Goal: Task Accomplishment & Management: Manage account settings

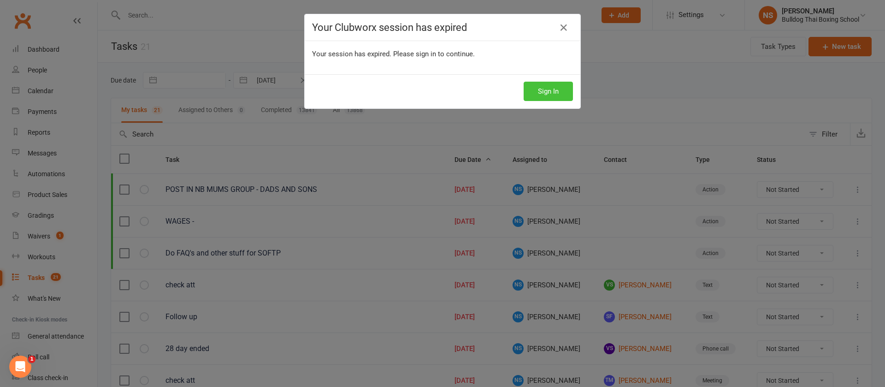
scroll to position [36, 0]
click at [537, 96] on button "Sign In" at bounding box center [547, 91] width 49 height 19
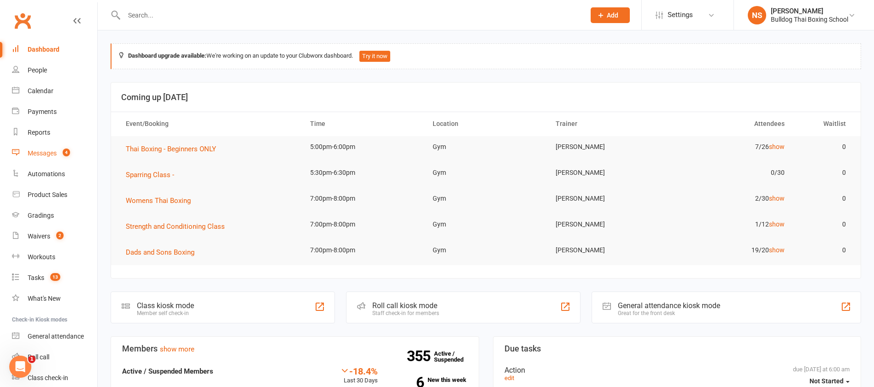
click at [56, 148] on link "Messages 4" at bounding box center [54, 153] width 85 height 21
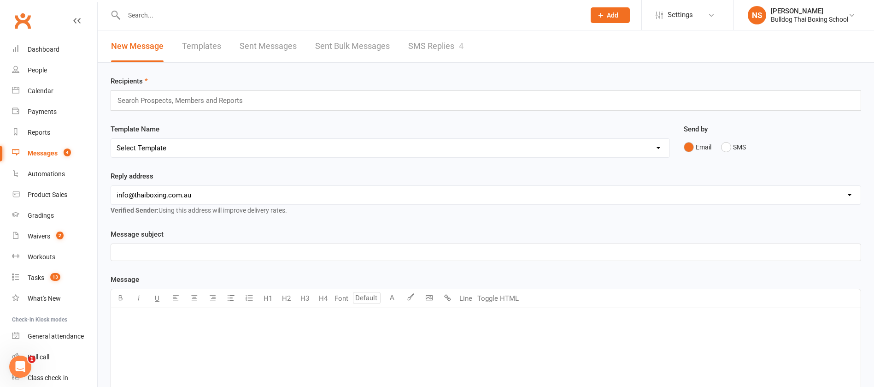
click at [419, 47] on link "SMS Replies 4" at bounding box center [435, 46] width 55 height 32
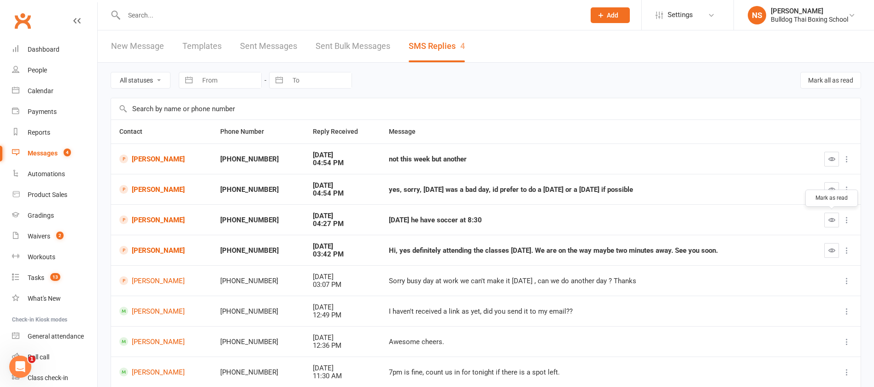
drag, startPoint x: 826, startPoint y: 219, endPoint x: 511, endPoint y: 52, distance: 357.4
click at [826, 215] on button "button" at bounding box center [831, 219] width 15 height 15
click at [831, 253] on button "button" at bounding box center [831, 250] width 15 height 15
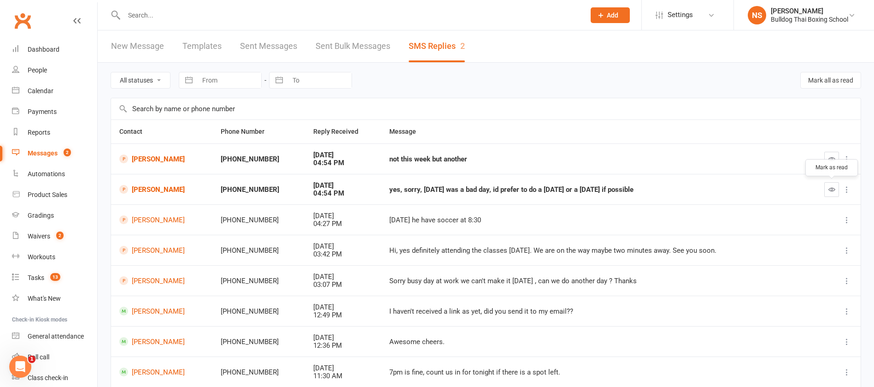
click at [830, 186] on icon "button" at bounding box center [831, 189] width 7 height 7
click at [833, 157] on icon "button" at bounding box center [831, 158] width 7 height 7
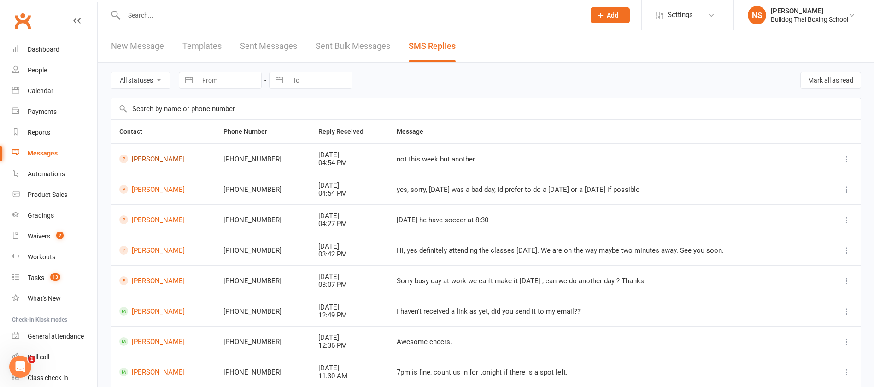
click at [160, 158] on link "[PERSON_NAME]" at bounding box center [163, 158] width 88 height 9
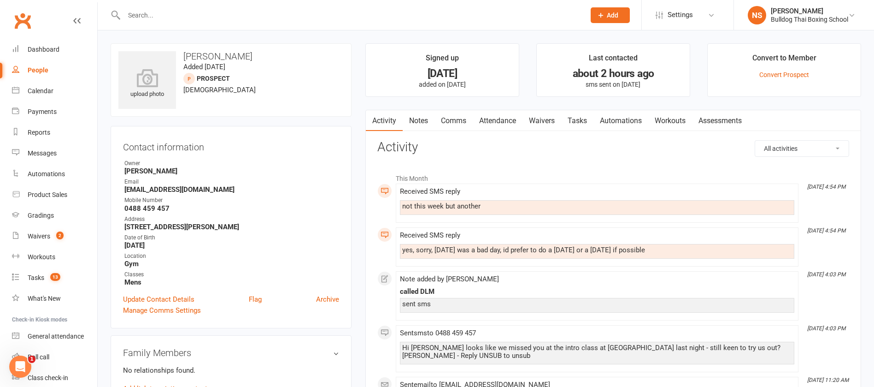
click at [167, 16] on input "text" at bounding box center [349, 15] width 457 height 13
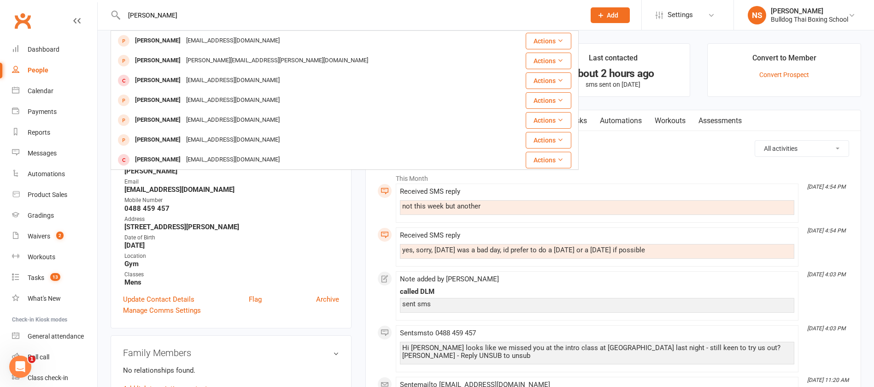
type input "[PERSON_NAME]"
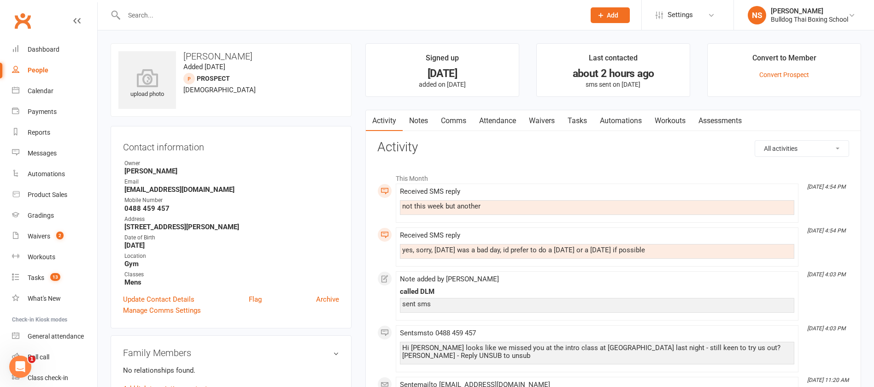
click at [223, 21] on div at bounding box center [345, 15] width 468 height 30
click at [188, 18] on input "text" at bounding box center [349, 15] width 457 height 13
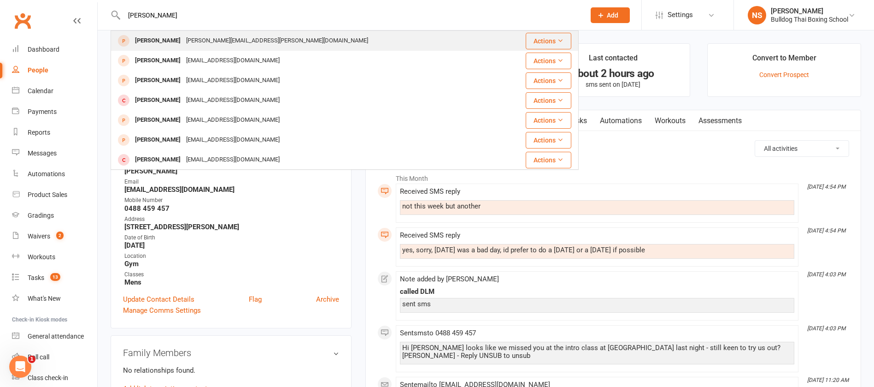
type input "[PERSON_NAME]"
click at [183, 37] on div "[PERSON_NAME]" at bounding box center [157, 40] width 51 height 13
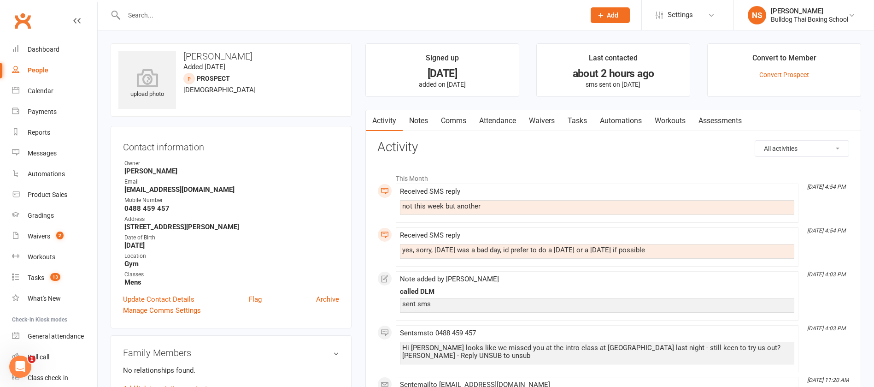
click at [462, 116] on link "Comms" at bounding box center [453, 120] width 38 height 21
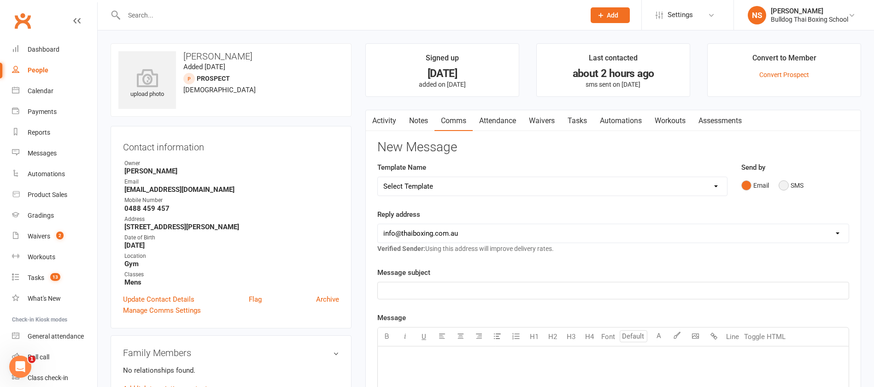
drag, startPoint x: 783, startPoint y: 182, endPoint x: 789, endPoint y: 182, distance: 5.5
click at [787, 183] on button "SMS" at bounding box center [791, 185] width 25 height 18
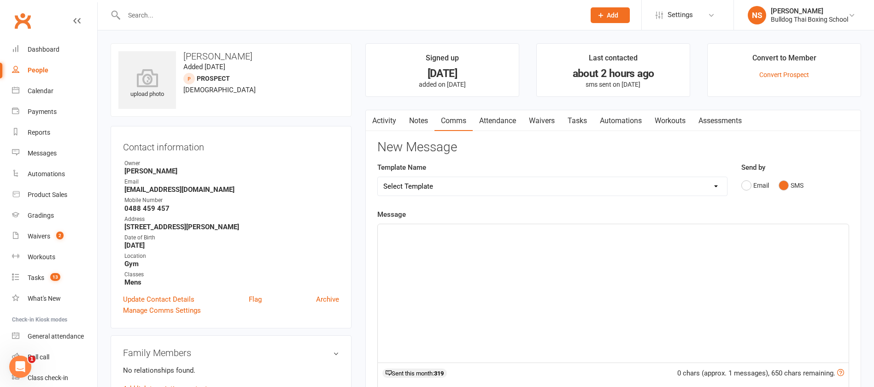
click at [448, 245] on div "﻿" at bounding box center [613, 293] width 471 height 138
click at [414, 228] on span "Ok, have tou done Thai boxing before?" at bounding box center [441, 232] width 117 height 8
click at [527, 232] on p "Ok, have you done Thai boxing before?" at bounding box center [613, 232] width 460 height 11
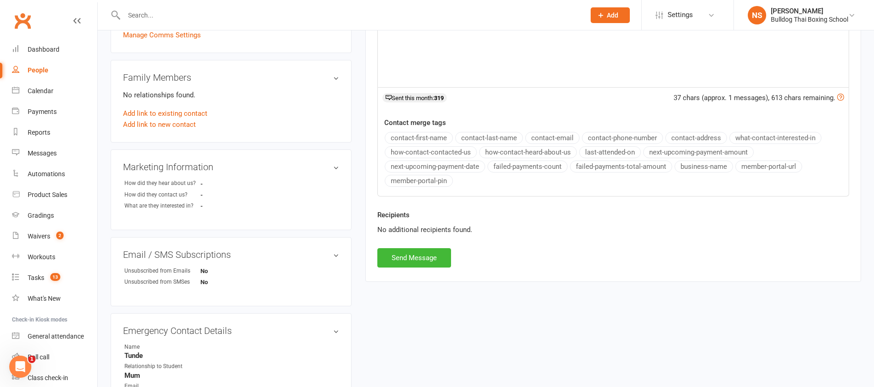
scroll to position [276, 0]
click at [401, 237] on div "Recipients No additional recipients found." at bounding box center [613, 227] width 486 height 39
click at [407, 253] on button "Send Message" at bounding box center [414, 255] width 74 height 19
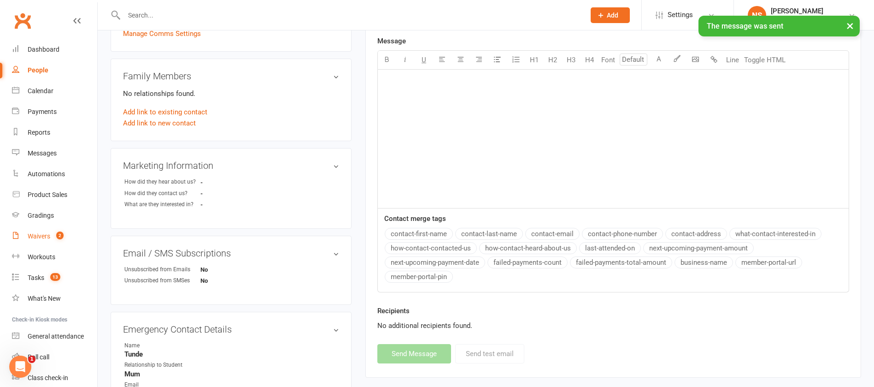
click at [42, 235] on div "Waivers" at bounding box center [39, 235] width 23 height 7
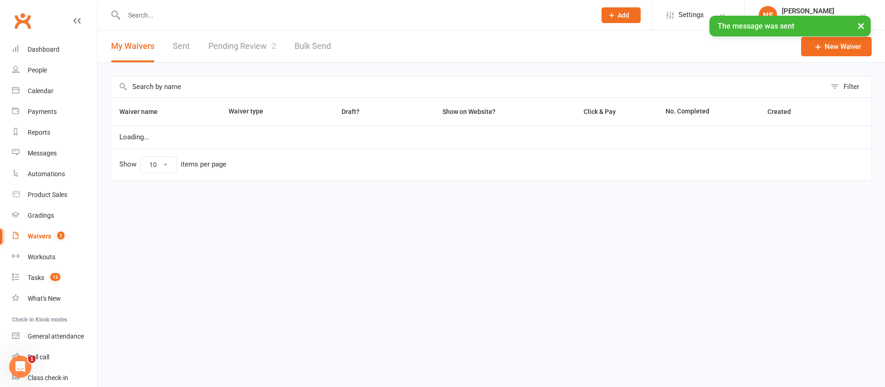
click at [220, 41] on link "Pending Review 2" at bounding box center [242, 46] width 68 height 32
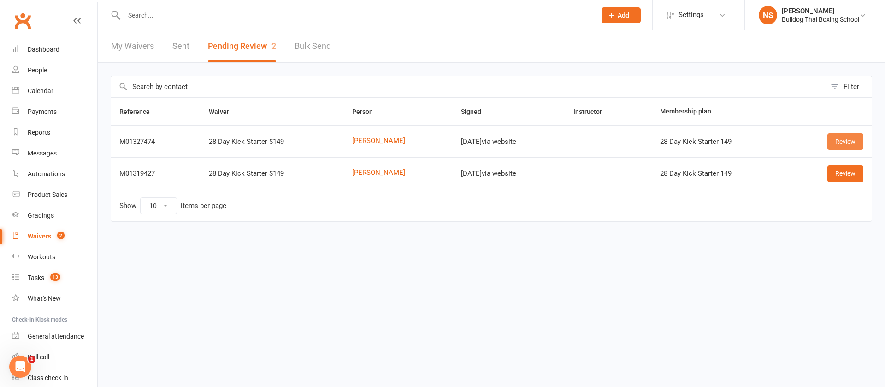
click at [844, 139] on link "Review" at bounding box center [845, 141] width 36 height 17
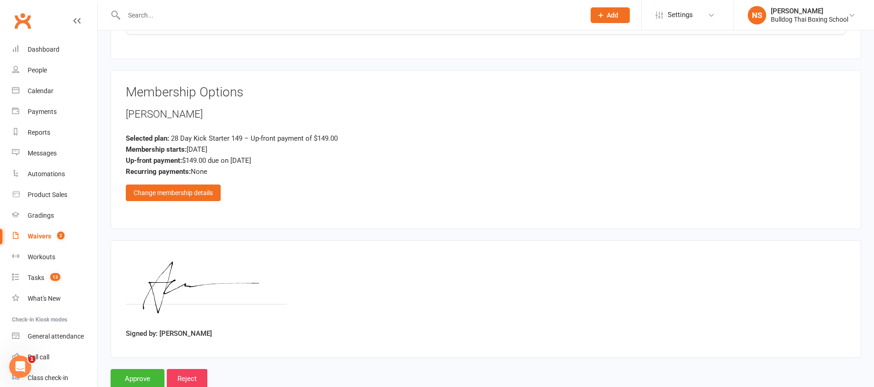
scroll to position [913, 0]
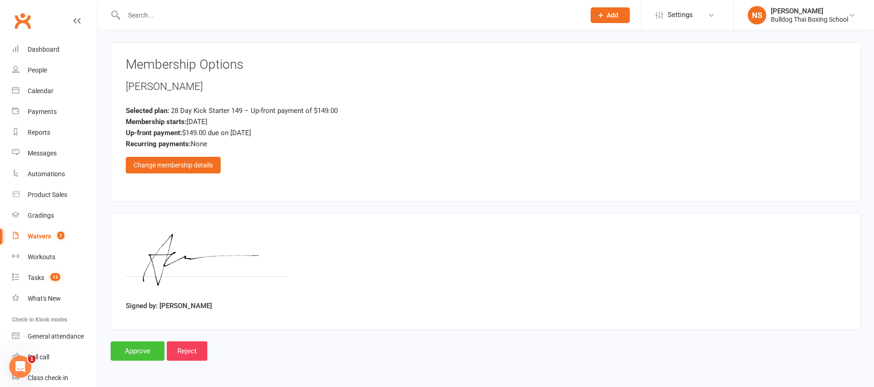
click at [144, 345] on input "Approve" at bounding box center [138, 350] width 54 height 19
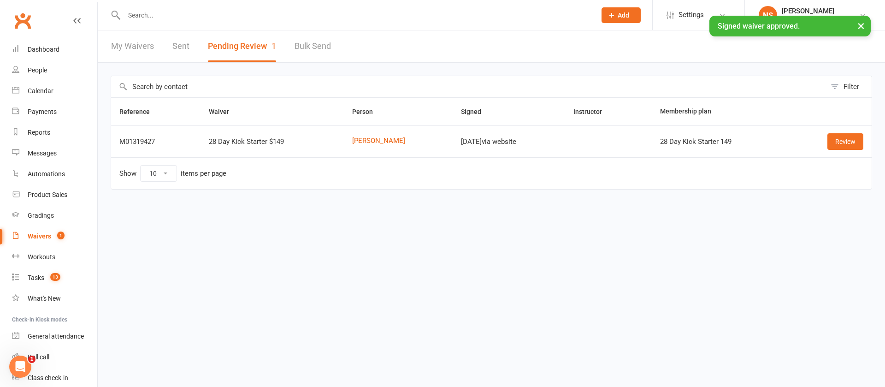
drag, startPoint x: 141, startPoint y: 12, endPoint x: 143, endPoint y: 8, distance: 4.8
click at [141, 12] on input "text" at bounding box center [355, 15] width 468 height 13
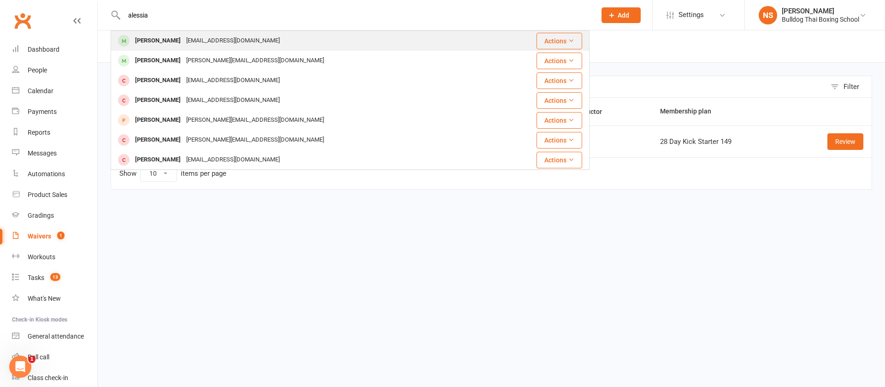
type input "alessia"
click at [197, 39] on div "[EMAIL_ADDRESS][DOMAIN_NAME]" at bounding box center [232, 40] width 99 height 13
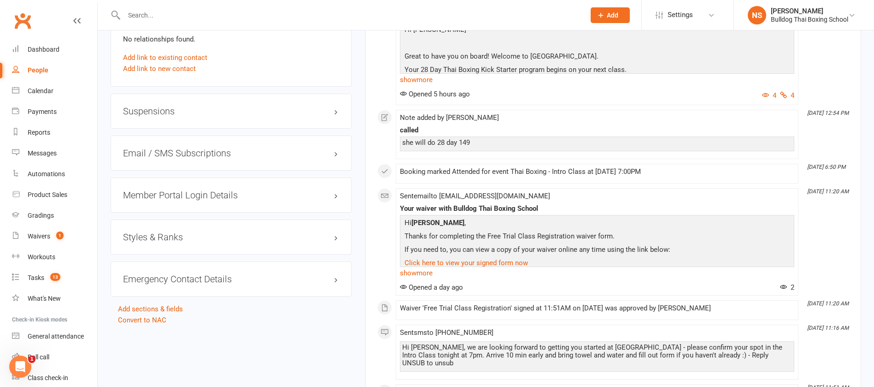
scroll to position [691, 0]
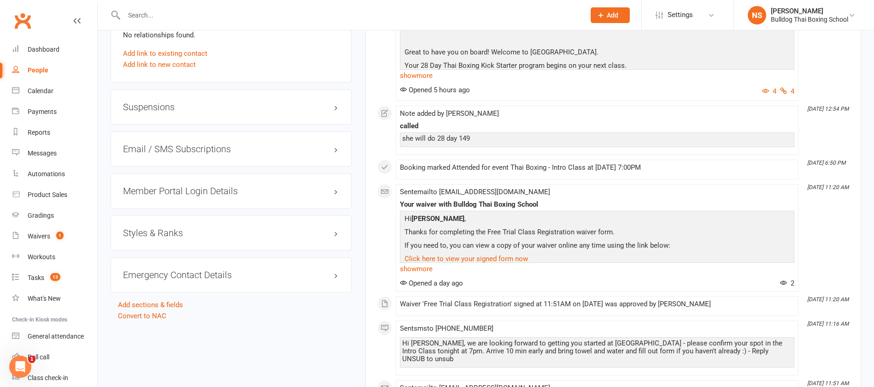
click at [185, 188] on h3 "Member Portal Login Details" at bounding box center [231, 191] width 216 height 10
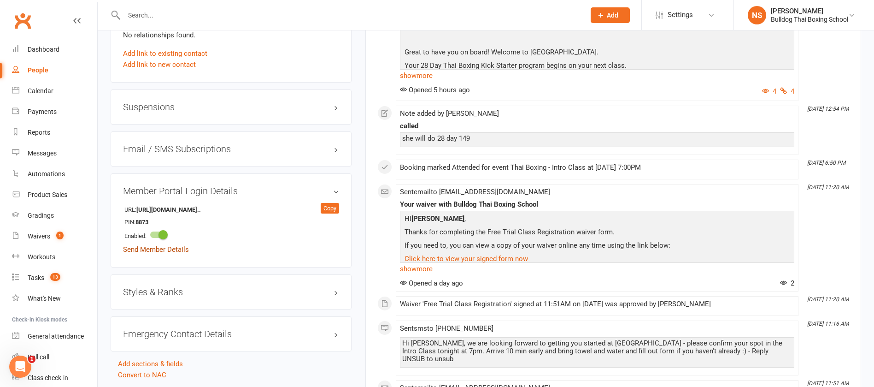
click at [184, 248] on link "Send Member Details" at bounding box center [156, 249] width 66 height 8
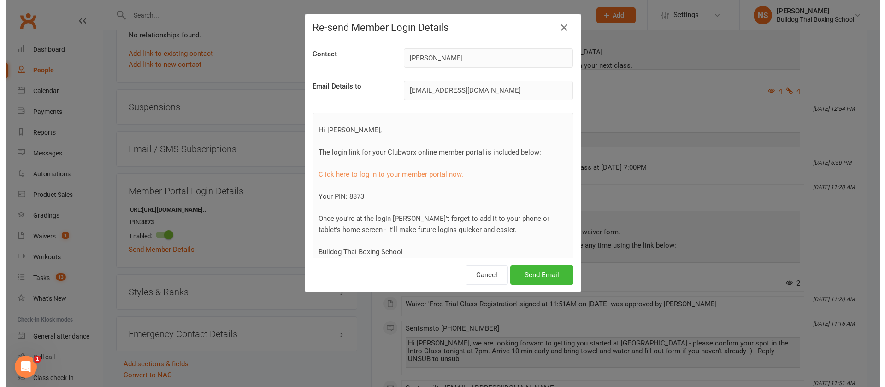
scroll to position [680, 0]
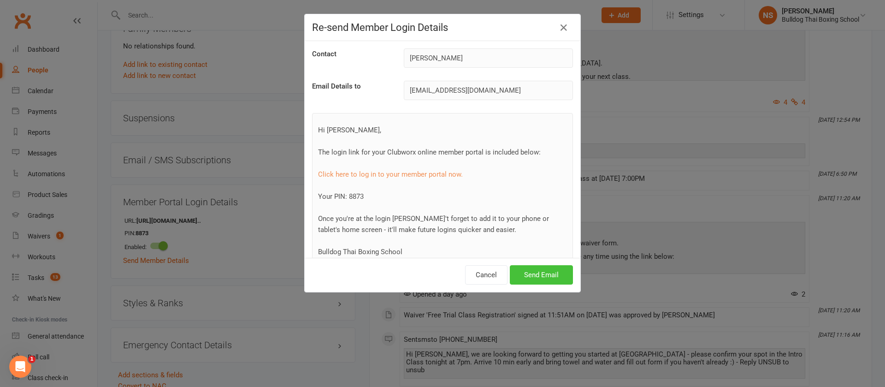
click at [558, 276] on button "Send Email" at bounding box center [541, 274] width 63 height 19
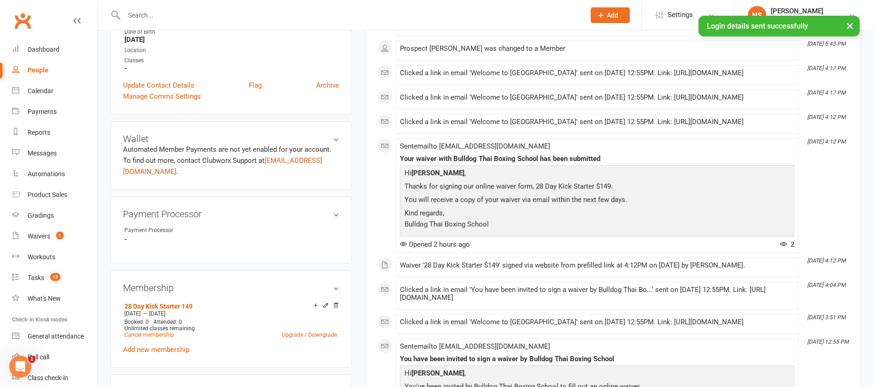
scroll to position [0, 0]
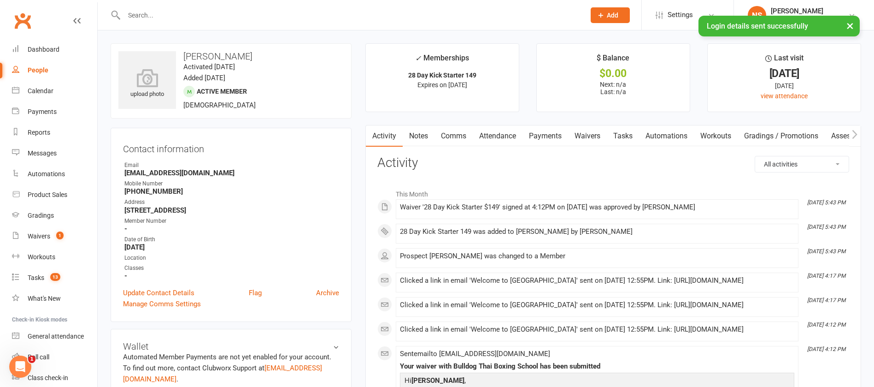
click at [627, 135] on link "Tasks" at bounding box center [623, 135] width 32 height 21
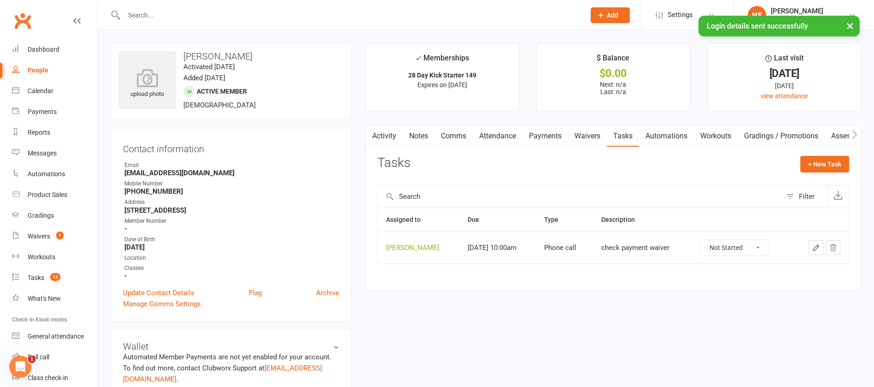
click at [816, 248] on icon "button" at bounding box center [816, 247] width 8 height 8
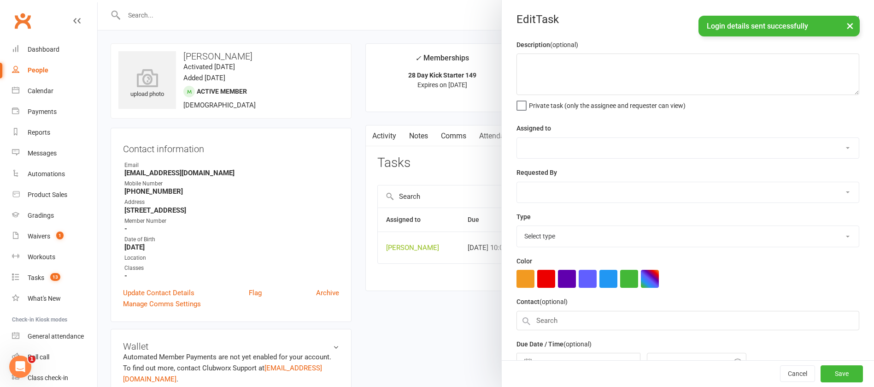
type textarea "check payment waiver"
select select "12940"
select select "45795"
type input "[DATE]"
type input "10:00am"
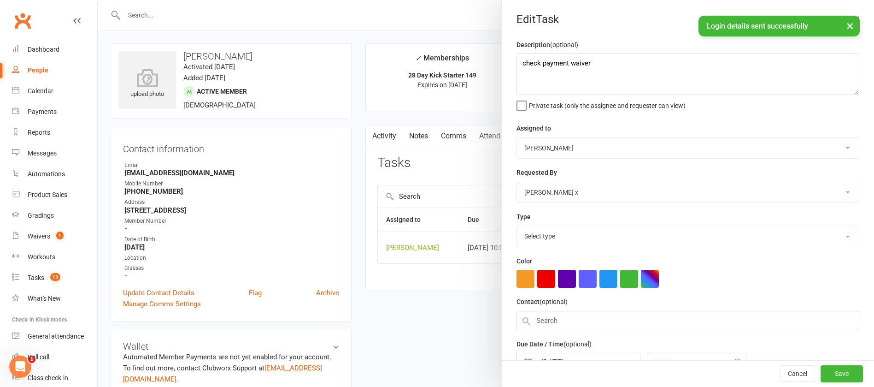
select select "12048"
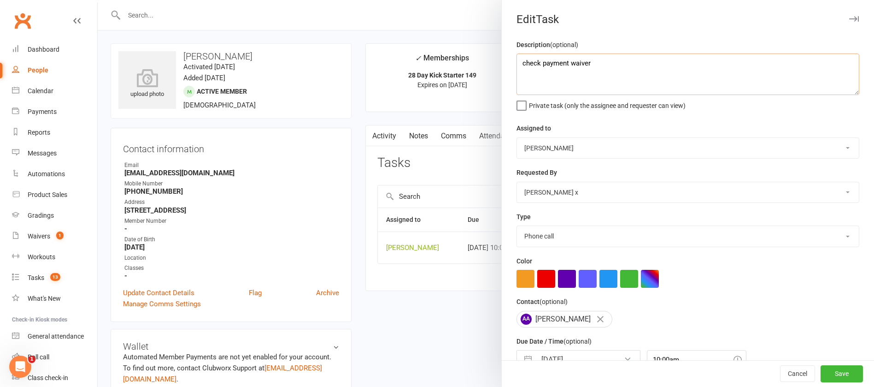
drag, startPoint x: 609, startPoint y: 64, endPoint x: 508, endPoint y: 60, distance: 101.4
click at [508, 60] on div "Description (optional) check payment waiver Private task (only the assignee and…" at bounding box center [688, 225] width 372 height 372
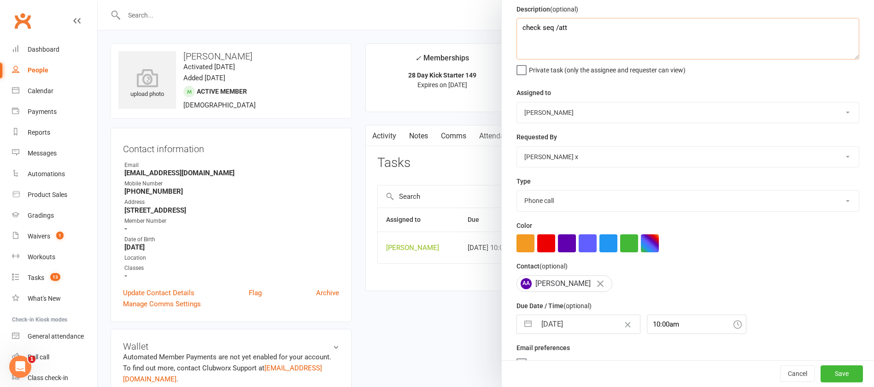
scroll to position [55, 0]
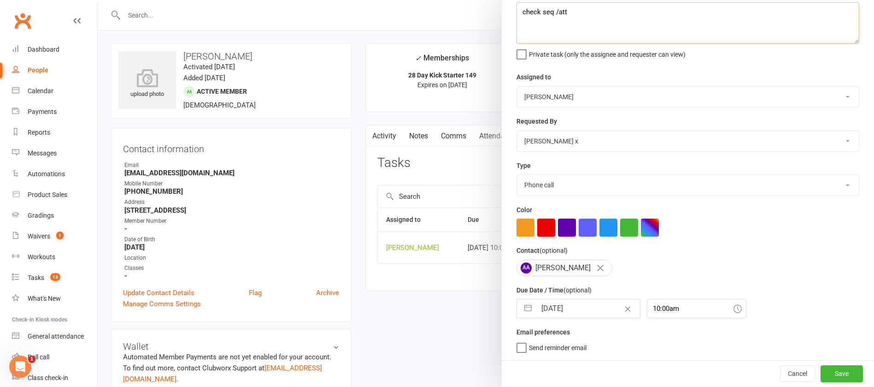
type textarea "check seq /att"
click at [547, 183] on select "Action E-mail Meeting Phone call Text Add new task type" at bounding box center [688, 185] width 342 height 20
select select "12049"
click at [517, 175] on select "Action E-mail Meeting Phone call Text Add new task type" at bounding box center [688, 185] width 342 height 20
click at [583, 301] on input "[DATE]" at bounding box center [588, 308] width 104 height 18
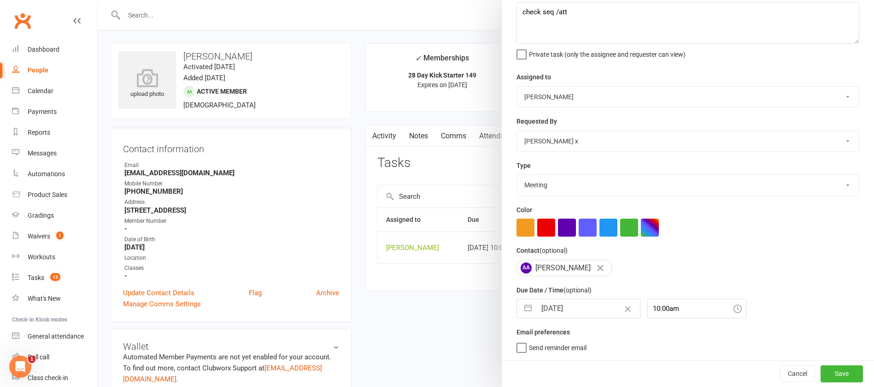
select select "6"
select select "2025"
select select "7"
select select "2025"
select select "8"
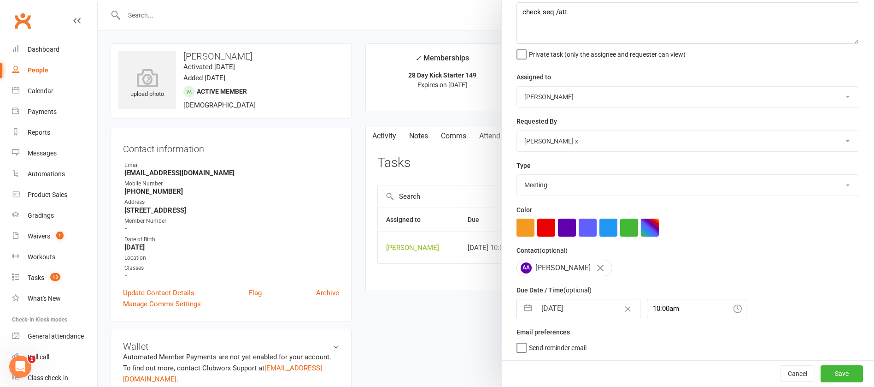
select select "2025"
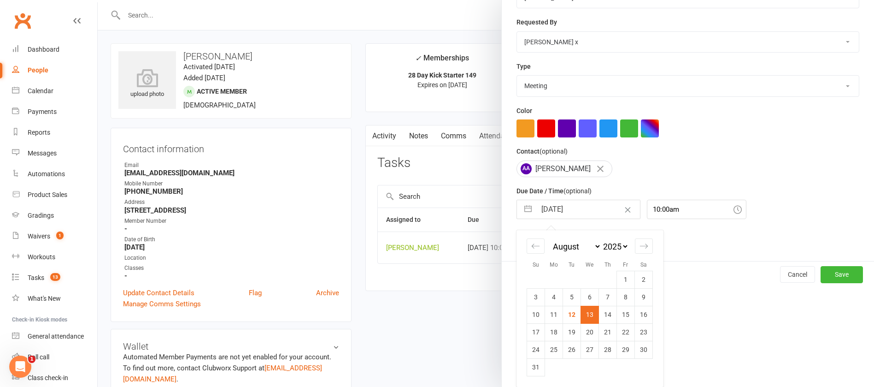
click at [621, 313] on td "15" at bounding box center [626, 314] width 18 height 18
type input "[DATE]"
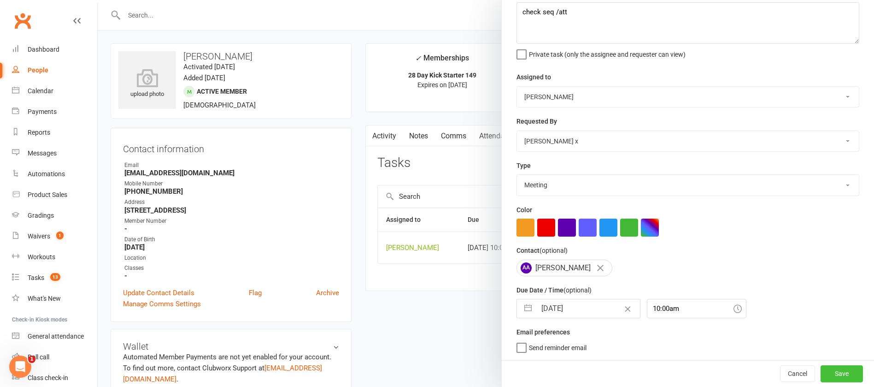
click at [820, 373] on button "Save" at bounding box center [841, 373] width 42 height 17
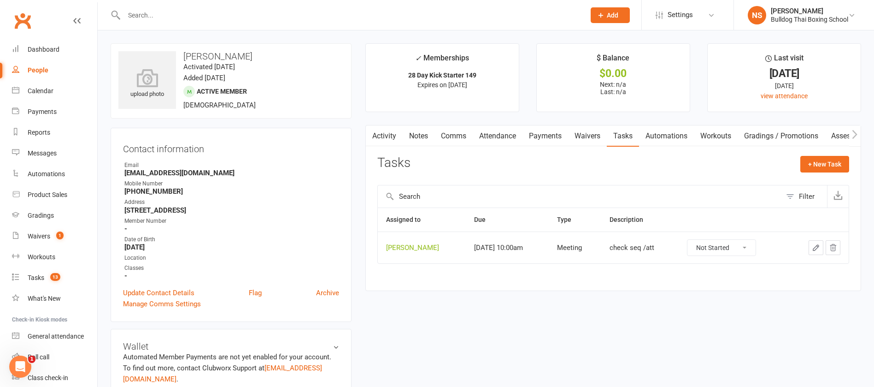
click at [668, 136] on link "Automations" at bounding box center [666, 135] width 55 height 21
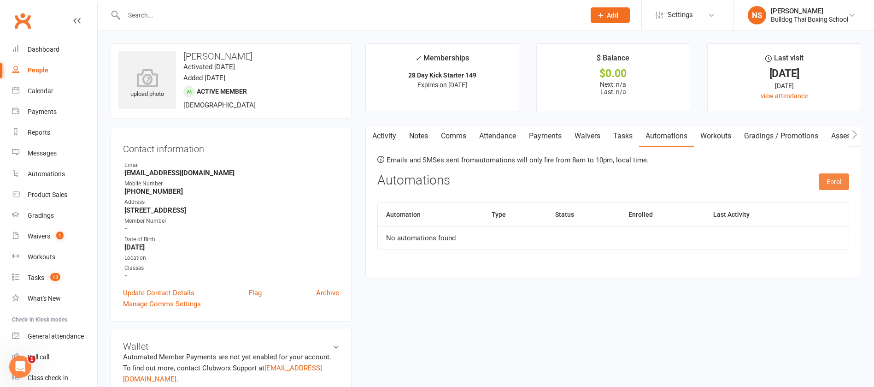
click at [831, 182] on button "Enrol" at bounding box center [834, 181] width 30 height 17
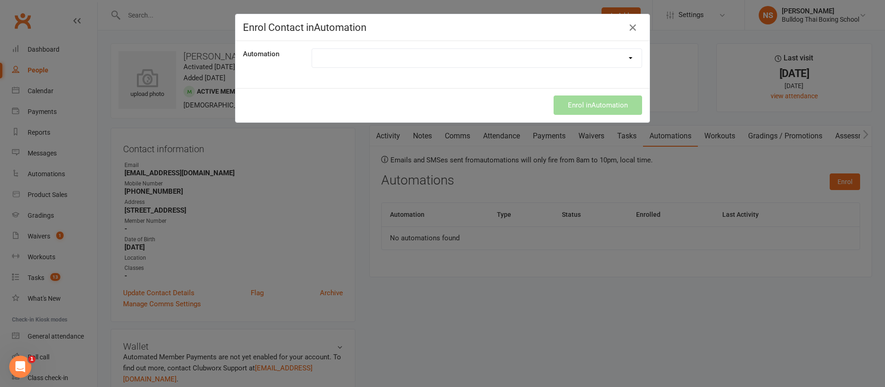
click at [389, 59] on select "New 28 Day Membership" at bounding box center [476, 58] width 329 height 18
select select "1949"
click at [312, 49] on select "New 28 Day Membership" at bounding box center [476, 58] width 329 height 18
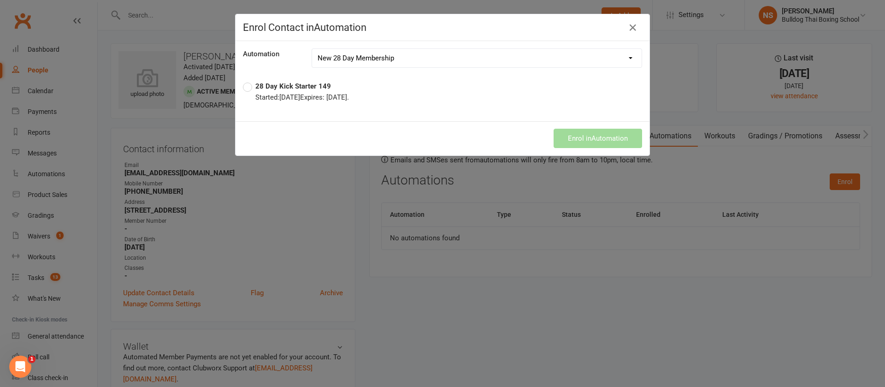
click at [255, 82] on strong "28 Day Kick Starter 149" at bounding box center [293, 86] width 76 height 8
click at [563, 132] on button "Enrol in Automation" at bounding box center [597, 138] width 88 height 19
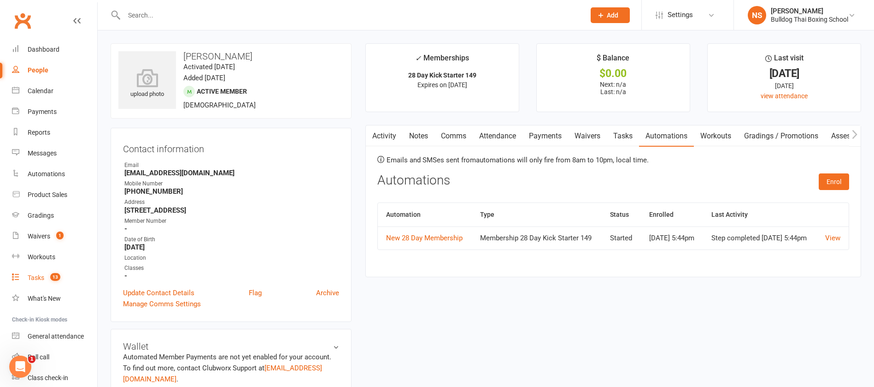
click at [34, 275] on div "Tasks" at bounding box center [36, 277] width 17 height 7
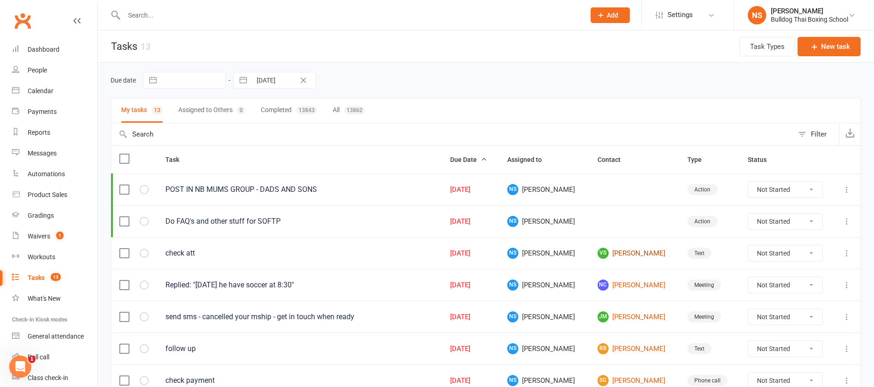
click at [614, 254] on link "VS [PERSON_NAME]" at bounding box center [634, 252] width 73 height 11
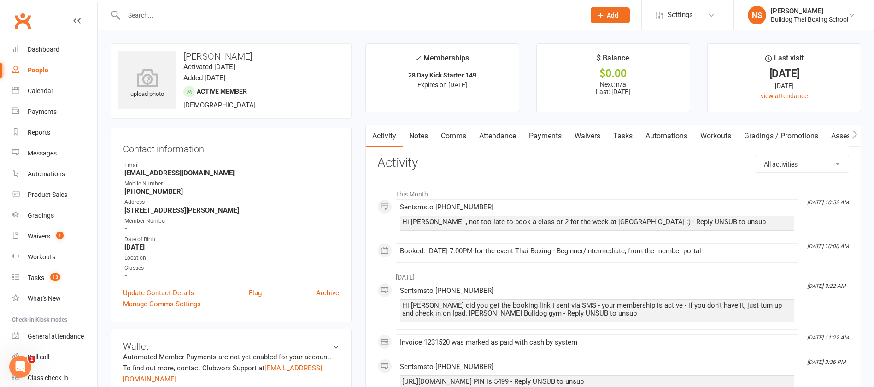
click at [623, 135] on link "Tasks" at bounding box center [623, 135] width 32 height 21
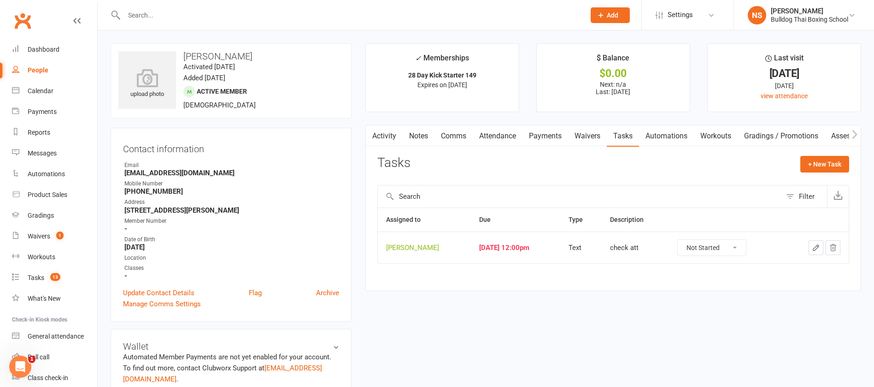
click at [818, 247] on icon "button" at bounding box center [816, 247] width 8 height 8
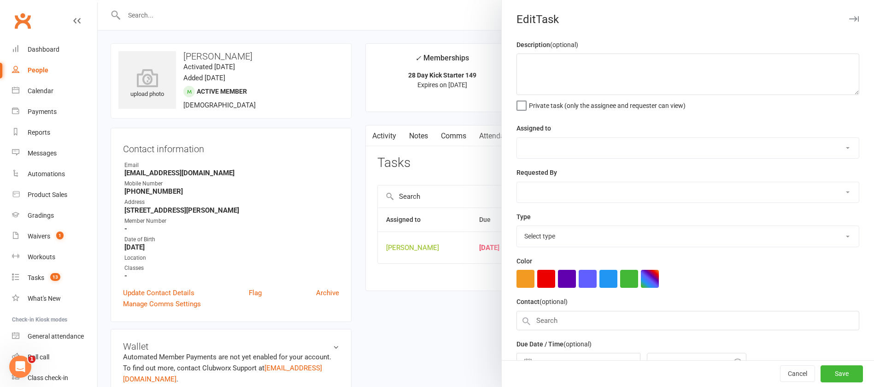
type textarea "check att"
select select "12940"
select select "45795"
type input "[DATE]"
type input "12:00pm"
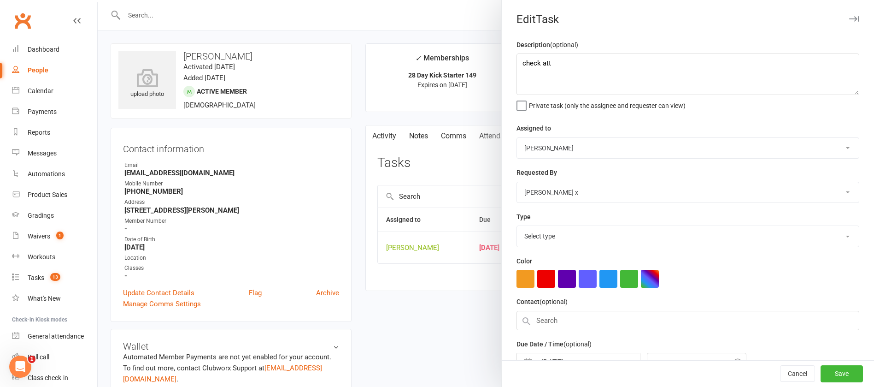
select select "13825"
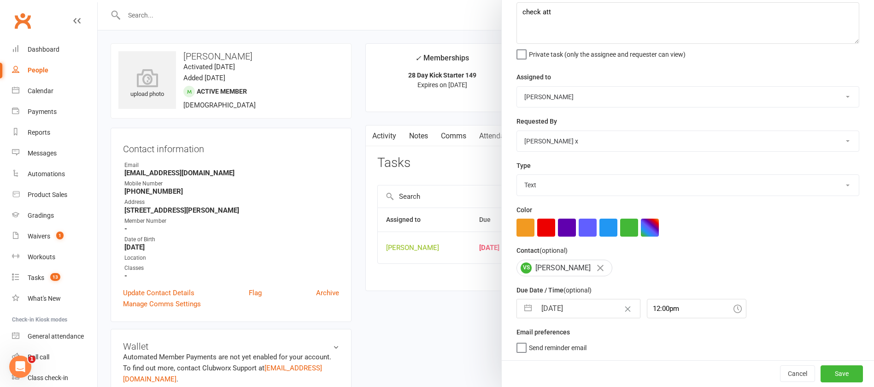
click at [578, 303] on input "[DATE]" at bounding box center [588, 308] width 104 height 18
select select "6"
select select "2025"
select select "7"
select select "2025"
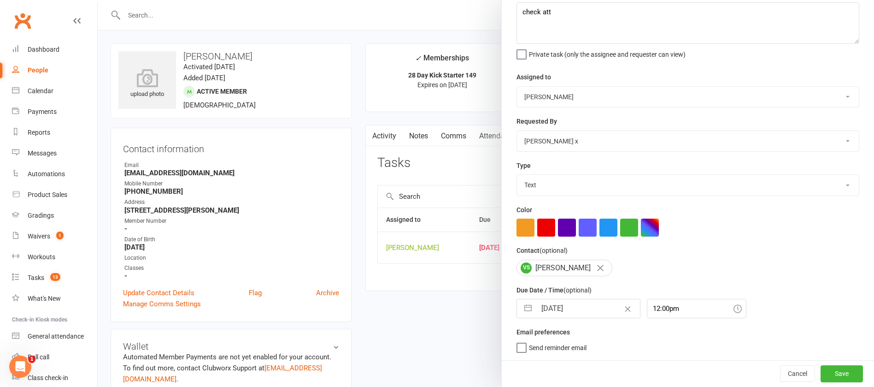
select select "8"
select select "2025"
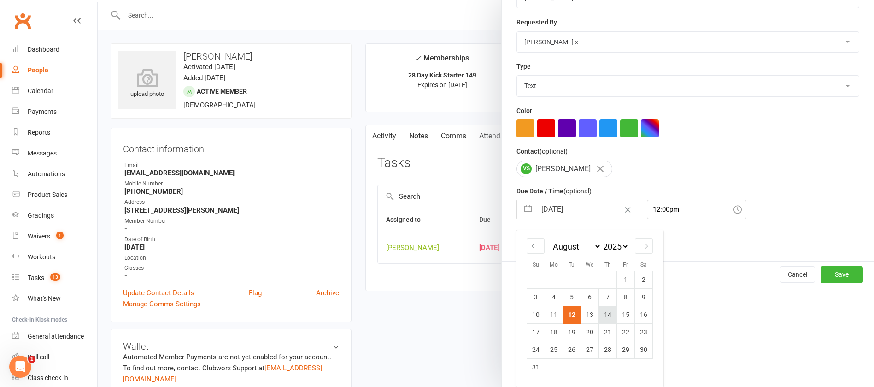
drag, startPoint x: 602, startPoint y: 310, endPoint x: 610, endPoint y: 314, distance: 9.3
click at [602, 311] on td "14" at bounding box center [608, 314] width 18 height 18
type input "[DATE]"
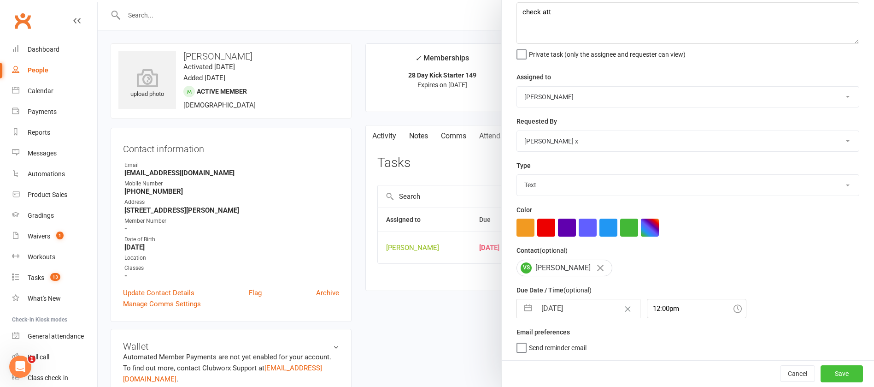
click at [820, 370] on button "Save" at bounding box center [841, 373] width 42 height 17
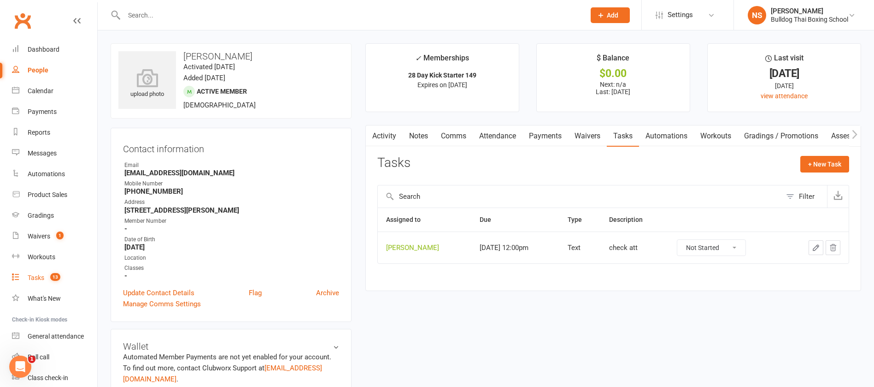
click at [39, 275] on div "Tasks" at bounding box center [36, 277] width 17 height 7
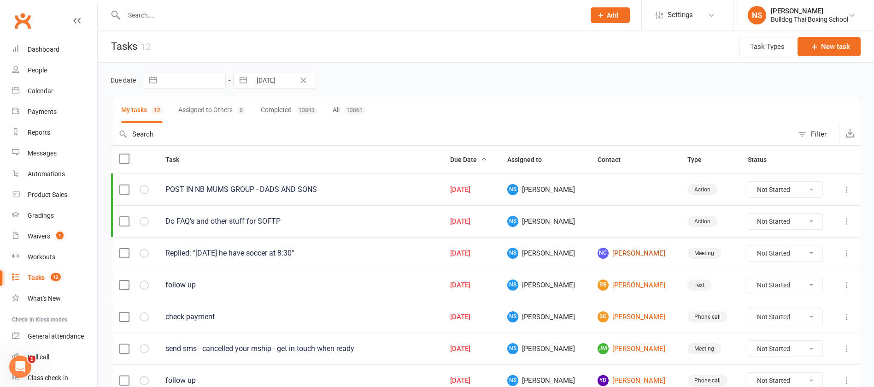
click at [619, 252] on link "NC [PERSON_NAME]" at bounding box center [634, 252] width 73 height 11
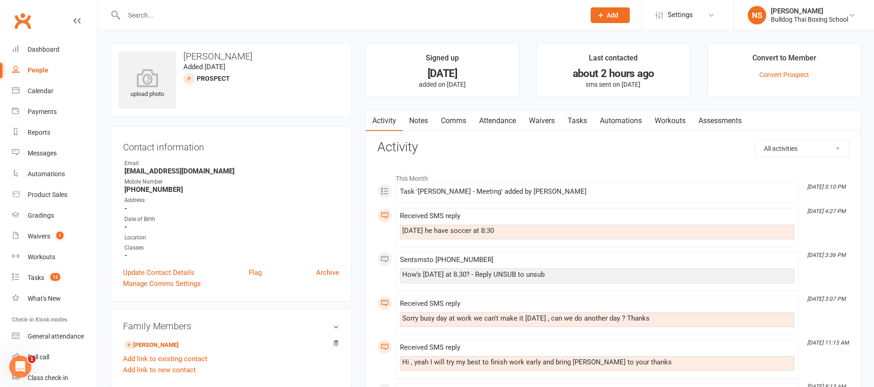
click at [453, 120] on link "Comms" at bounding box center [453, 120] width 38 height 21
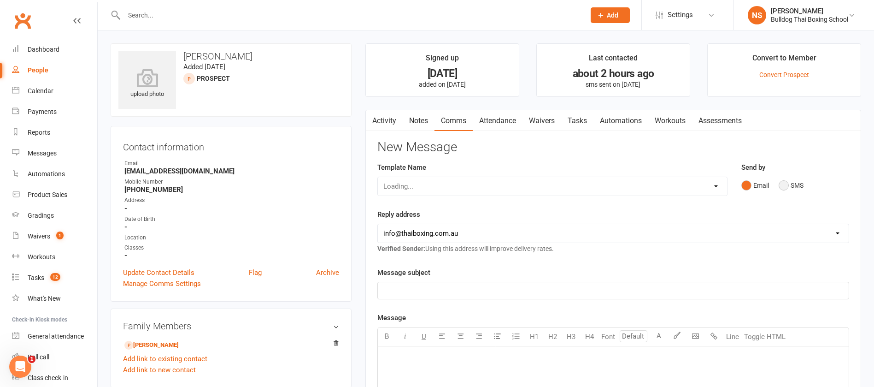
click at [785, 183] on button "SMS" at bounding box center [791, 185] width 25 height 18
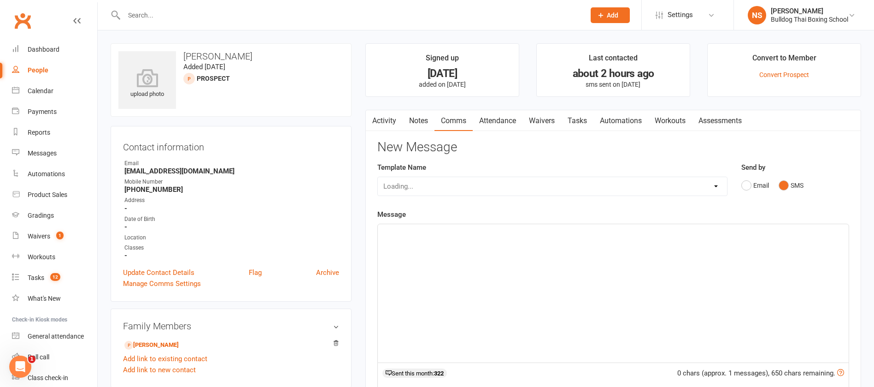
click at [406, 234] on p "﻿" at bounding box center [613, 232] width 460 height 11
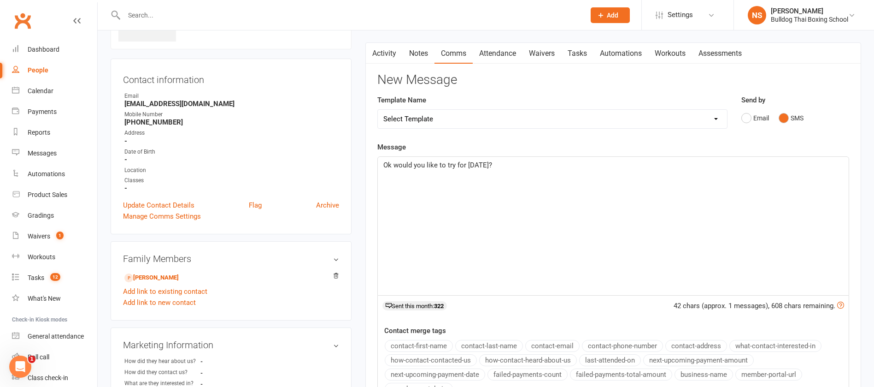
scroll to position [207, 0]
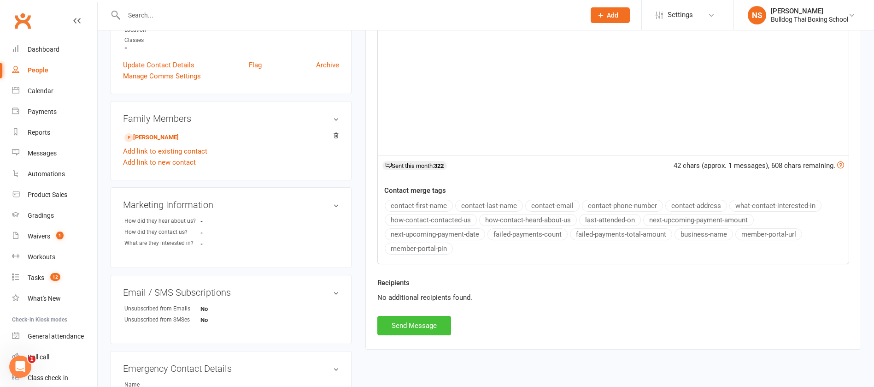
click at [434, 322] on button "Send Message" at bounding box center [414, 325] width 74 height 19
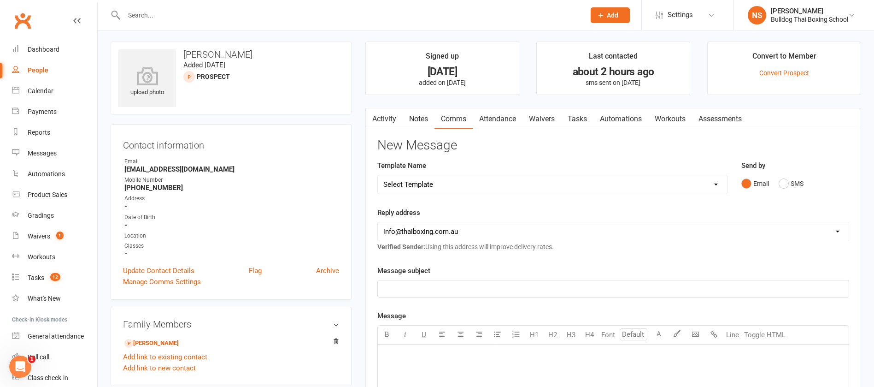
scroll to position [0, 0]
drag, startPoint x: 571, startPoint y: 119, endPoint x: 575, endPoint y: 120, distance: 4.6
click at [573, 120] on link "Tasks" at bounding box center [577, 120] width 32 height 21
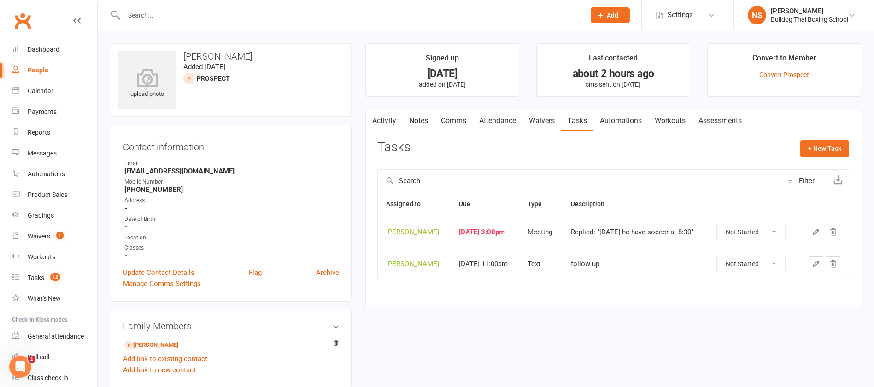
click at [774, 232] on select "Not Started In Progress Waiting Complete" at bounding box center [751, 232] width 68 height 16
click at [719, 224] on select "Not Started In Progress Waiting Complete" at bounding box center [751, 232] width 68 height 16
select select "unstarted"
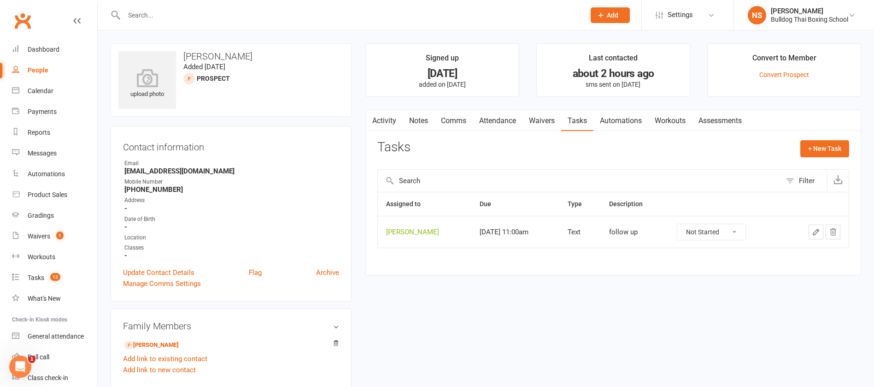
click at [814, 233] on icon "button" at bounding box center [816, 232] width 6 height 6
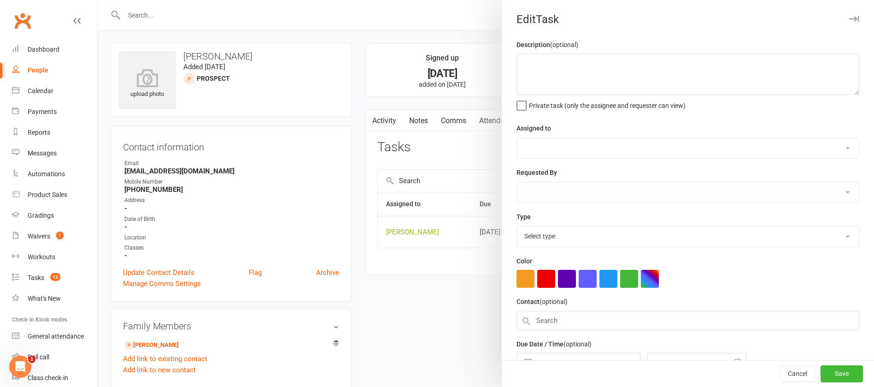
type textarea "follow up"
select select "12940"
select select "45795"
type input "[DATE]"
type input "11:00am"
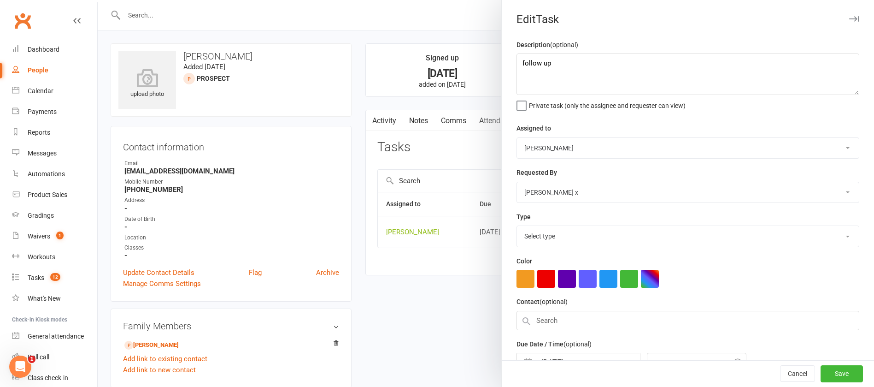
select select "13825"
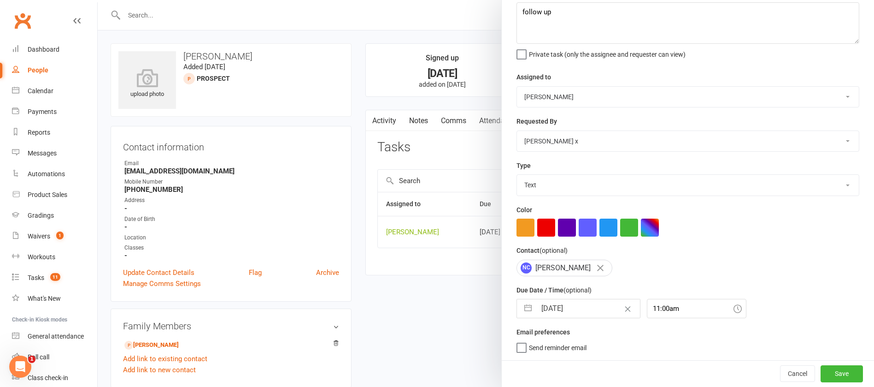
click at [591, 308] on input "[DATE]" at bounding box center [588, 308] width 104 height 18
select select "6"
select select "2025"
select select "7"
select select "2025"
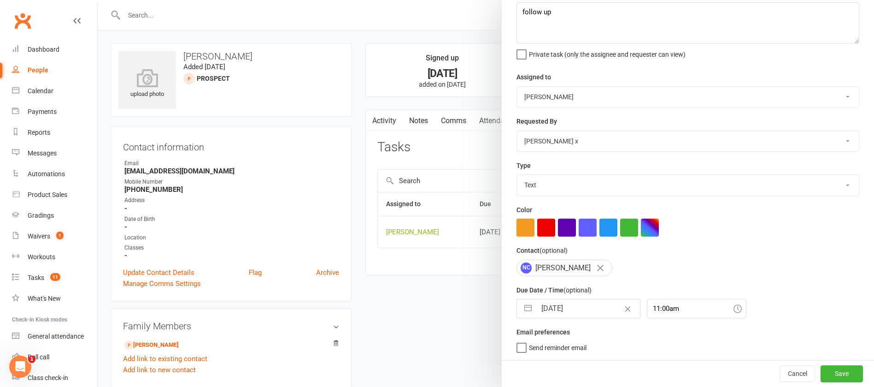
select select "8"
select select "2025"
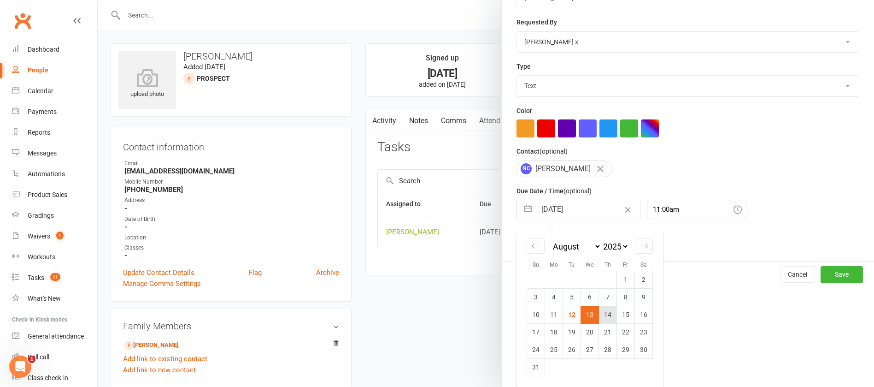
click at [603, 319] on td "14" at bounding box center [608, 314] width 18 height 18
type input "[DATE]"
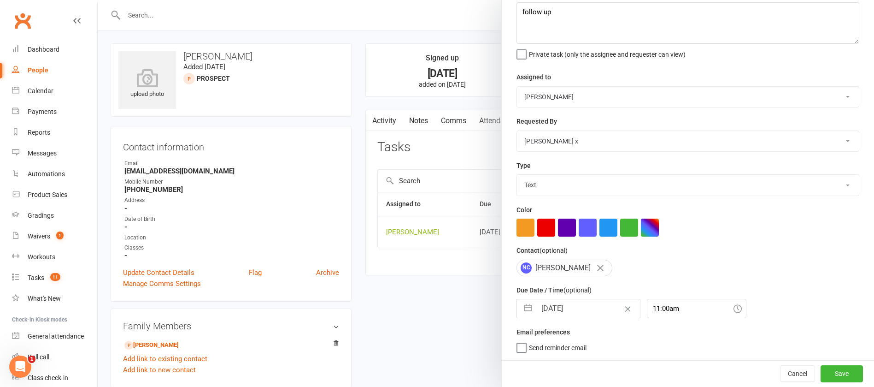
scroll to position [55, 0]
click at [830, 369] on button "Save" at bounding box center [841, 373] width 42 height 17
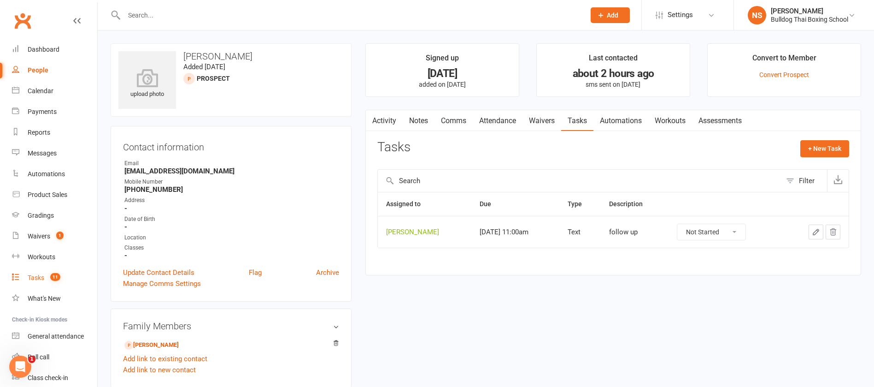
click at [35, 280] on div "Tasks" at bounding box center [36, 277] width 17 height 7
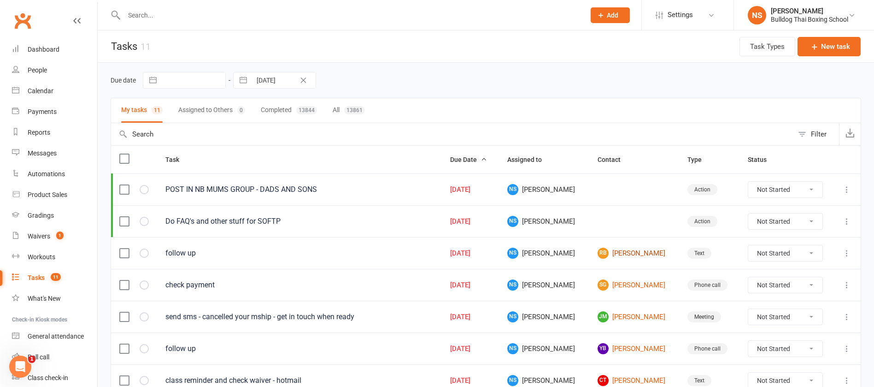
click at [630, 253] on link "RB [PERSON_NAME]" at bounding box center [634, 252] width 73 height 11
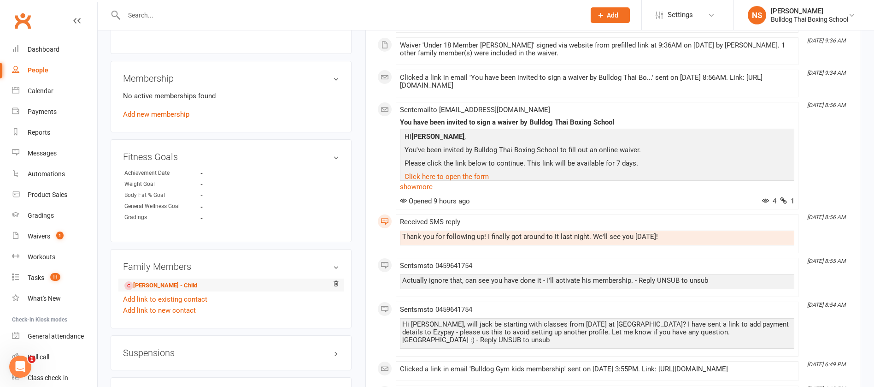
scroll to position [553, 0]
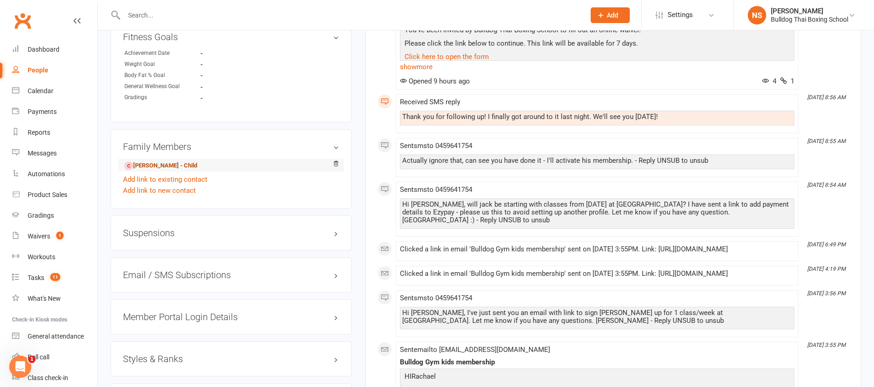
click at [160, 162] on link "[PERSON_NAME] - Child" at bounding box center [160, 166] width 73 height 10
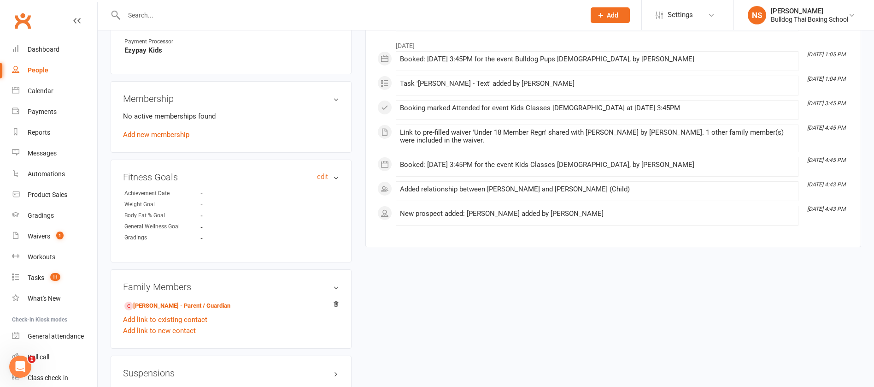
scroll to position [415, 0]
click at [181, 129] on link "Add new membership" at bounding box center [156, 133] width 66 height 8
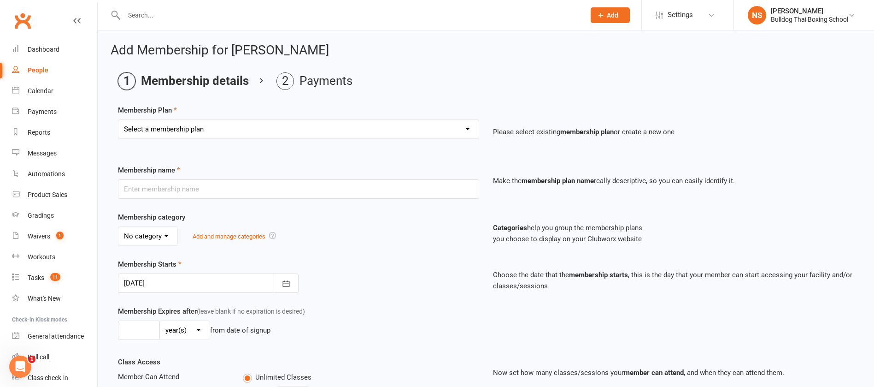
click at [184, 131] on select "Select a membership plan Create new Membership Plan 2 X WEEK MSHIP 1xWeek 25/we…" at bounding box center [298, 129] width 360 height 18
select select "28"
click at [118, 120] on select "Select a membership plan Create new Membership Plan 2 X WEEK MSHIP 1xWeek 25/we…" at bounding box center [298, 129] width 360 height 18
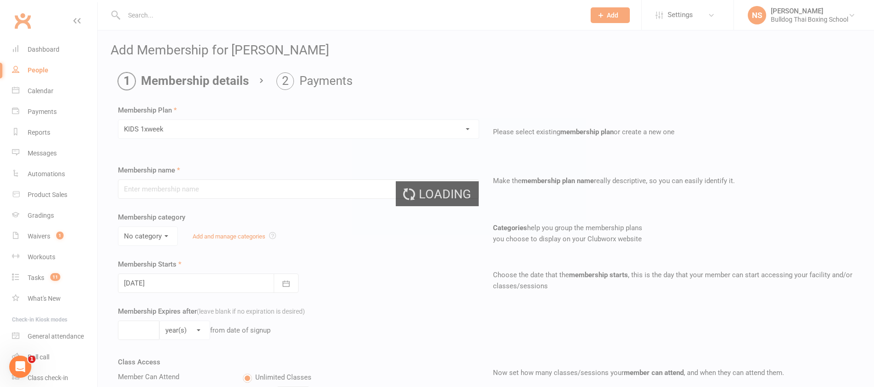
type input "KIDS 1xweek"
type input "0"
type input "1"
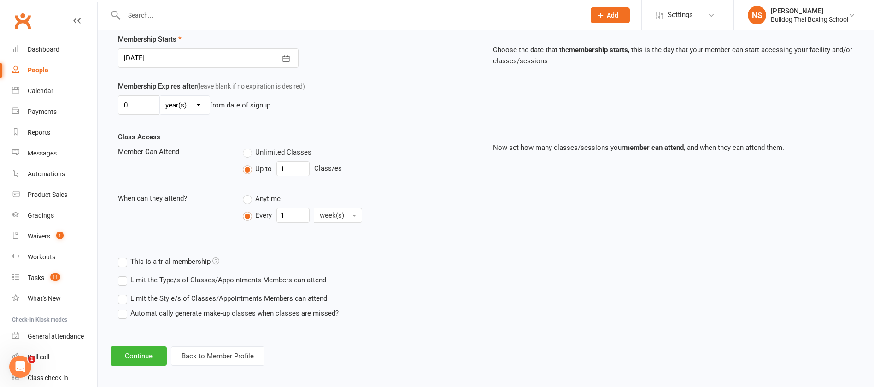
scroll to position [230, 0]
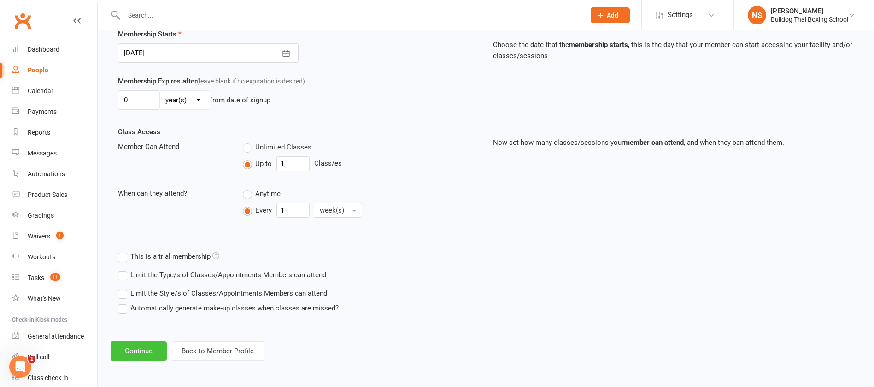
click at [141, 358] on button "Continue" at bounding box center [139, 350] width 56 height 19
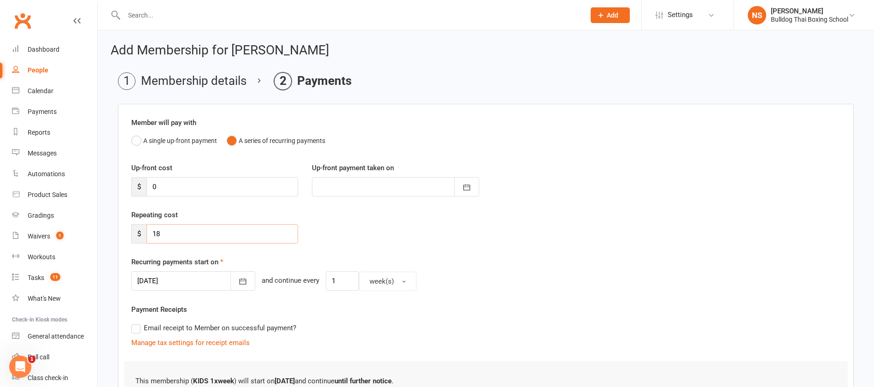
drag, startPoint x: 174, startPoint y: 237, endPoint x: 134, endPoint y: 236, distance: 40.1
click at [135, 236] on div "$ 18" at bounding box center [214, 233] width 167 height 19
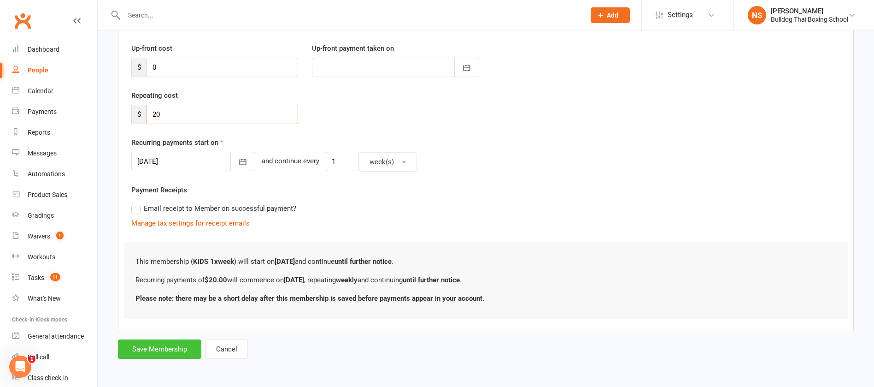
type input "20"
click at [141, 352] on button "Save Membership" at bounding box center [159, 348] width 83 height 19
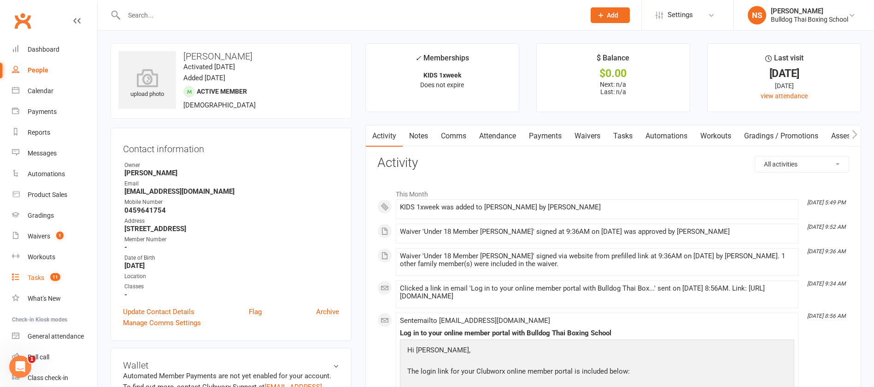
click at [43, 277] on div "Tasks" at bounding box center [36, 277] width 17 height 7
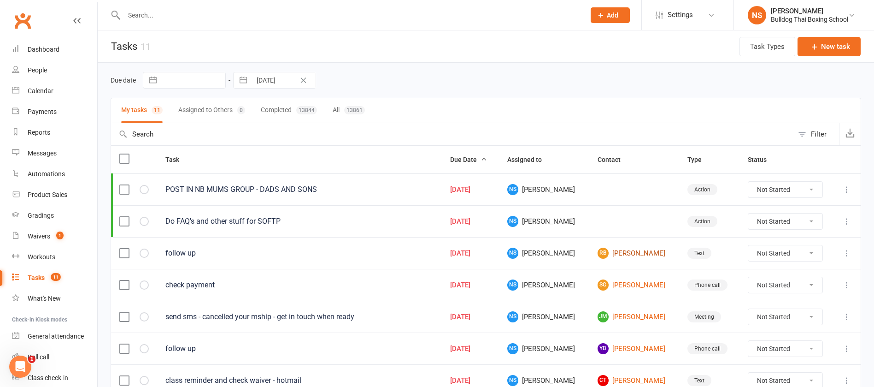
click at [627, 249] on link "RB [PERSON_NAME]" at bounding box center [634, 252] width 73 height 11
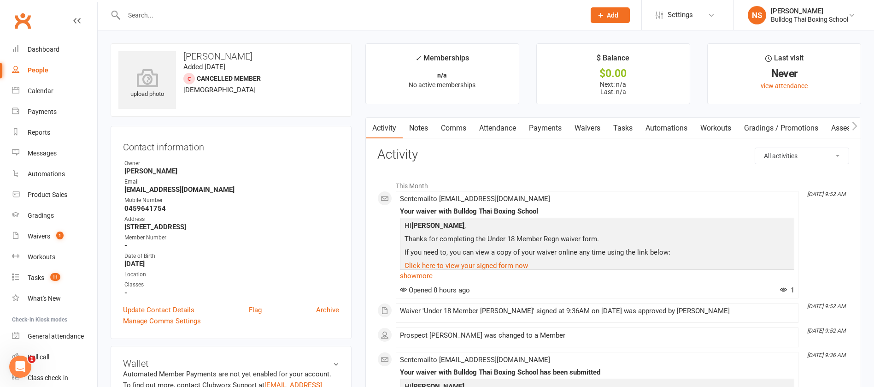
click at [623, 133] on link "Tasks" at bounding box center [623, 127] width 32 height 21
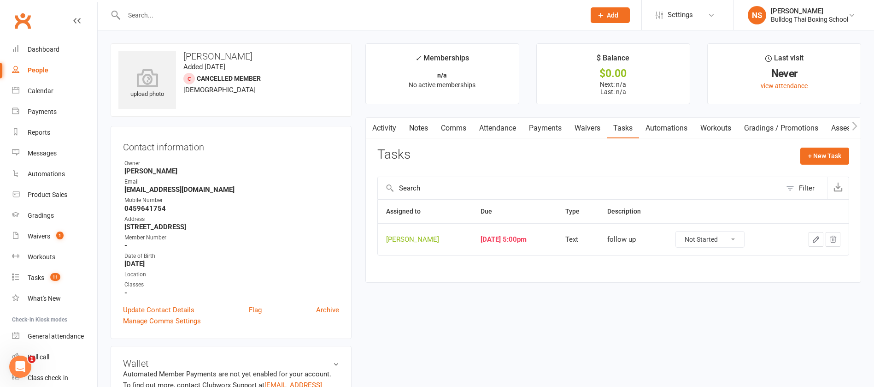
click at [734, 238] on select "Not Started In Progress Waiting Complete" at bounding box center [710, 239] width 68 height 16
click at [676, 231] on select "Not Started In Progress Waiting Complete" at bounding box center [710, 239] width 68 height 16
select select "unstarted"
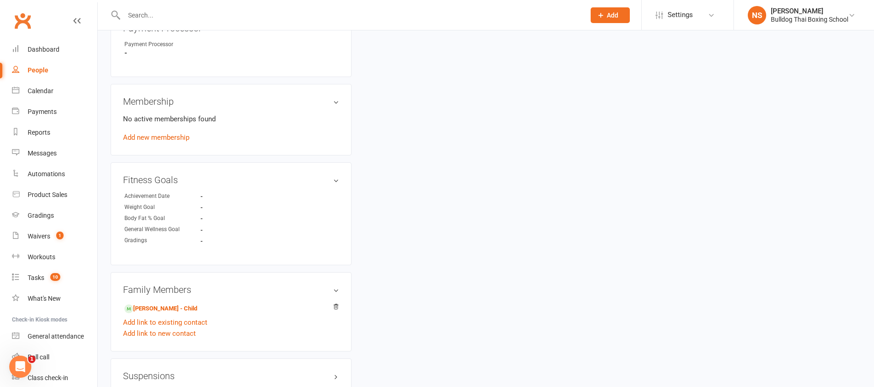
scroll to position [553, 0]
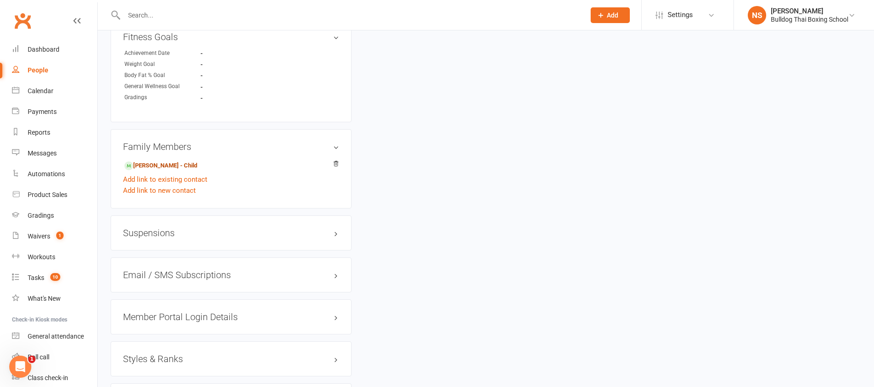
click at [165, 167] on link "[PERSON_NAME] - Child" at bounding box center [160, 166] width 73 height 10
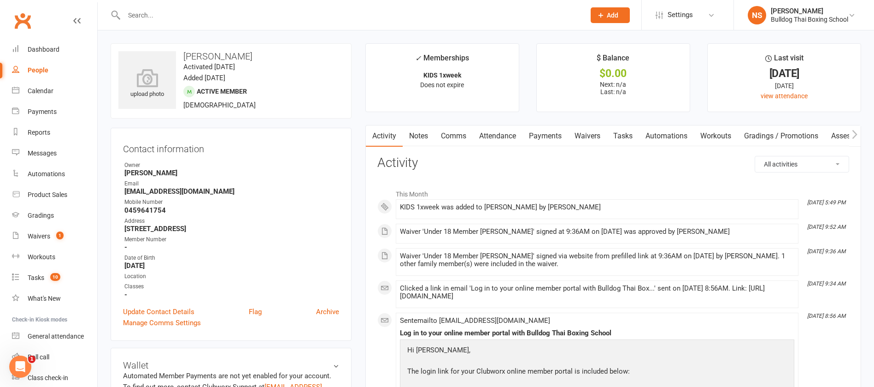
click at [623, 139] on link "Tasks" at bounding box center [623, 135] width 32 height 21
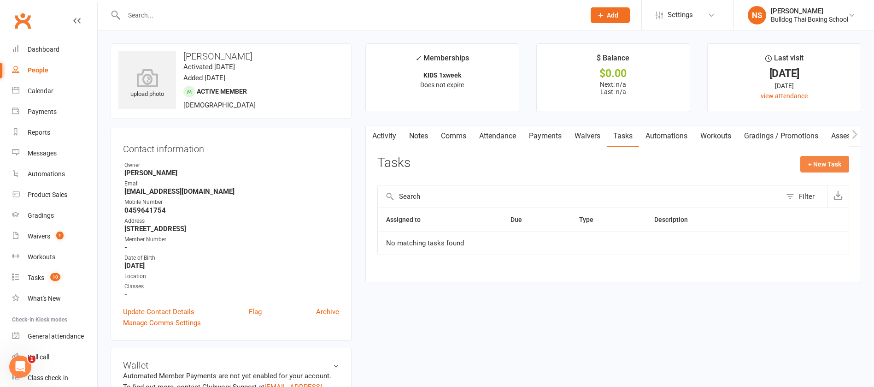
click at [822, 162] on button "+ New Task" at bounding box center [824, 164] width 49 height 17
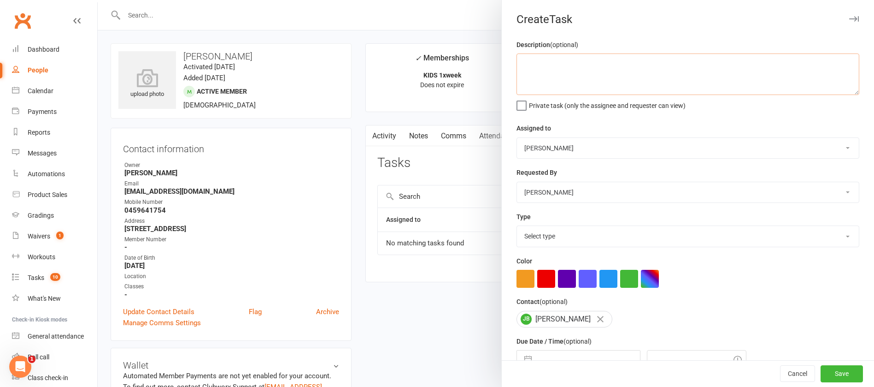
click at [554, 70] on textarea at bounding box center [687, 73] width 343 height 41
type textarea "check att"
click at [571, 235] on select "Select type Action E-mail Meeting Phone call Text Add new task type" at bounding box center [688, 236] width 342 height 20
select select "12049"
click at [517, 228] on select "Select type Action E-mail Meeting Phone call Text Add new task type" at bounding box center [688, 236] width 342 height 20
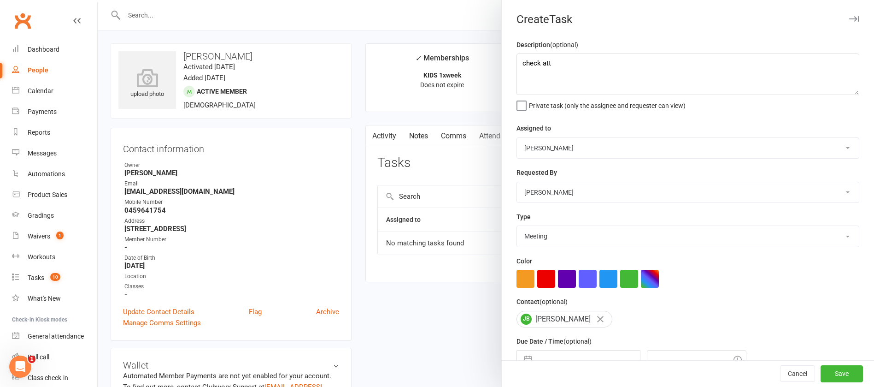
scroll to position [55, 0]
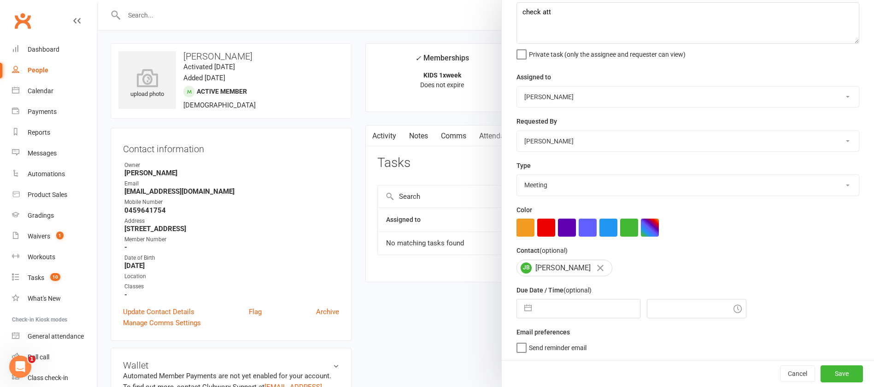
drag, startPoint x: 583, startPoint y: 309, endPoint x: 588, endPoint y: 305, distance: 6.2
click at [584, 309] on input "text" at bounding box center [588, 308] width 104 height 18
select select "6"
select select "2025"
select select "7"
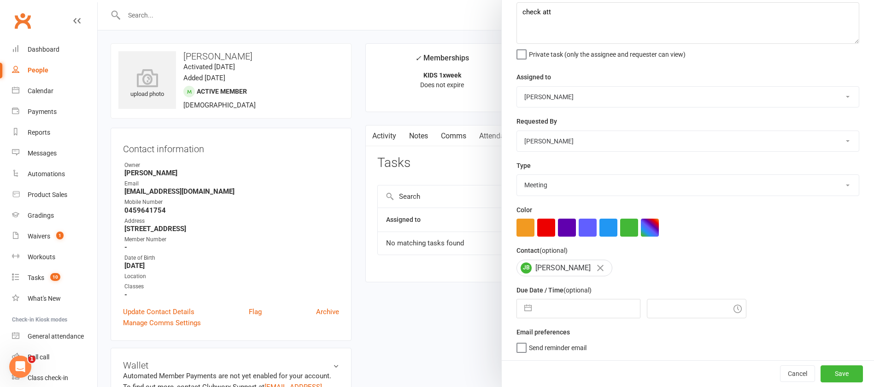
select select "2025"
select select "8"
select select "2025"
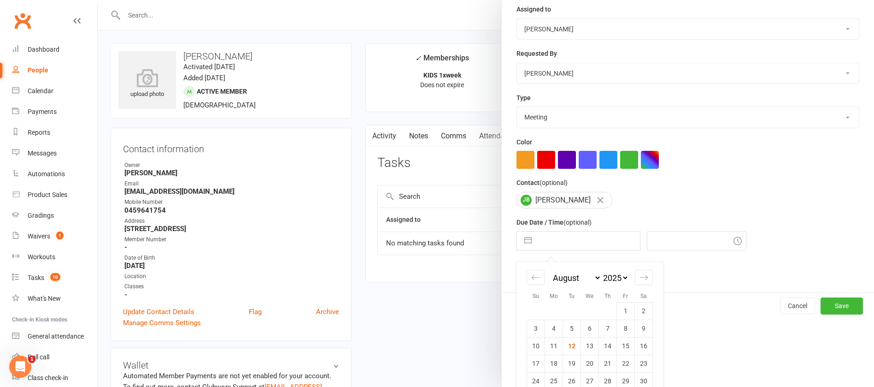
scroll to position [153, 0]
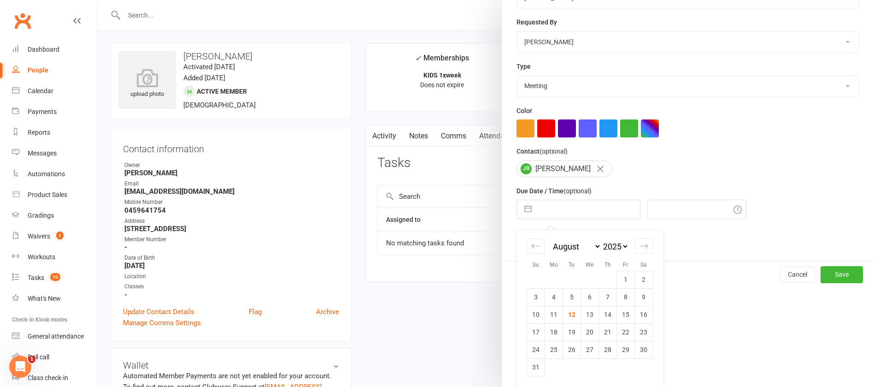
click at [565, 333] on td "19" at bounding box center [572, 332] width 18 height 18
type input "[DATE]"
type input "6:00pm"
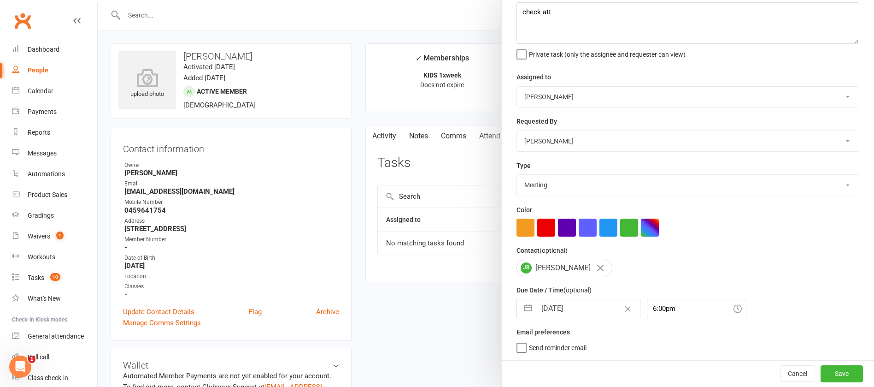
scroll to position [55, 0]
click at [848, 372] on div "Cancel Save" at bounding box center [688, 373] width 372 height 26
click at [833, 375] on button "Save" at bounding box center [841, 373] width 42 height 17
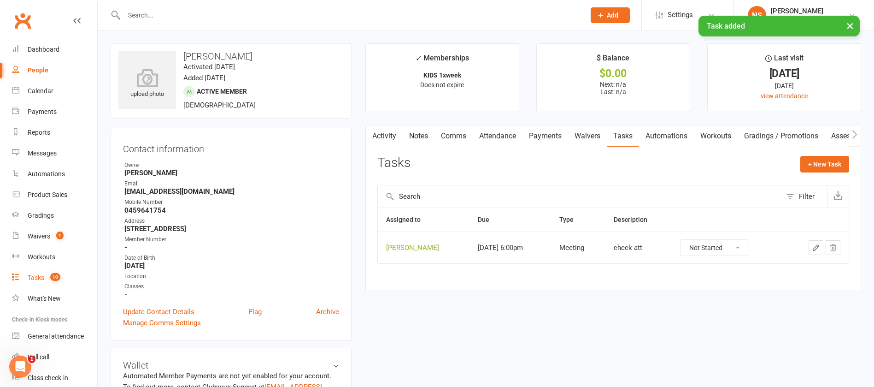
click at [35, 280] on div "Tasks" at bounding box center [36, 277] width 17 height 7
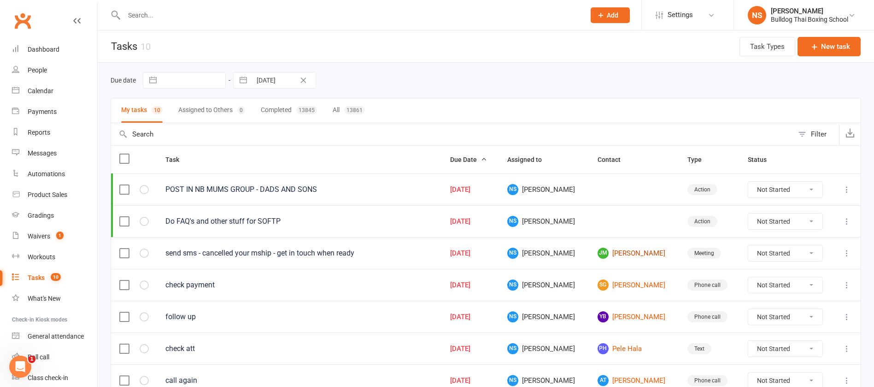
click at [616, 252] on link "[PERSON_NAME] [PERSON_NAME]" at bounding box center [634, 252] width 73 height 11
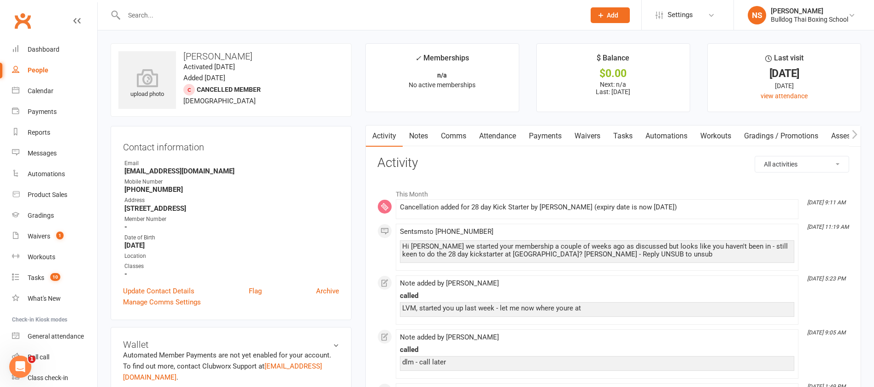
click at [627, 136] on link "Tasks" at bounding box center [623, 135] width 32 height 21
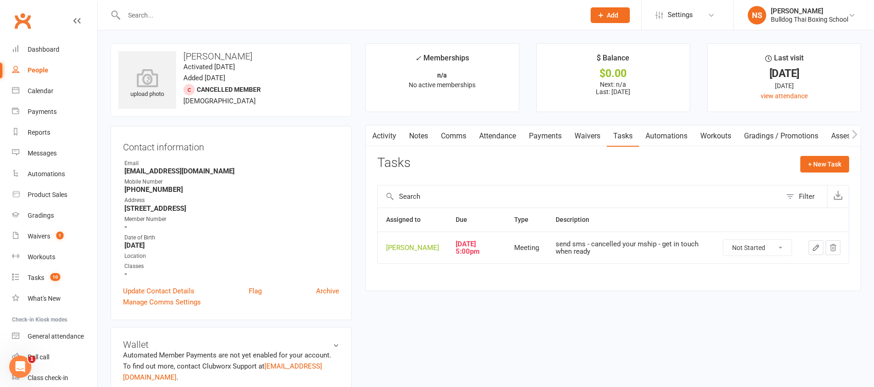
click at [812, 252] on icon "button" at bounding box center [816, 247] width 8 height 8
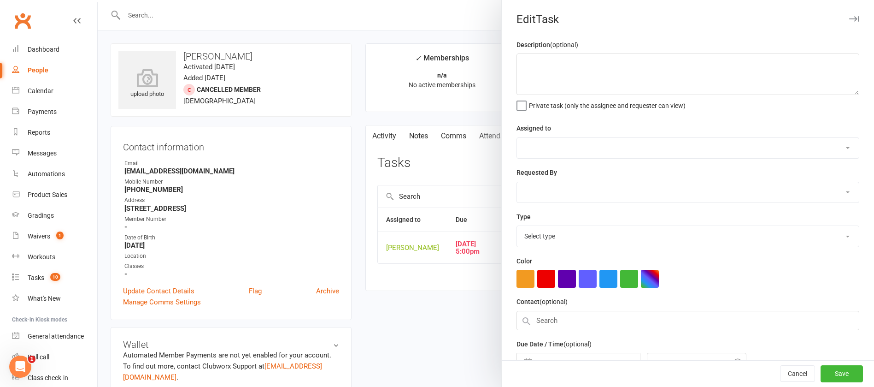
type textarea "send sms - cancelled your mship - get in touch when ready"
select select "12940"
select select "45795"
type input "[DATE]"
type input "5:00pm"
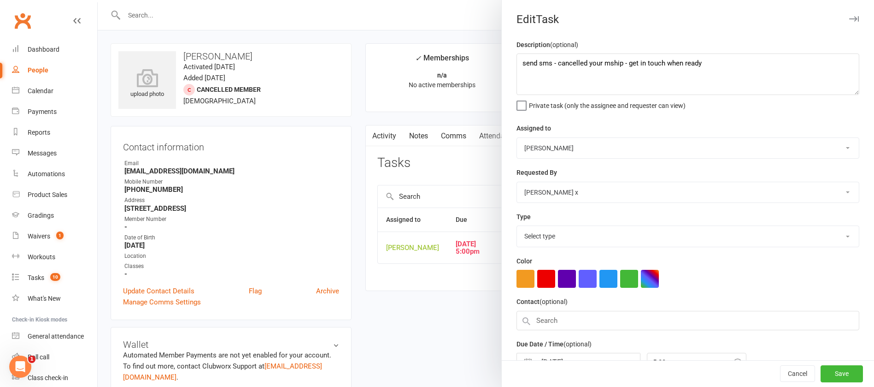
select select "12049"
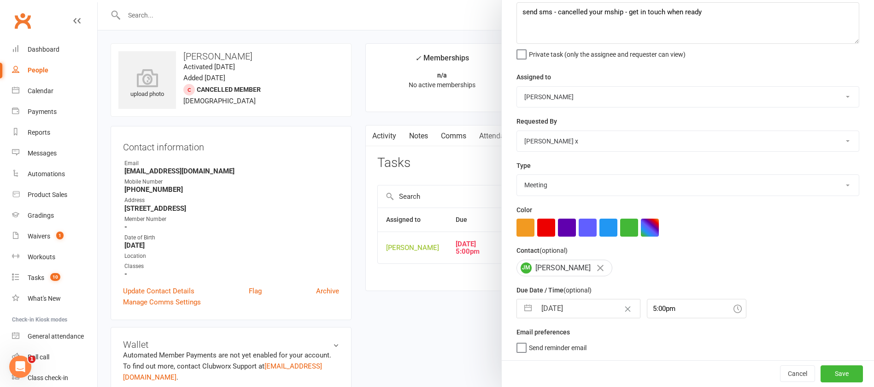
click at [574, 308] on input "[DATE]" at bounding box center [588, 308] width 104 height 18
select select "6"
select select "2025"
select select "7"
select select "2025"
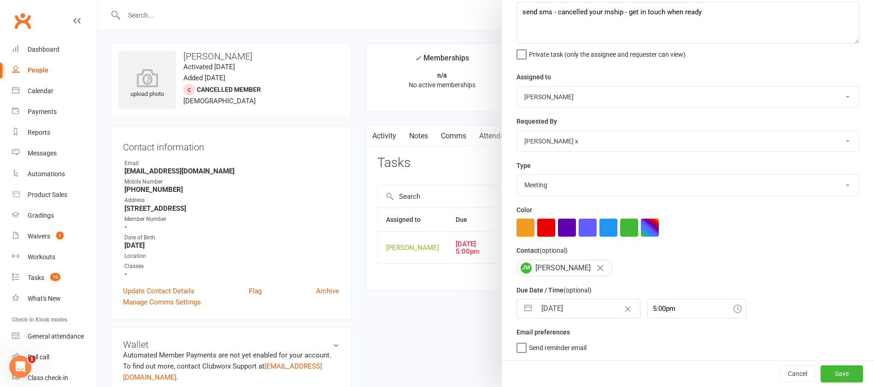
select select "8"
select select "2025"
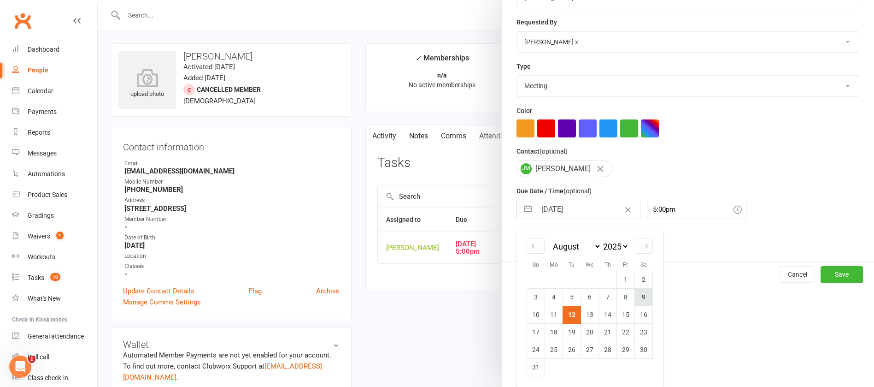
scroll to position [153, 0]
click at [566, 348] on td "26" at bounding box center [572, 349] width 18 height 18
type input "[DATE]"
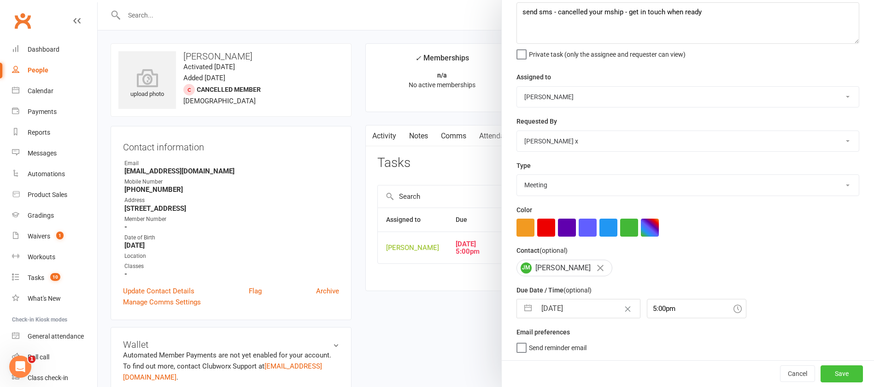
click at [820, 372] on button "Save" at bounding box center [841, 373] width 42 height 17
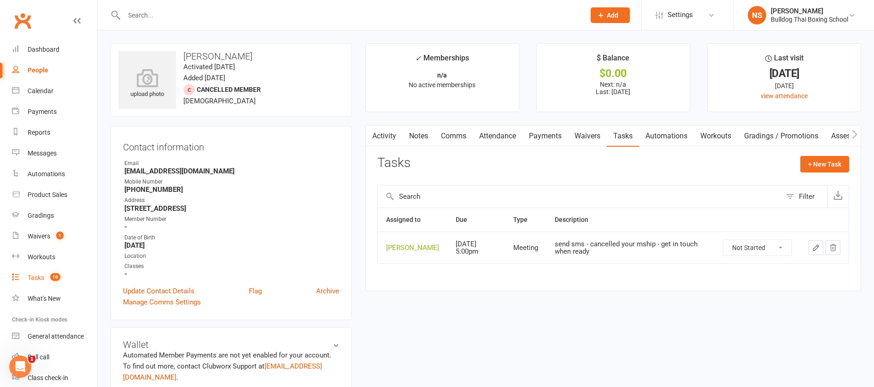
click at [35, 276] on div "Tasks" at bounding box center [36, 277] width 17 height 7
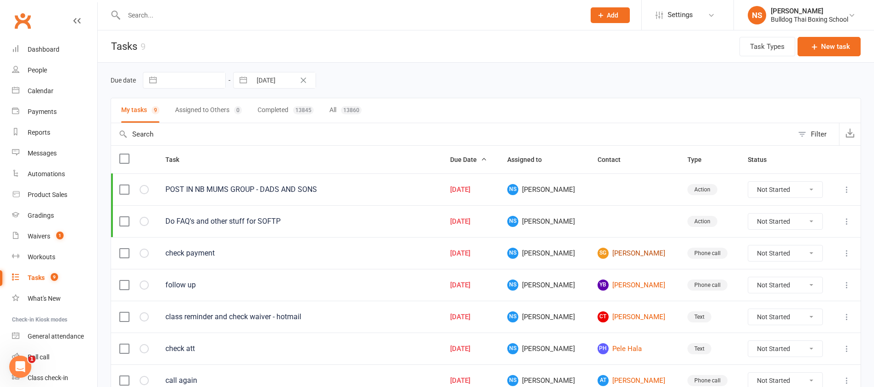
click at [621, 252] on link "SG [PERSON_NAME]" at bounding box center [634, 252] width 73 height 11
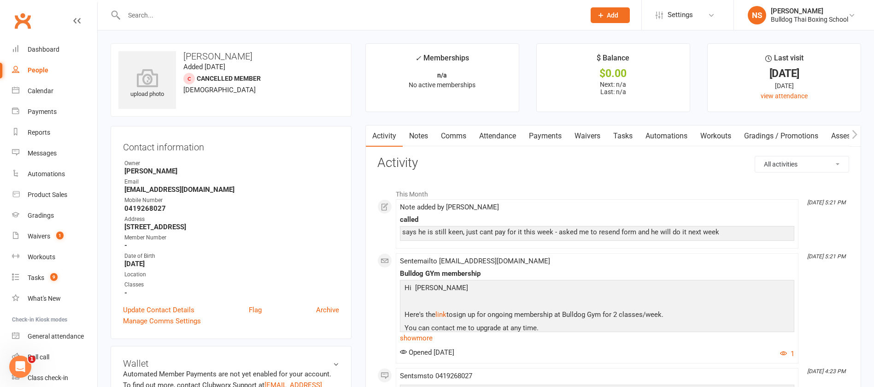
click at [456, 135] on link "Comms" at bounding box center [453, 135] width 38 height 21
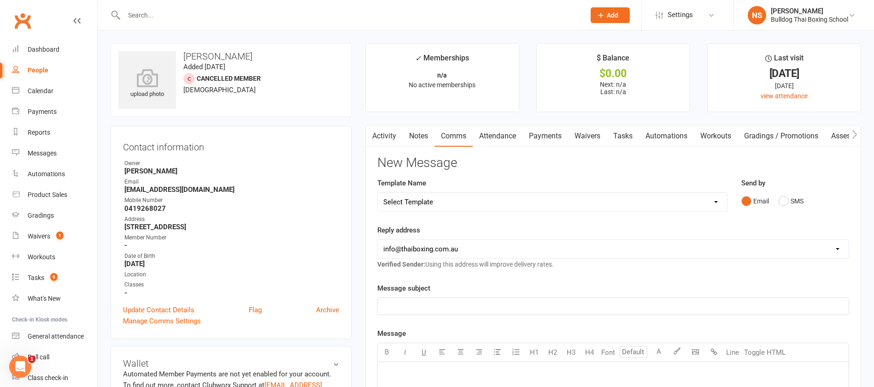
click at [390, 136] on link "Activity" at bounding box center [384, 135] width 37 height 21
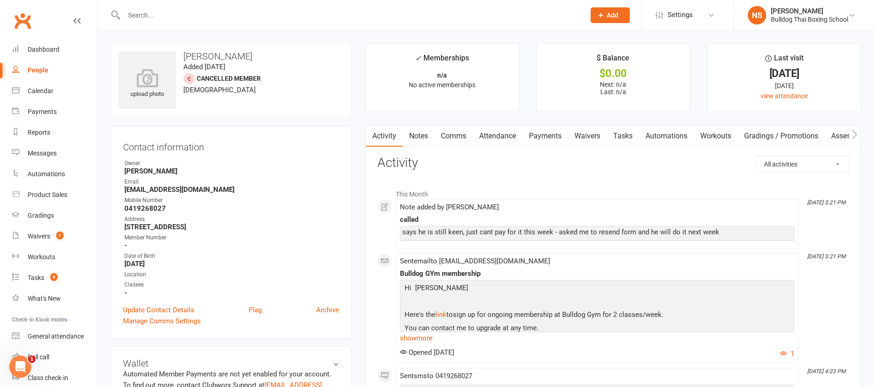
click at [453, 139] on link "Comms" at bounding box center [453, 135] width 38 height 21
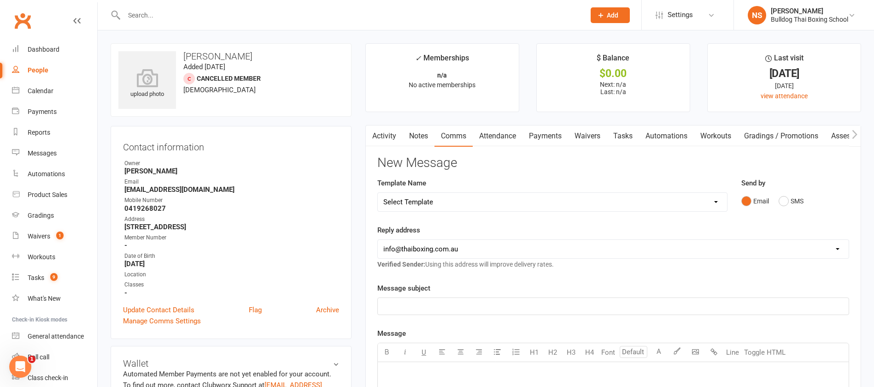
click at [453, 205] on select "Select Template [Email] Price Increase 28 Day Kick starter [SMS] 10 Pass Check …" at bounding box center [552, 202] width 349 height 18
select select "29"
click at [378, 193] on select "Select Template [Email] Price Increase 28 Day Kick starter [SMS] 10 Pass Check …" at bounding box center [552, 202] width 349 height 18
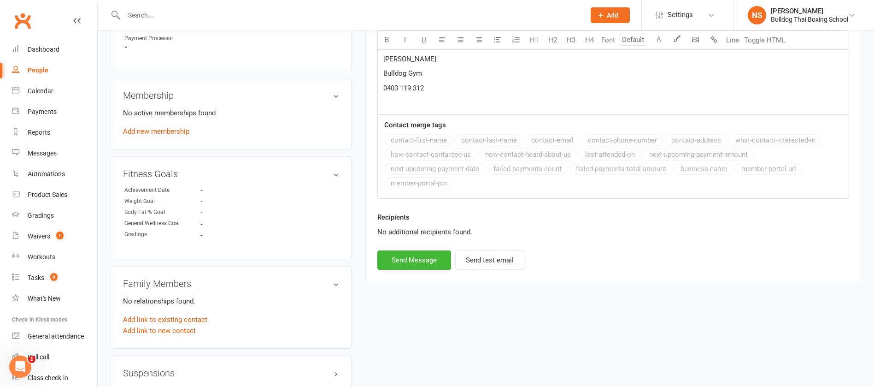
scroll to position [484, 0]
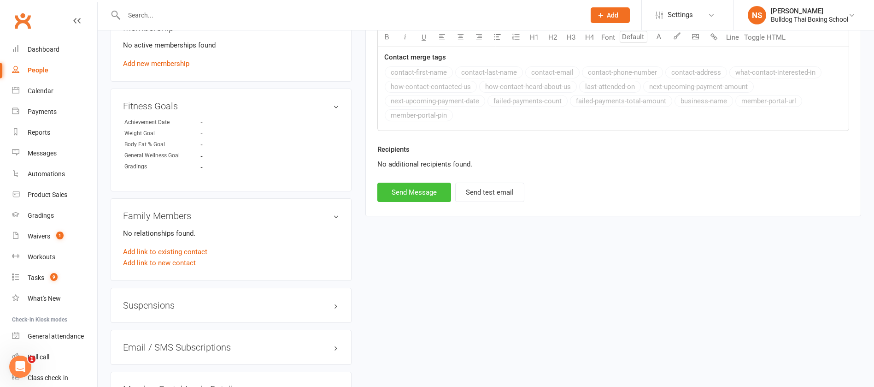
drag, startPoint x: 410, startPoint y: 195, endPoint x: 417, endPoint y: 211, distance: 18.1
click at [410, 195] on button "Send Message" at bounding box center [414, 191] width 74 height 19
select select
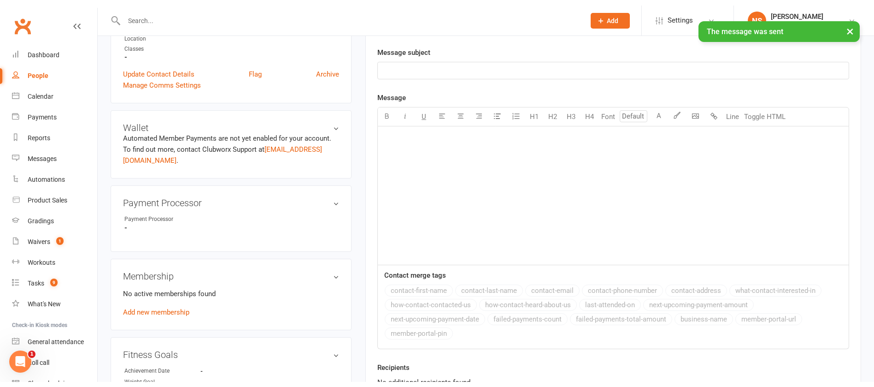
scroll to position [69, 0]
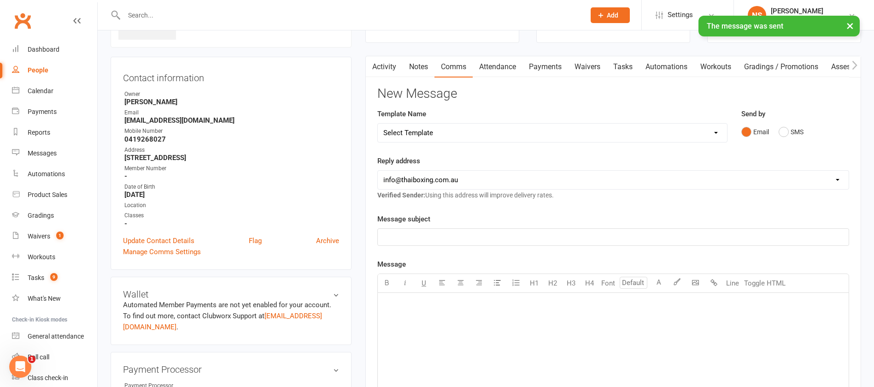
click at [619, 67] on link "Tasks" at bounding box center [623, 66] width 32 height 21
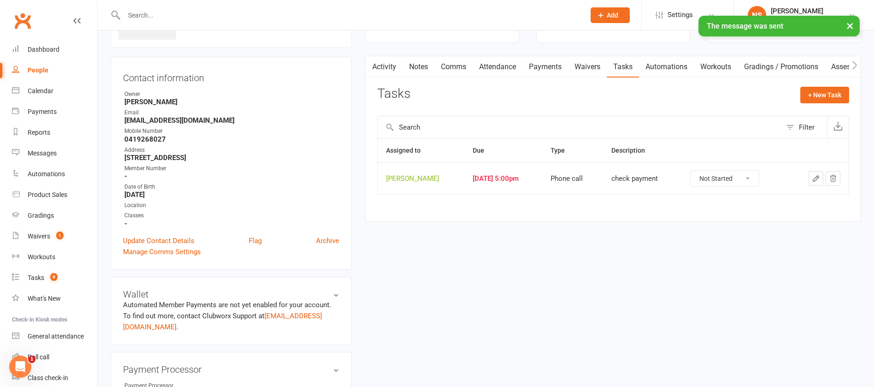
click at [818, 176] on icon "button" at bounding box center [816, 178] width 8 height 8
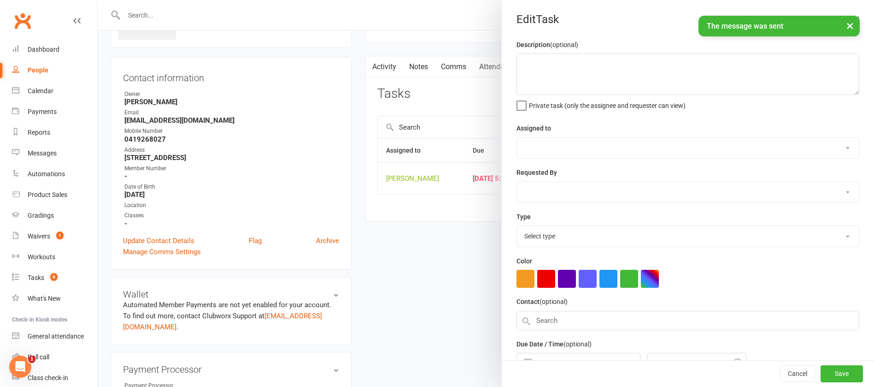
type textarea "check payment"
select select "12940"
type input "[DATE]"
type input "5:00pm"
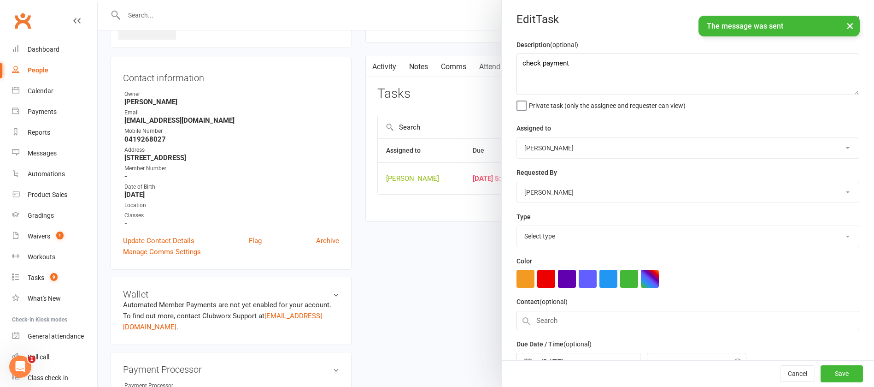
select select "12048"
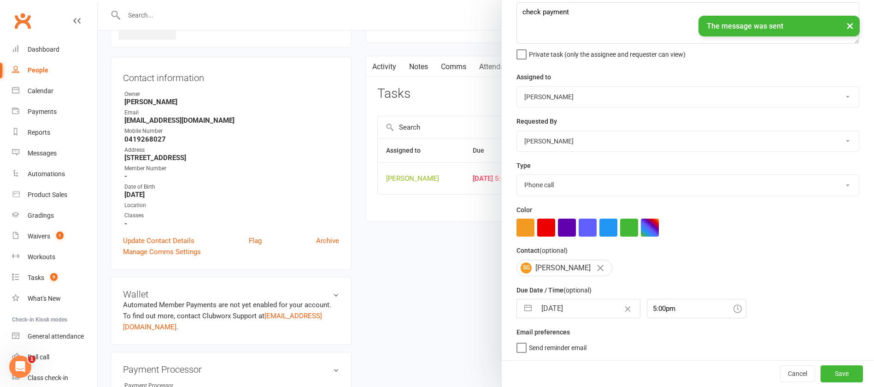
click at [580, 305] on input "[DATE]" at bounding box center [588, 308] width 104 height 18
select select "6"
select select "2025"
select select "7"
select select "2025"
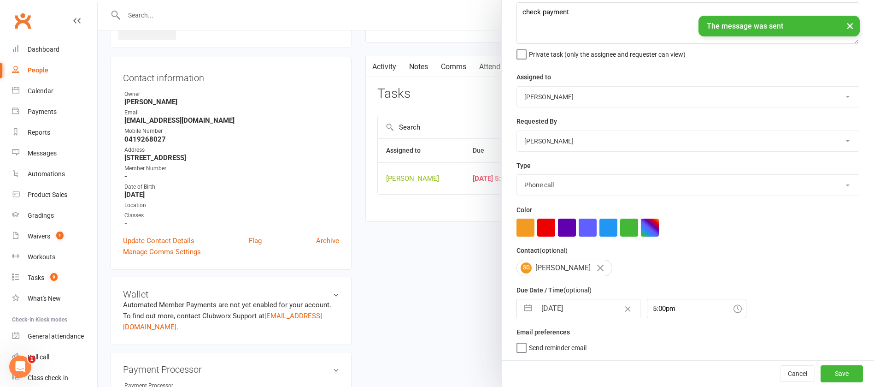
select select "8"
select select "2025"
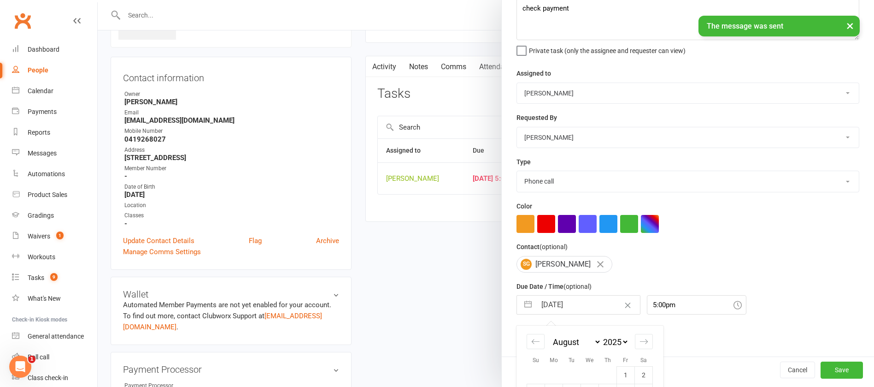
scroll to position [153, 0]
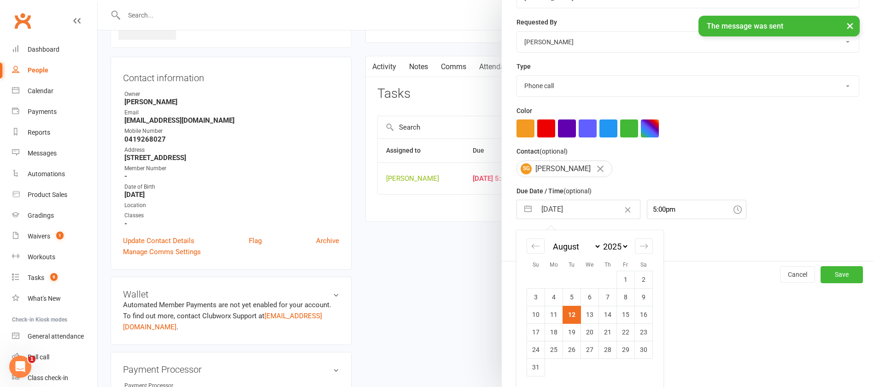
click at [620, 313] on td "15" at bounding box center [626, 314] width 18 height 18
type input "[DATE]"
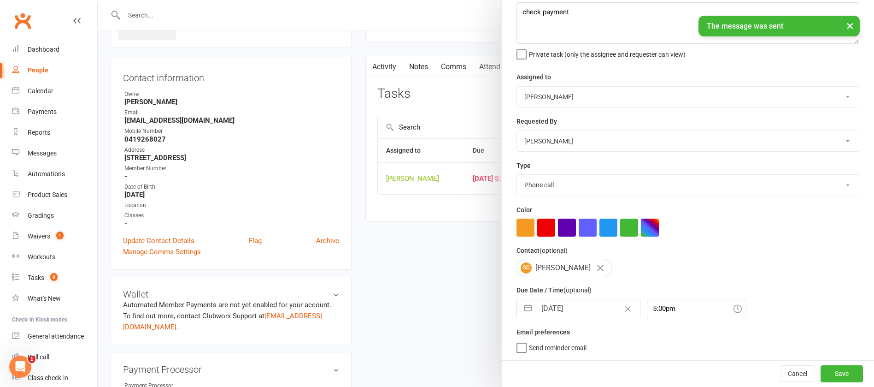
scroll to position [55, 0]
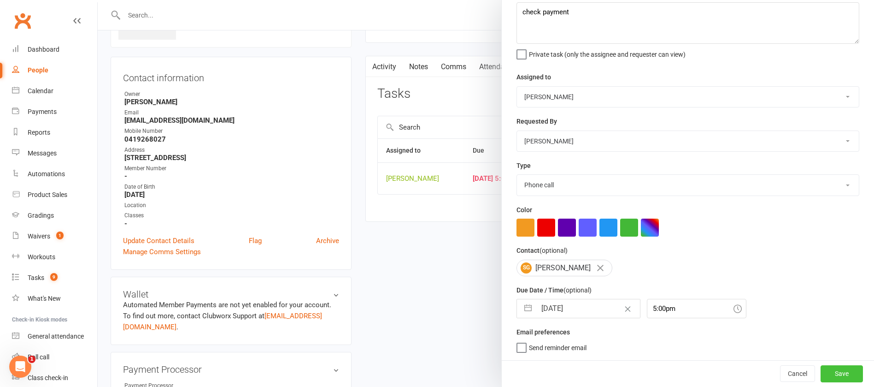
click at [802, 374] on div "Cancel Save" at bounding box center [688, 373] width 372 height 26
click at [820, 371] on button "Save" at bounding box center [841, 373] width 42 height 17
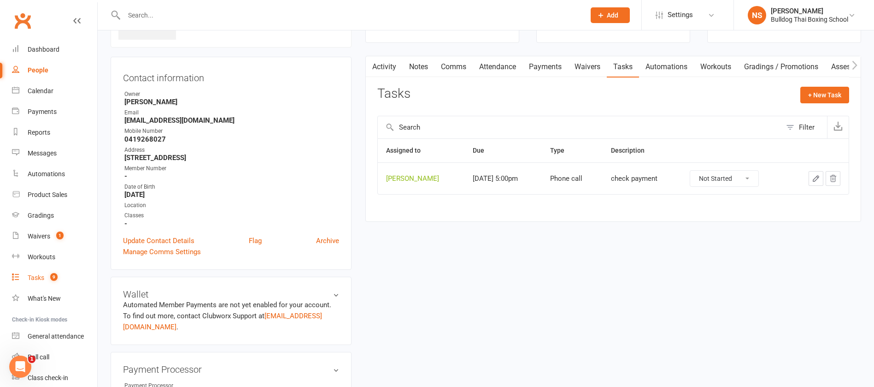
click at [32, 278] on div "Tasks" at bounding box center [36, 277] width 17 height 7
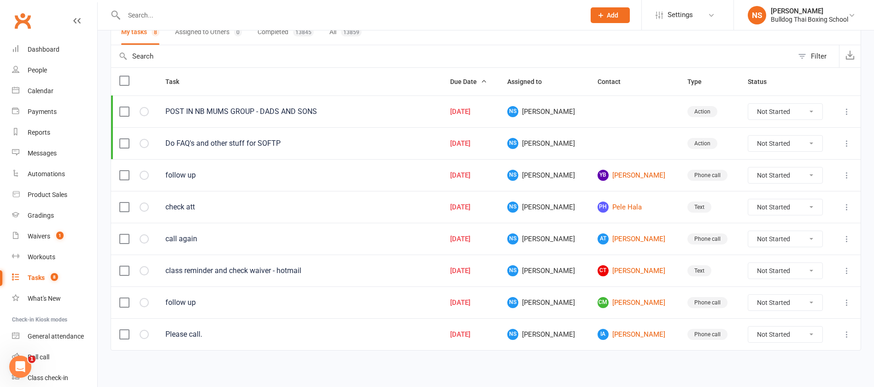
scroll to position [80, 0]
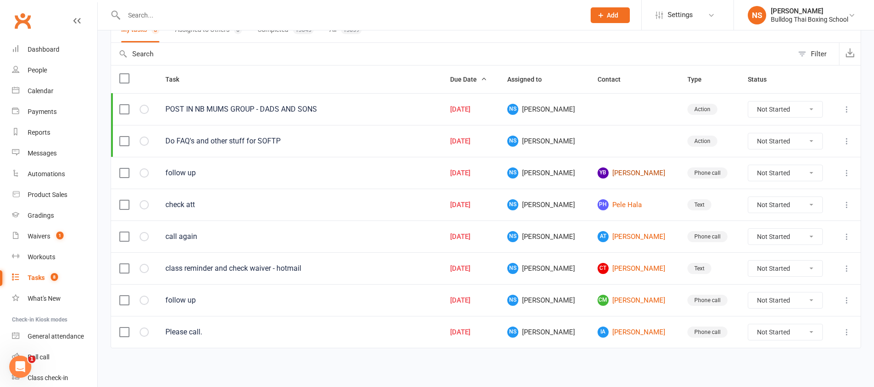
click at [634, 175] on link "YB [PERSON_NAME]" at bounding box center [634, 172] width 73 height 11
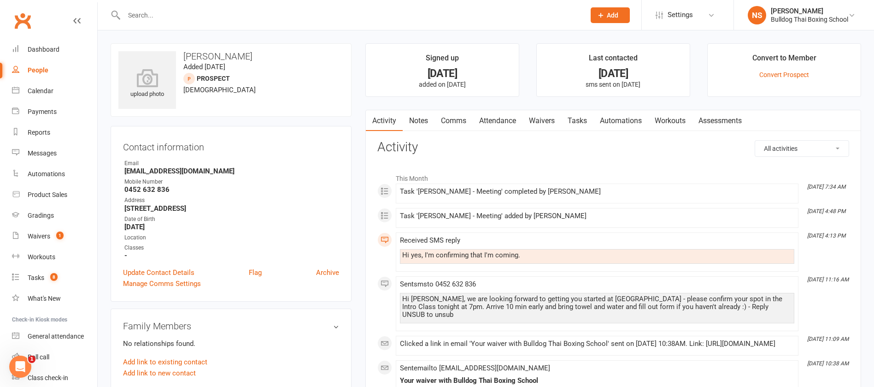
click at [457, 114] on link "Comms" at bounding box center [453, 120] width 38 height 21
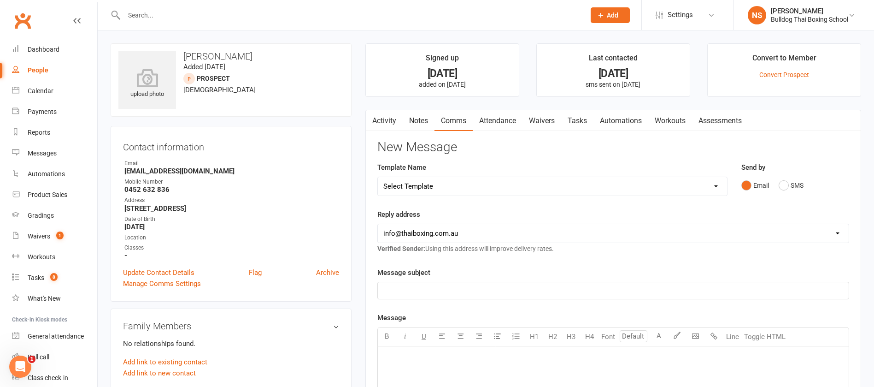
click at [426, 187] on select "Select Template [Email] Price Increase 28 Day Kick starter [SMS] 10 Pass Check …" at bounding box center [552, 186] width 349 height 18
select select "79"
click at [378, 177] on select "Select Template [Email] Price Increase 28 Day Kick starter [SMS] 10 Pass Check …" at bounding box center [552, 186] width 349 height 18
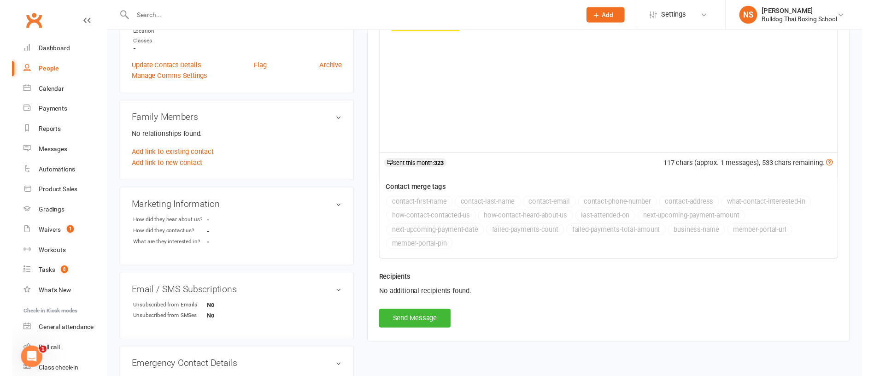
scroll to position [207, 0]
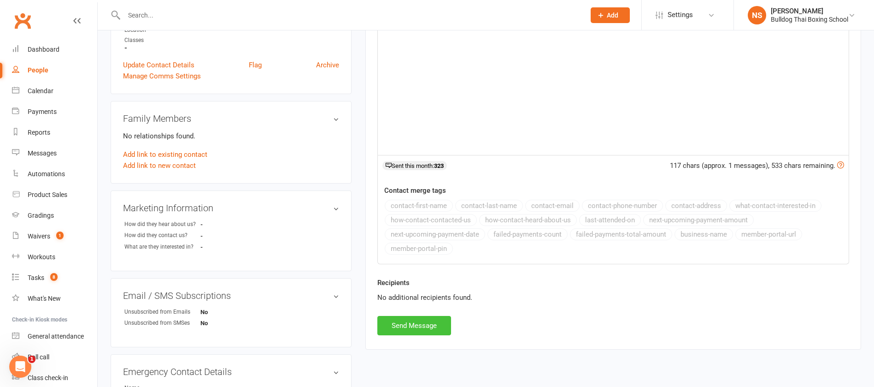
click at [409, 323] on button "Send Message" at bounding box center [414, 325] width 74 height 19
select select
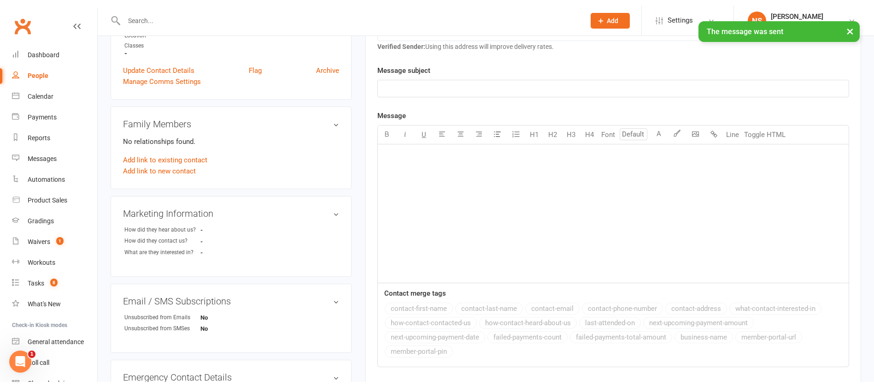
scroll to position [0, 0]
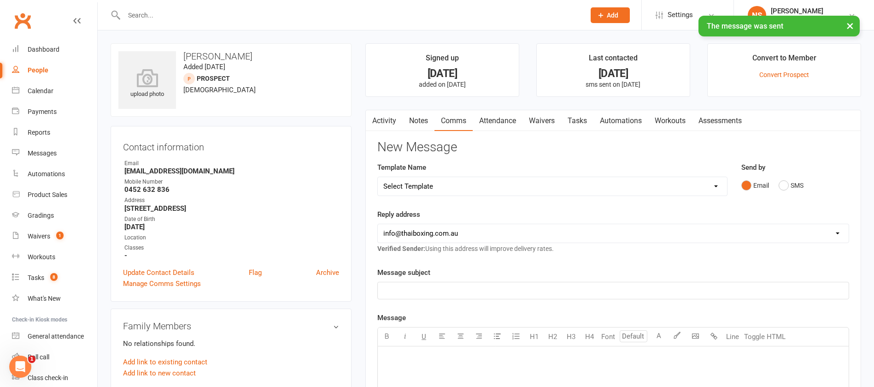
click at [581, 120] on link "Tasks" at bounding box center [577, 120] width 32 height 21
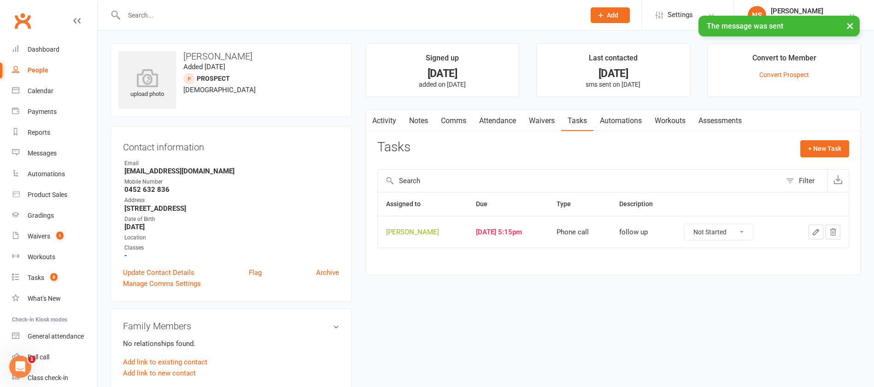
click at [817, 232] on icon "button" at bounding box center [816, 232] width 8 height 8
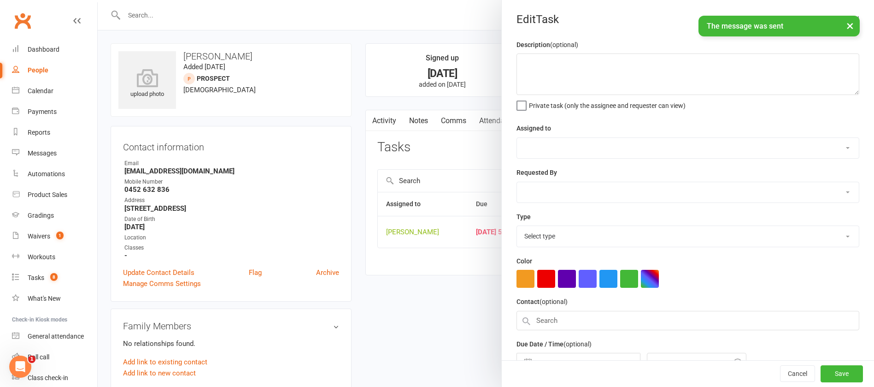
type textarea "follow up"
select select "12940"
select select "45795"
type input "[DATE]"
type input "5:15pm"
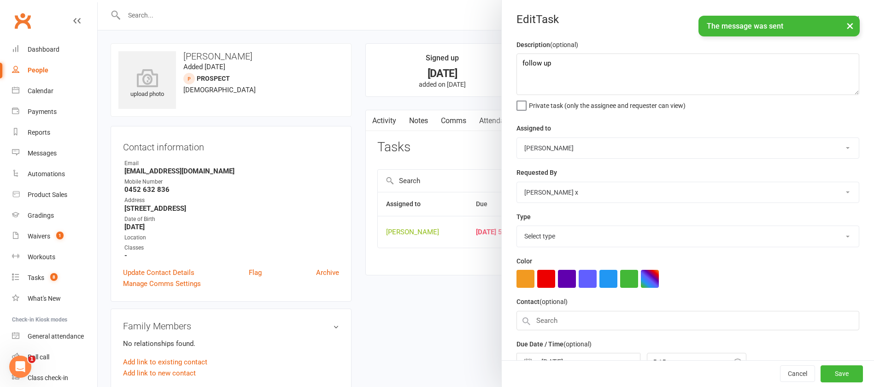
select select "12048"
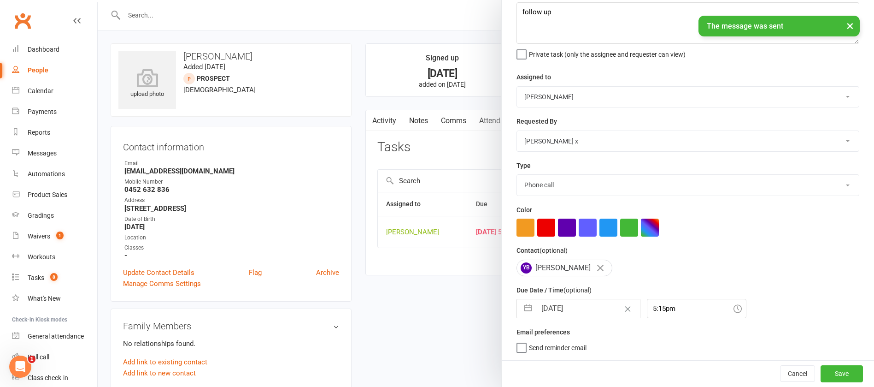
click at [581, 307] on input "[DATE]" at bounding box center [588, 308] width 104 height 18
select select "6"
select select "2025"
select select "7"
select select "2025"
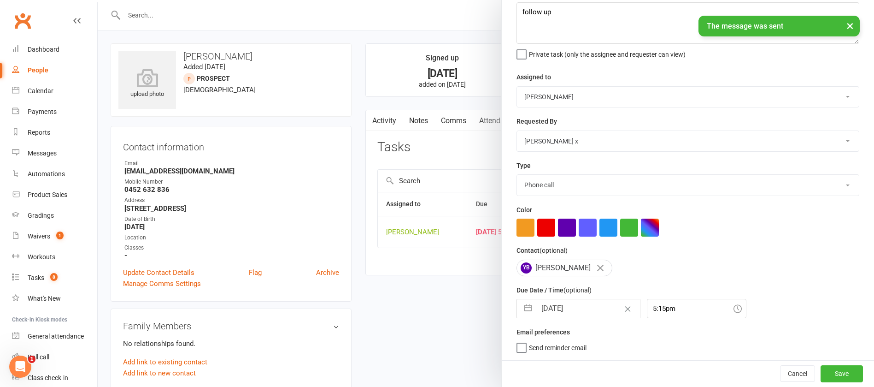
select select "8"
select select "2025"
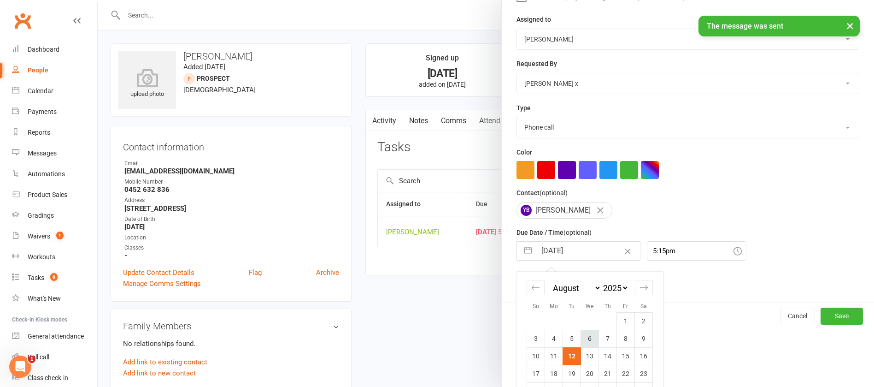
scroll to position [153, 0]
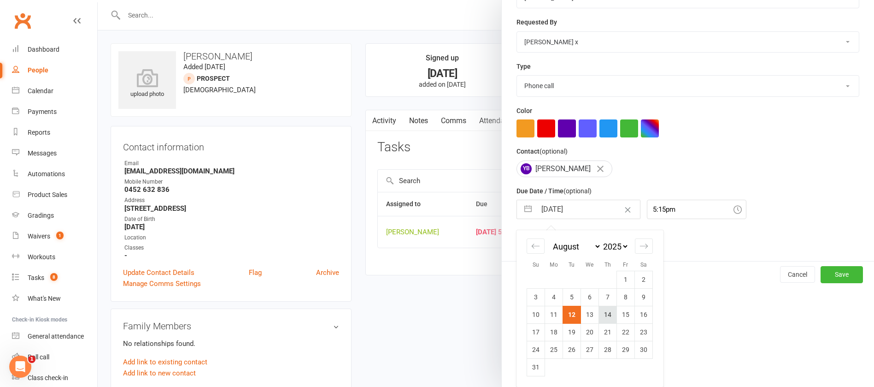
click at [605, 312] on td "14" at bounding box center [608, 314] width 18 height 18
type input "[DATE]"
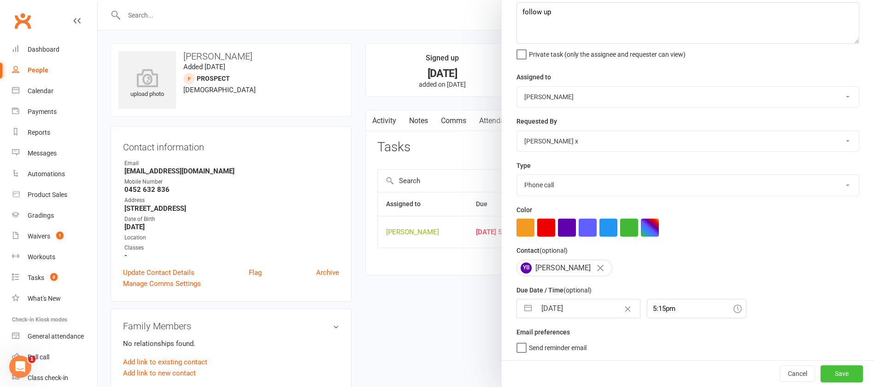
click at [822, 370] on button "Save" at bounding box center [841, 373] width 42 height 17
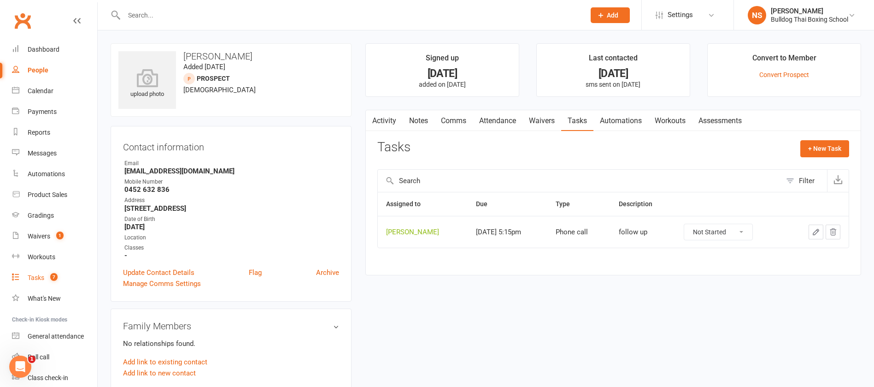
click at [32, 276] on div "Tasks" at bounding box center [36, 277] width 17 height 7
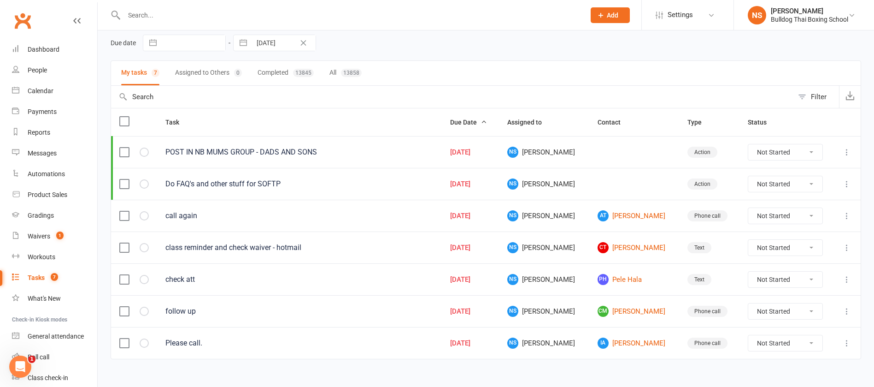
scroll to position [48, 0]
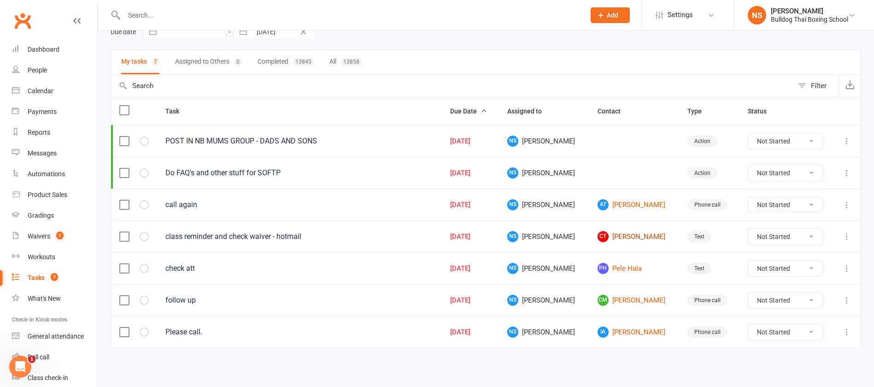
click at [630, 237] on link "CT [PERSON_NAME]" at bounding box center [634, 236] width 73 height 11
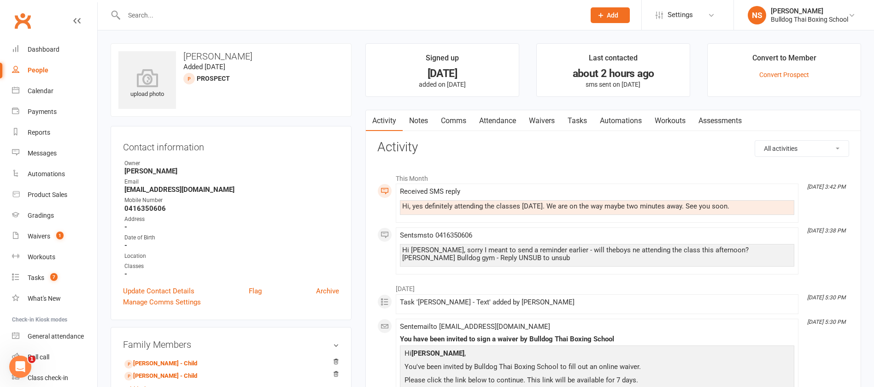
click at [580, 125] on link "Tasks" at bounding box center [577, 120] width 32 height 21
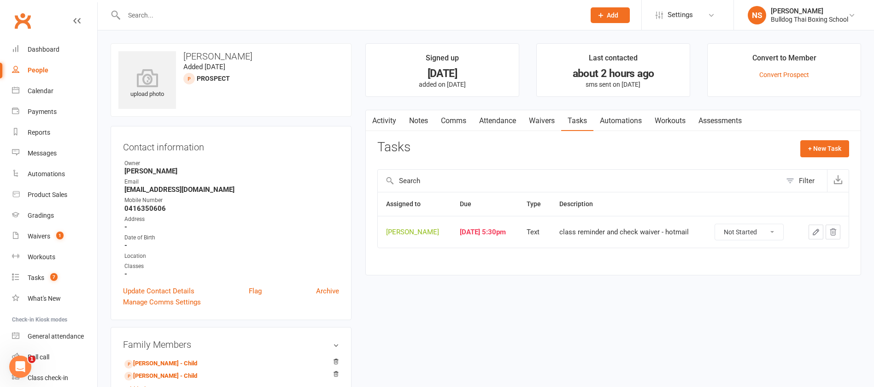
click at [816, 231] on icon "button" at bounding box center [816, 232] width 8 height 8
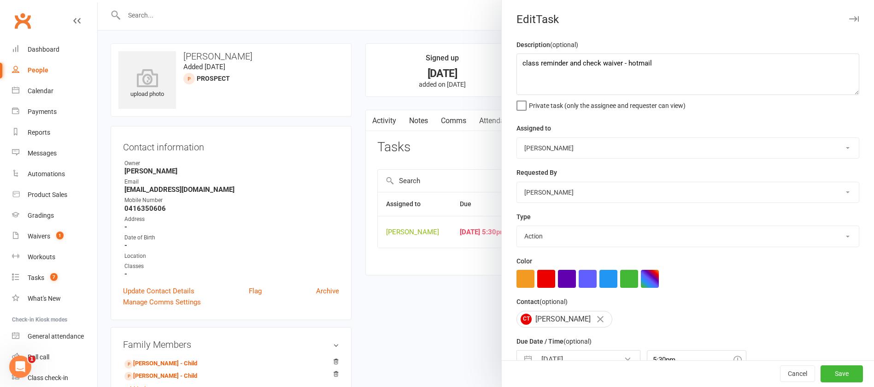
type textarea "class reminder and check waiver - hotmail"
select select "12940"
select select "13825"
type input "[DATE]"
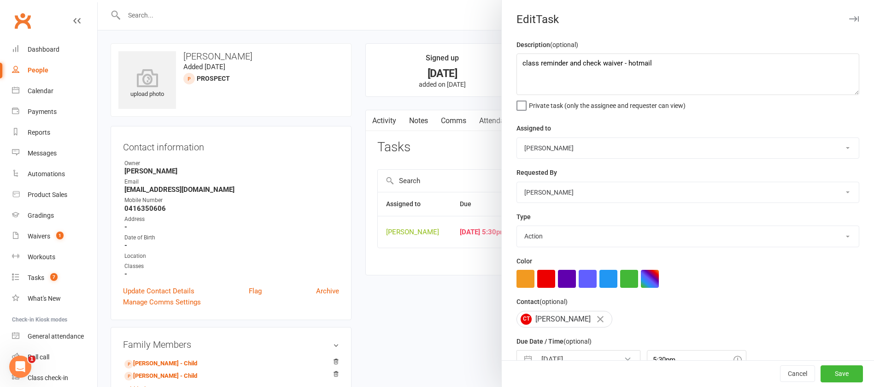
type input "5:30pm"
drag, startPoint x: 658, startPoint y: 69, endPoint x: 479, endPoint y: 52, distance: 180.1
click at [98, 0] on react-component "Edit Task Description (optional) class reminder and check waiver - hotmail Priv…" at bounding box center [98, 0] width 0 height 0
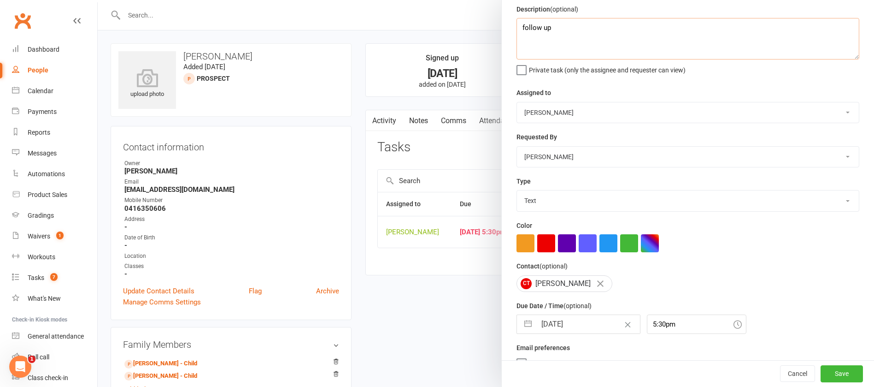
scroll to position [55, 0]
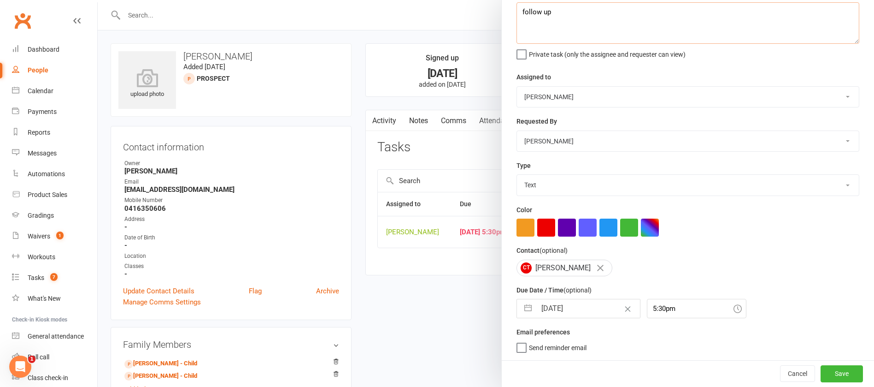
type textarea "follow up"
click at [585, 306] on input "[DATE]" at bounding box center [588, 308] width 104 height 18
select select "6"
select select "2025"
select select "7"
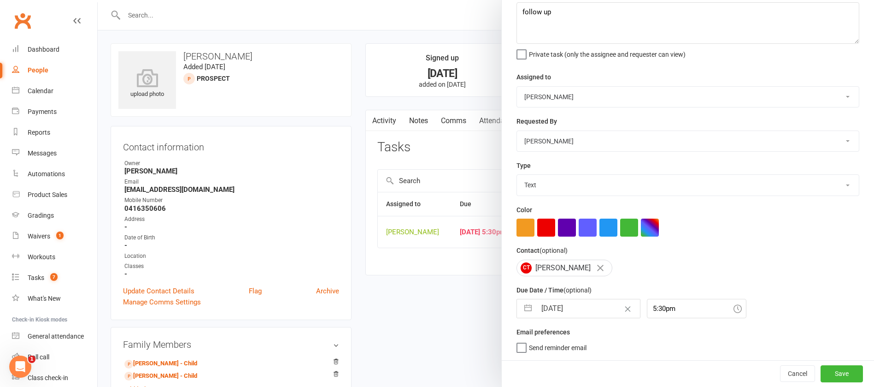
select select "2025"
select select "8"
select select "2025"
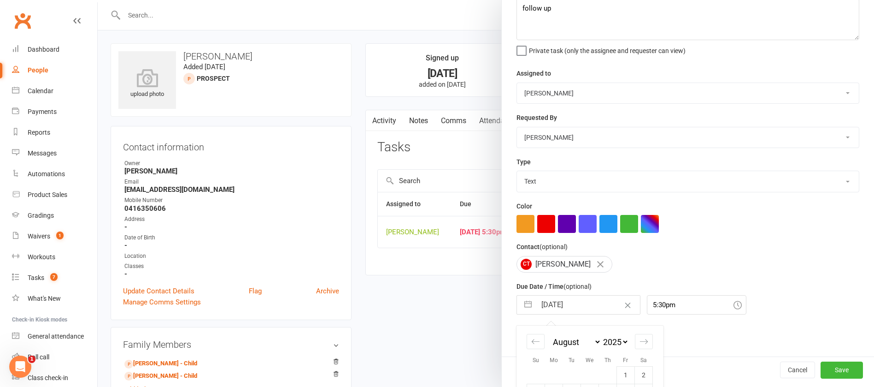
scroll to position [153, 0]
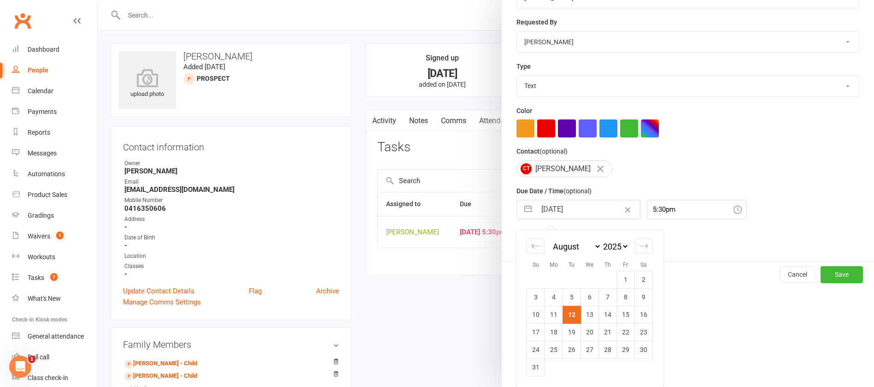
click at [587, 314] on td "13" at bounding box center [590, 314] width 18 height 18
type input "[DATE]"
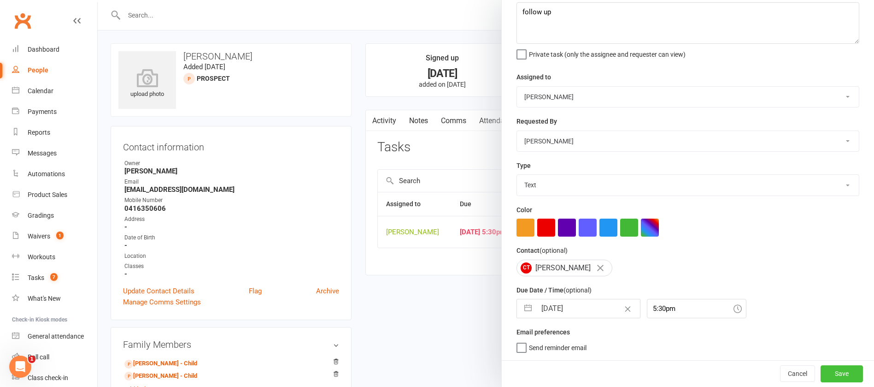
click at [820, 372] on button "Save" at bounding box center [841, 373] width 42 height 17
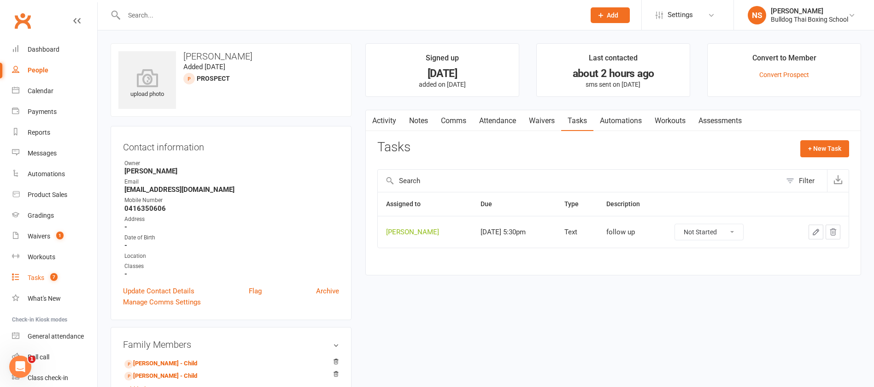
click at [38, 278] on div "Tasks" at bounding box center [36, 277] width 17 height 7
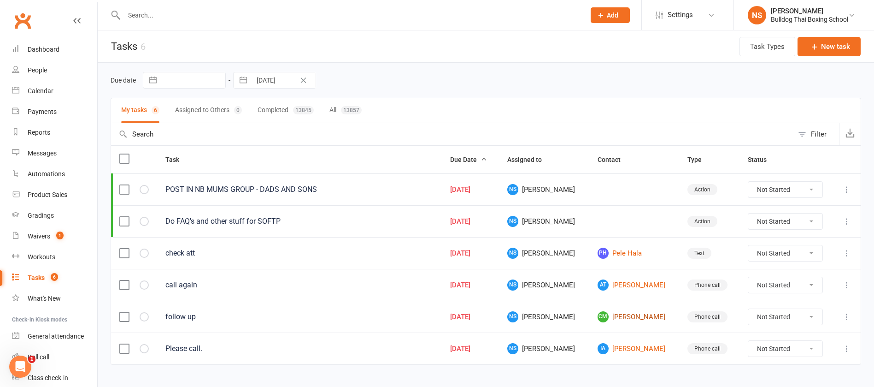
click at [631, 317] on link "CM [PERSON_NAME]" at bounding box center [634, 316] width 73 height 11
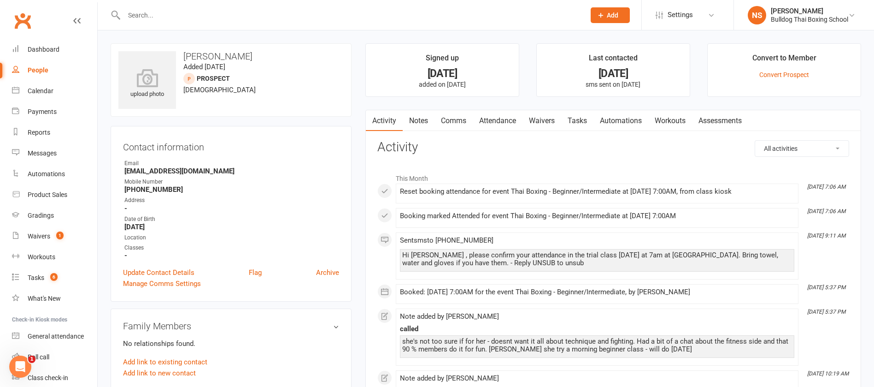
click at [491, 123] on link "Attendance" at bounding box center [498, 120] width 50 height 21
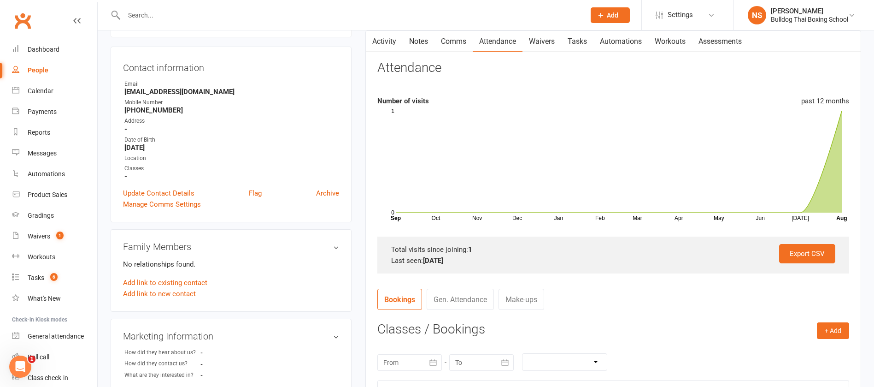
scroll to position [207, 0]
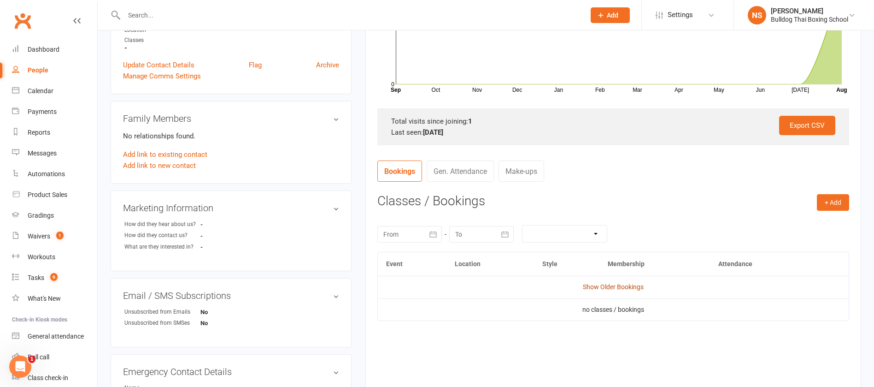
click at [611, 290] on link "Show Older Bookings" at bounding box center [613, 286] width 61 height 7
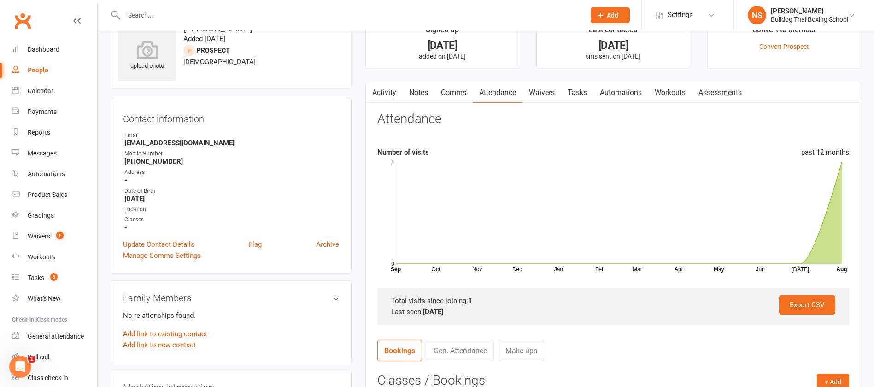
scroll to position [0, 0]
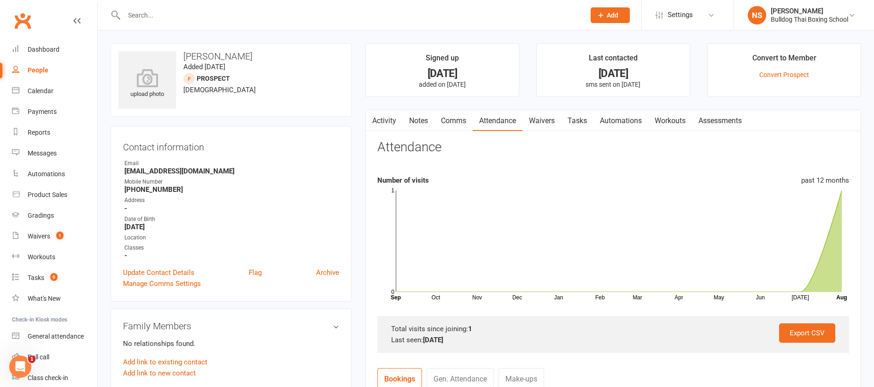
click at [385, 124] on link "Activity" at bounding box center [384, 120] width 37 height 21
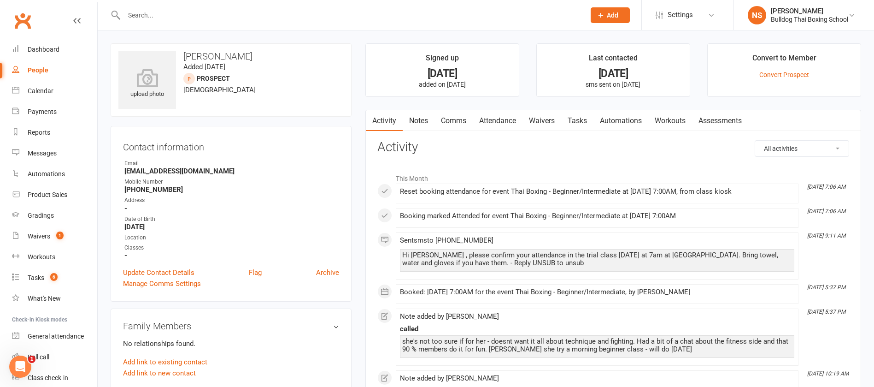
click at [384, 116] on link "Activity" at bounding box center [384, 120] width 37 height 21
click at [413, 120] on link "Notes" at bounding box center [419, 120] width 32 height 21
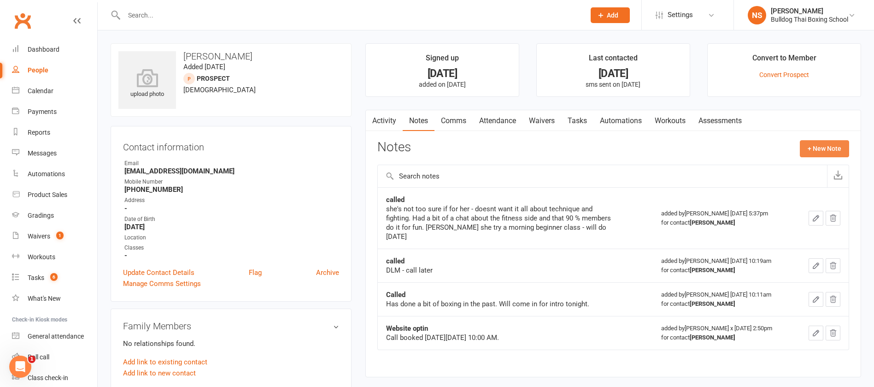
click at [820, 146] on button "+ New Note" at bounding box center [824, 148] width 49 height 17
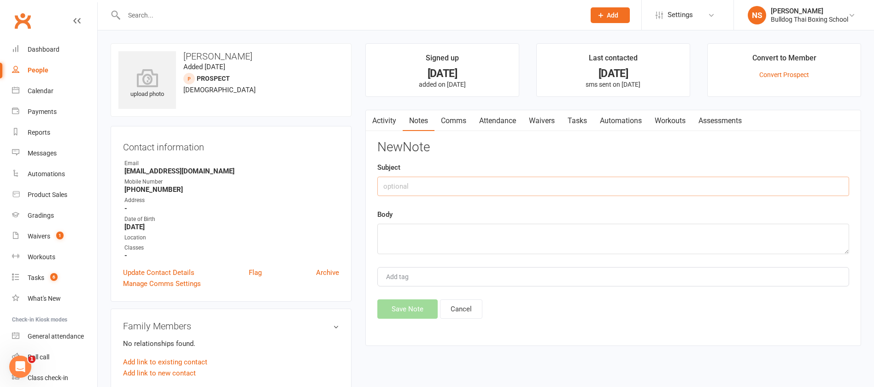
drag, startPoint x: 400, startPoint y: 184, endPoint x: 374, endPoint y: 163, distance: 34.4
click at [401, 184] on input "text" at bounding box center [613, 185] width 472 height 19
type input "called"
drag, startPoint x: 420, startPoint y: 242, endPoint x: 419, endPoint y: 223, distance: 19.8
click at [419, 237] on textarea at bounding box center [613, 238] width 472 height 30
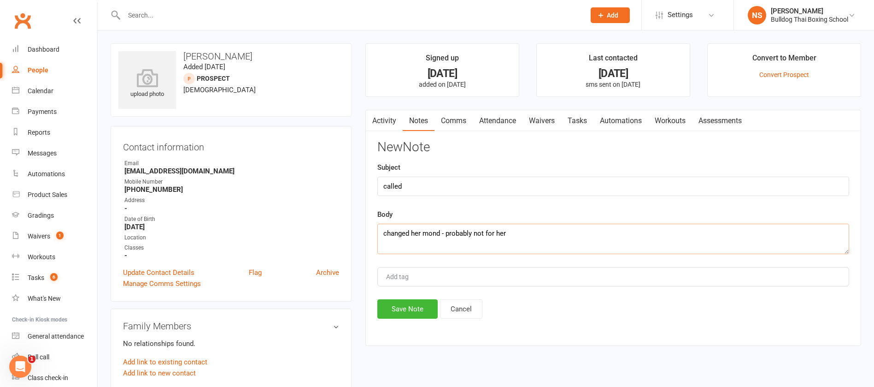
click at [431, 230] on textarea "changed her mond - probably not for her" at bounding box center [613, 238] width 472 height 30
click at [434, 229] on textarea "changed her mond - probably not for her" at bounding box center [613, 238] width 472 height 30
type textarea "changed her mind - probably not for her"
click at [394, 310] on button "Save Note" at bounding box center [407, 308] width 60 height 19
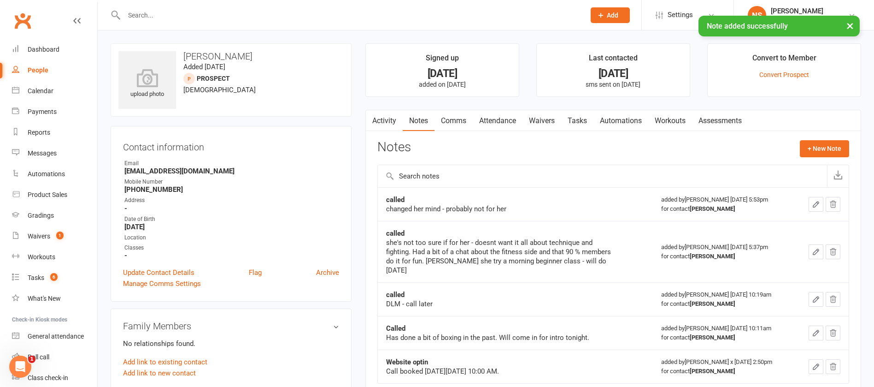
click at [577, 123] on link "Tasks" at bounding box center [577, 120] width 32 height 21
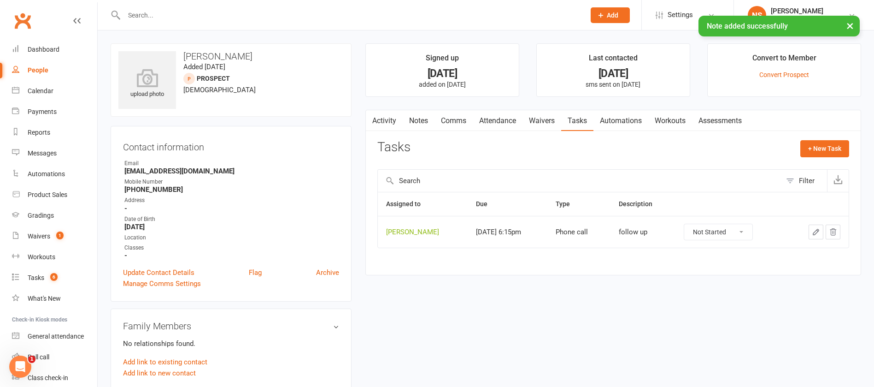
click at [816, 229] on icon "button" at bounding box center [816, 232] width 8 height 8
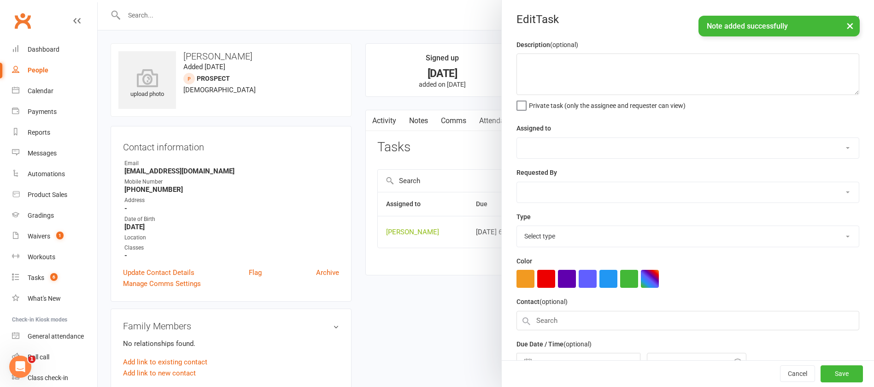
type textarea "follow up"
select select "12940"
select select "45795"
type input "[DATE]"
type input "6:15pm"
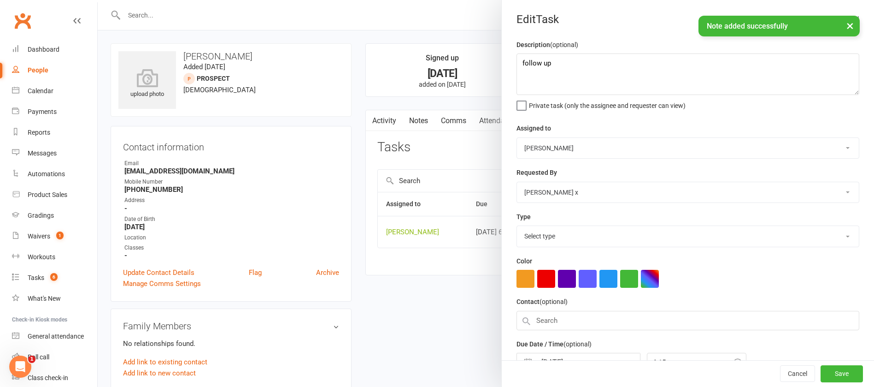
select select "12048"
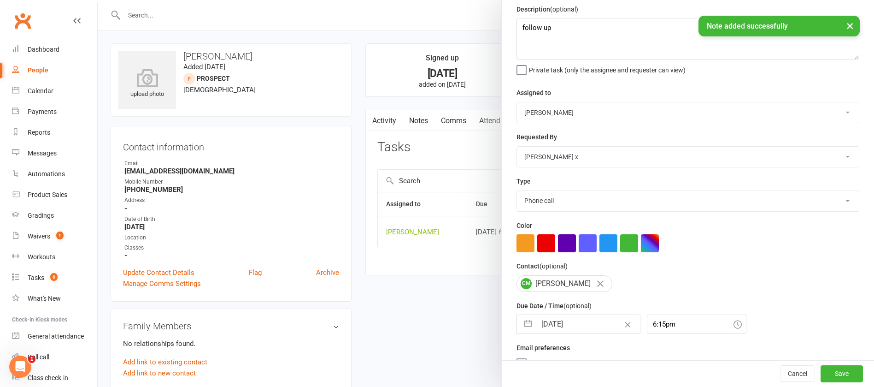
scroll to position [55, 0]
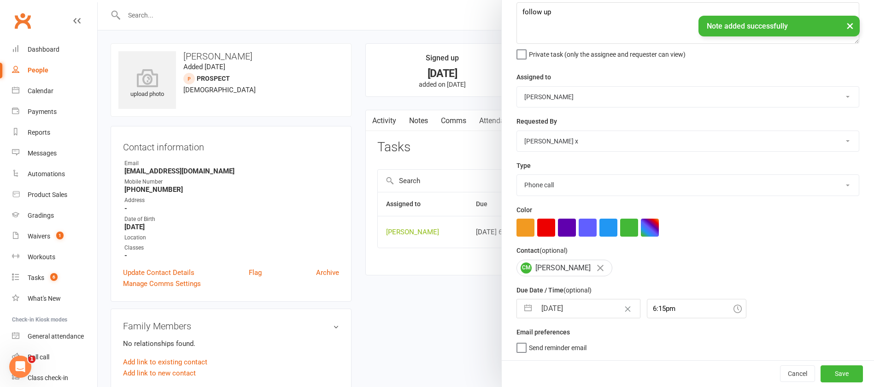
click at [463, 285] on div at bounding box center [486, 193] width 776 height 387
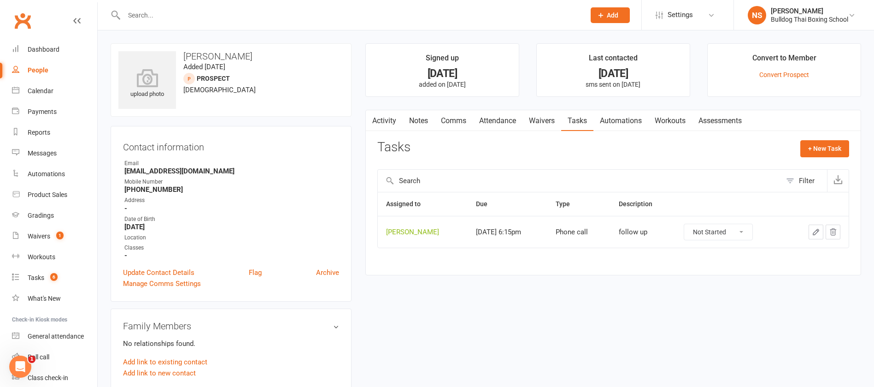
drag, startPoint x: 744, startPoint y: 231, endPoint x: 737, endPoint y: 238, distance: 10.4
click at [744, 231] on select "Not Started In Progress Waiting Complete" at bounding box center [718, 232] width 68 height 16
click at [684, 224] on select "Not Started In Progress Waiting Complete" at bounding box center [718, 232] width 68 height 16
select select "unstarted"
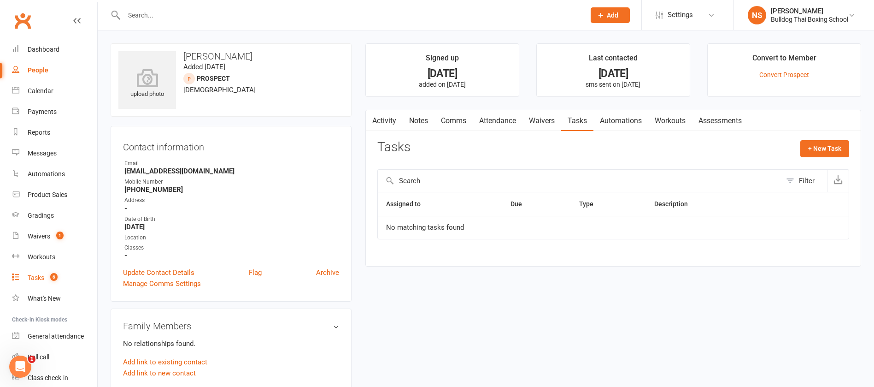
click at [38, 275] on div "Tasks" at bounding box center [36, 277] width 17 height 7
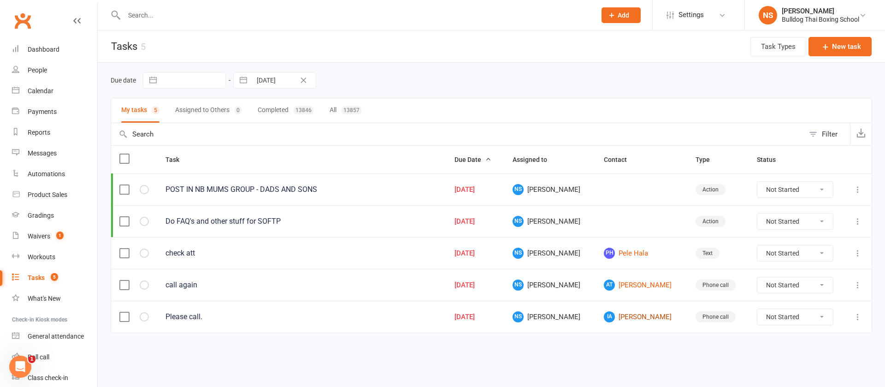
click at [632, 319] on link "IA [PERSON_NAME]" at bounding box center [641, 316] width 75 height 11
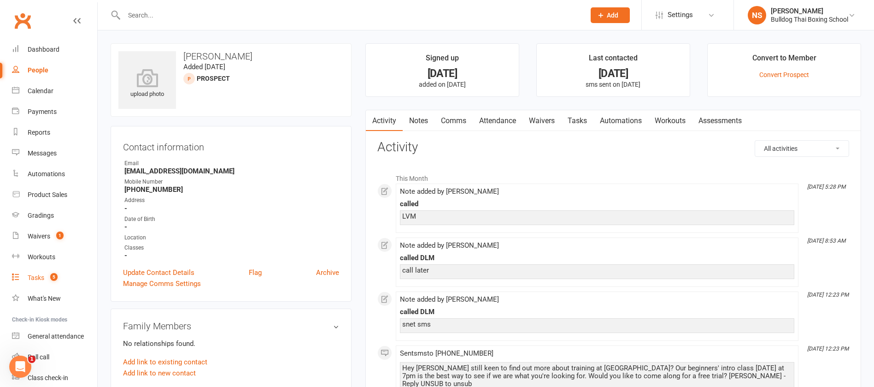
click at [23, 279] on link "Tasks 5" at bounding box center [54, 277] width 85 height 21
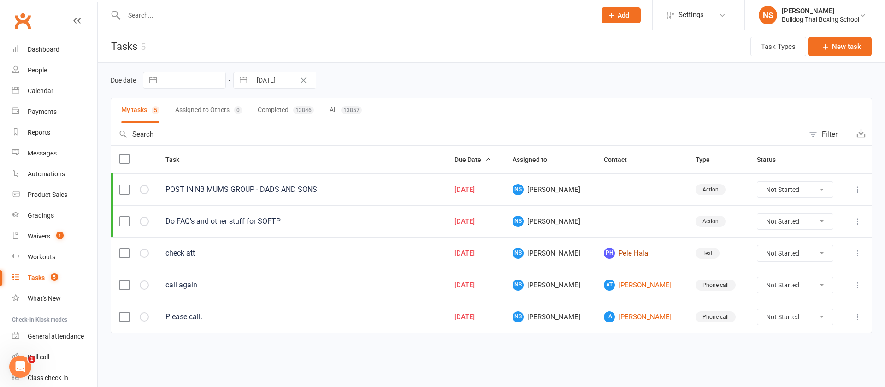
click at [627, 256] on link "PH Pele Hala" at bounding box center [641, 252] width 75 height 11
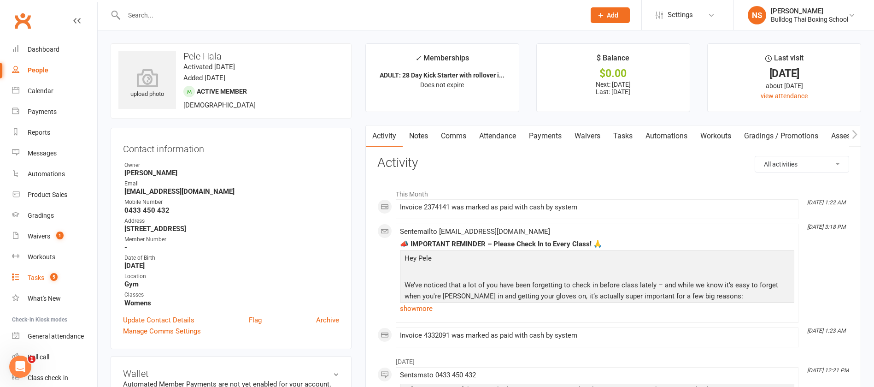
click at [41, 277] on div "Tasks" at bounding box center [36, 277] width 17 height 7
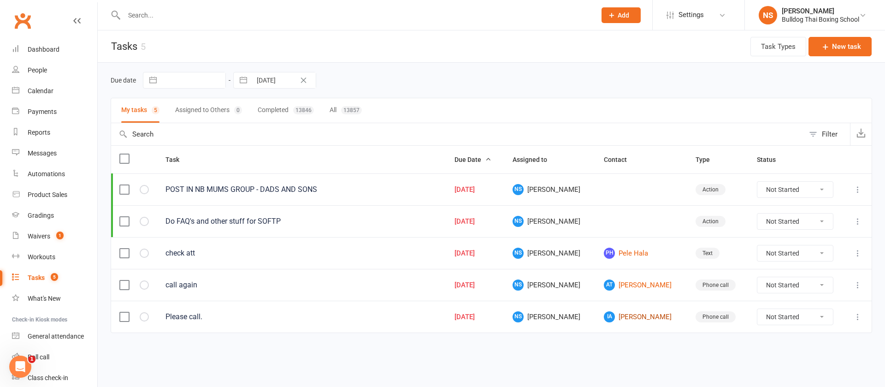
click at [628, 314] on link "IA [PERSON_NAME]" at bounding box center [641, 316] width 75 height 11
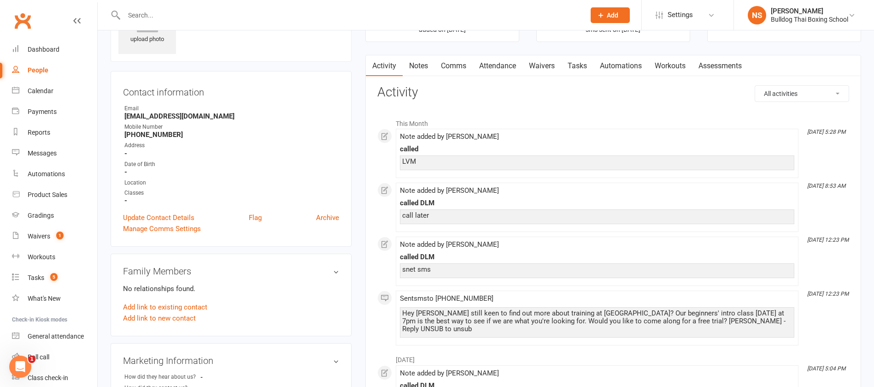
scroll to position [138, 0]
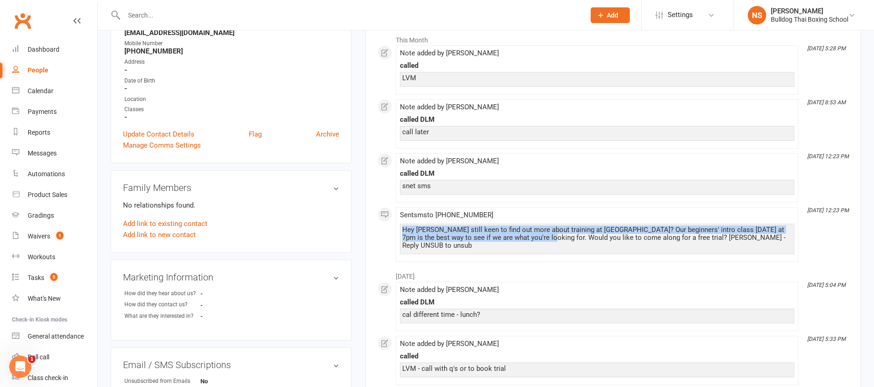
drag, startPoint x: 524, startPoint y: 234, endPoint x: 393, endPoint y: 225, distance: 131.6
click at [398, 226] on li "[DATE] 12:23 PM Sent sms to [PHONE_NUMBER] Hey [PERSON_NAME] still keen to find…" at bounding box center [597, 234] width 403 height 55
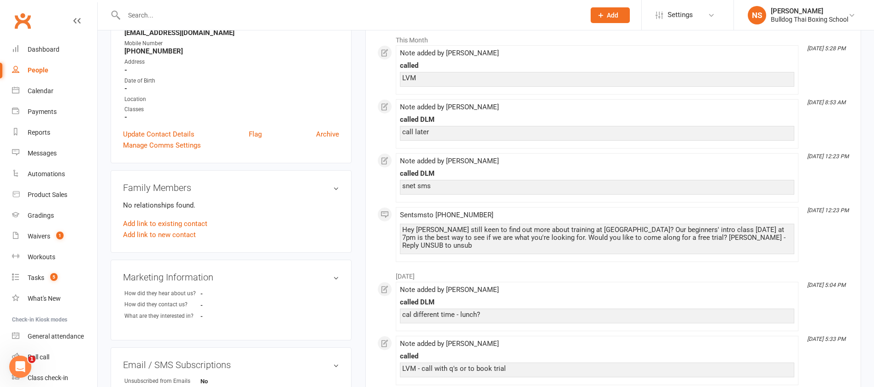
click at [356, 235] on div "upload photo [PERSON_NAME] Added [DATE] prospect Contact information Owner Emai…" at bounding box center [231, 250] width 255 height 691
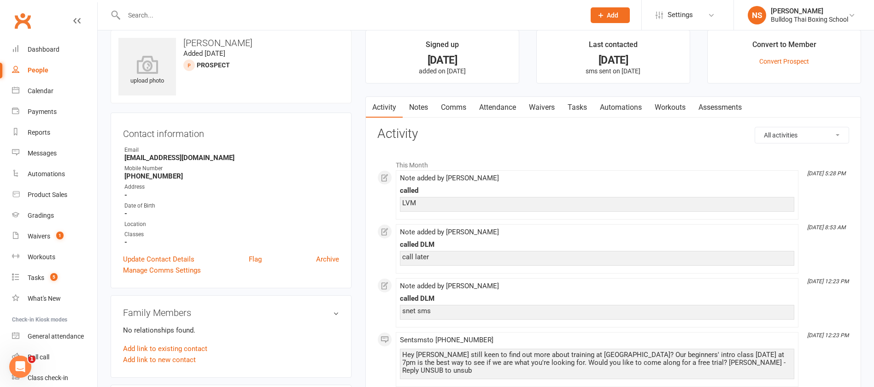
scroll to position [0, 0]
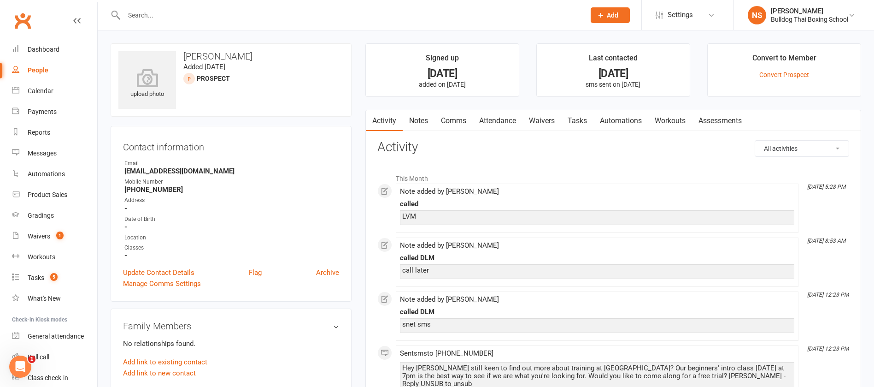
click at [431, 118] on link "Notes" at bounding box center [419, 120] width 32 height 21
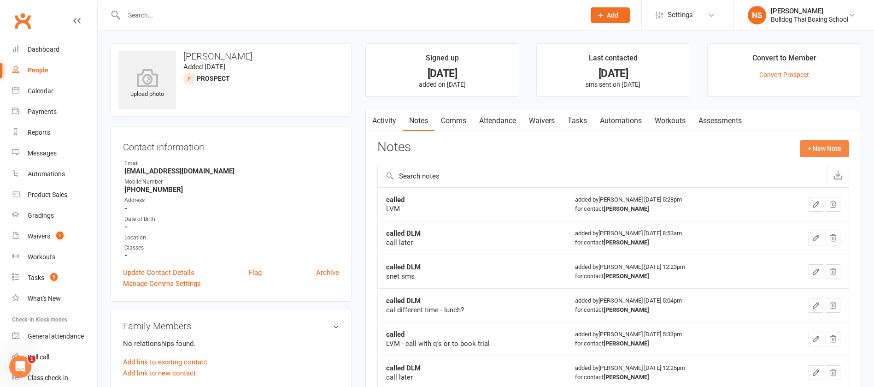
click at [824, 139] on div "Activity Notes Comms Attendance Waivers Tasks Automations Workouts Assessments …" at bounding box center [613, 280] width 496 height 340
click at [820, 150] on button "+ New Note" at bounding box center [824, 148] width 49 height 17
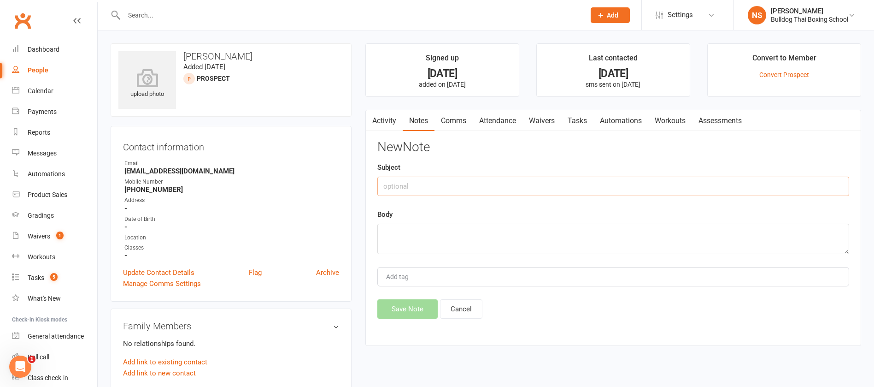
drag, startPoint x: 398, startPoint y: 187, endPoint x: 403, endPoint y: 138, distance: 49.1
click at [400, 185] on input "text" at bounding box center [613, 185] width 472 height 19
type input "called"
click at [418, 237] on textarea at bounding box center [613, 238] width 472 height 30
type textarea "DLM"
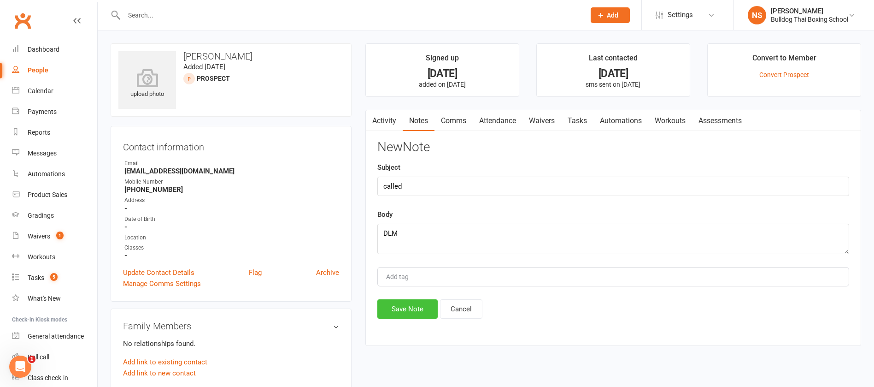
click at [416, 308] on button "Save Note" at bounding box center [407, 308] width 60 height 19
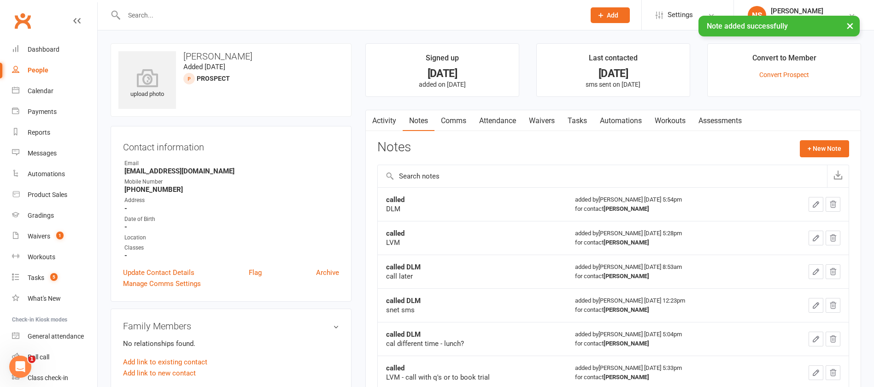
click at [580, 120] on link "Tasks" at bounding box center [577, 120] width 32 height 21
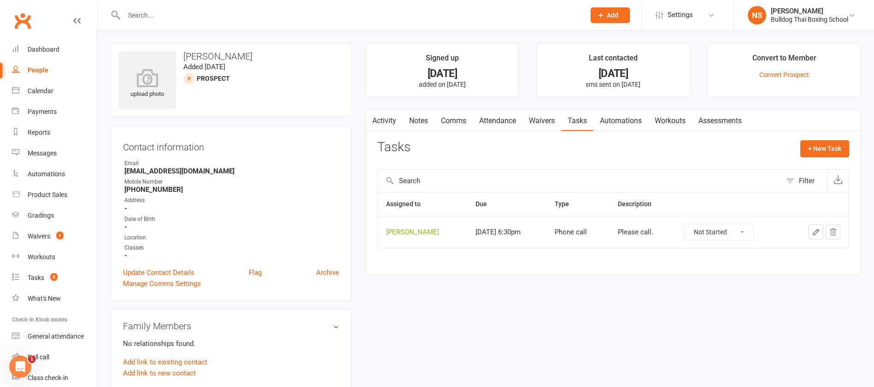
click at [814, 230] on icon "button" at bounding box center [816, 232] width 8 height 8
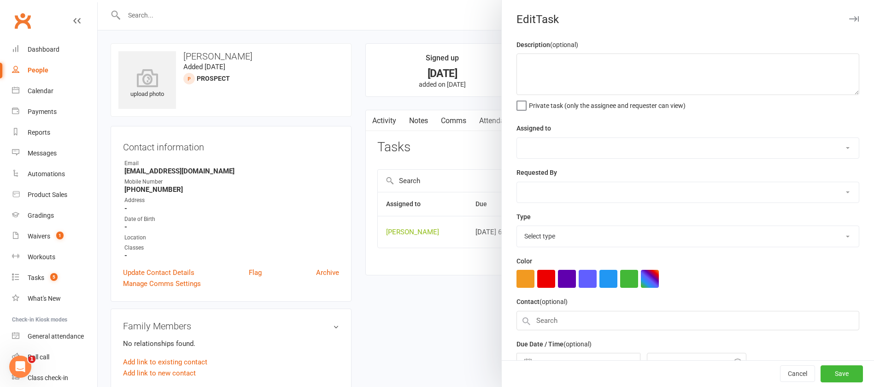
type textarea "Please call."
select select "12940"
select select "45795"
type input "[DATE]"
type input "6:30pm"
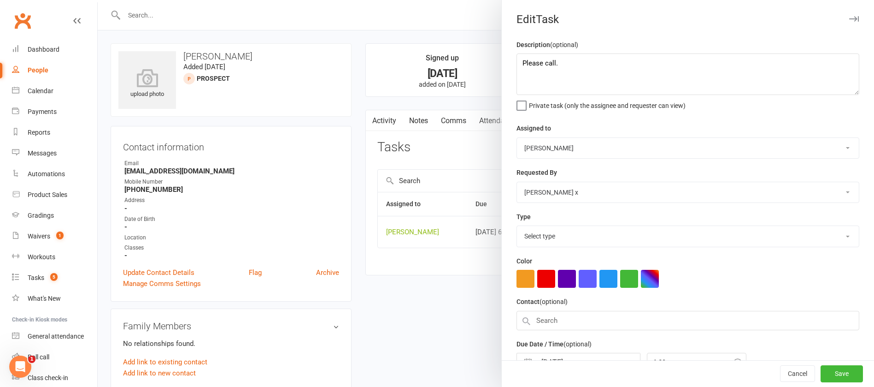
select select "12048"
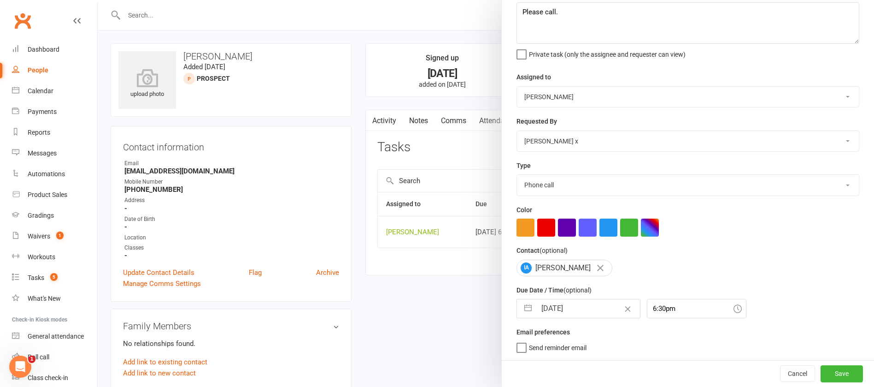
select select "6"
select select "2025"
select select "7"
select select "2025"
select select "8"
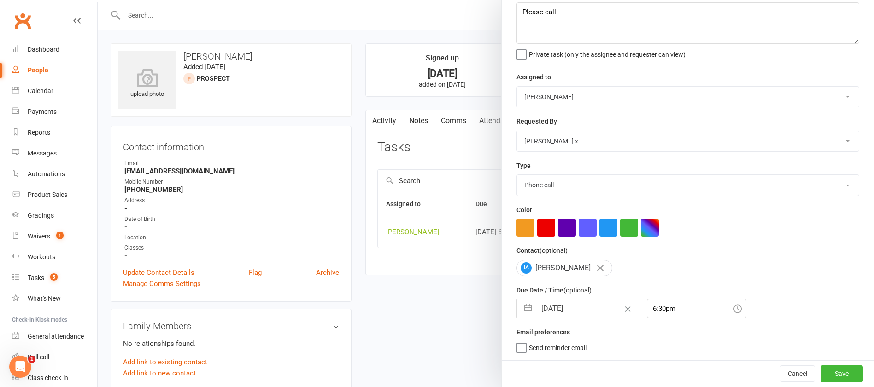
select select "2025"
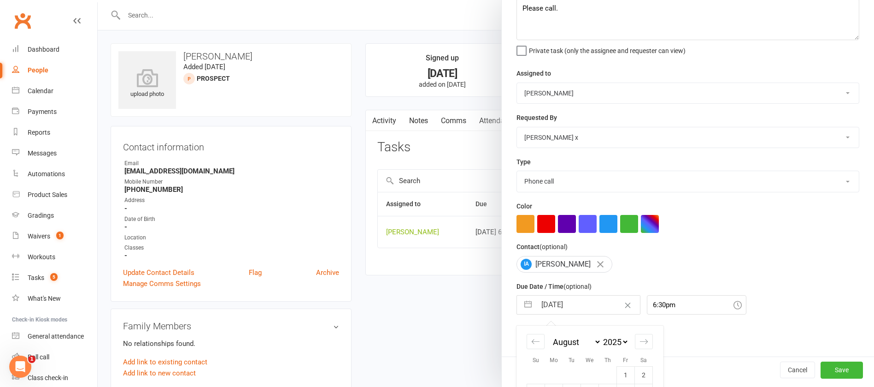
click at [586, 309] on input "[DATE]" at bounding box center [588, 304] width 104 height 18
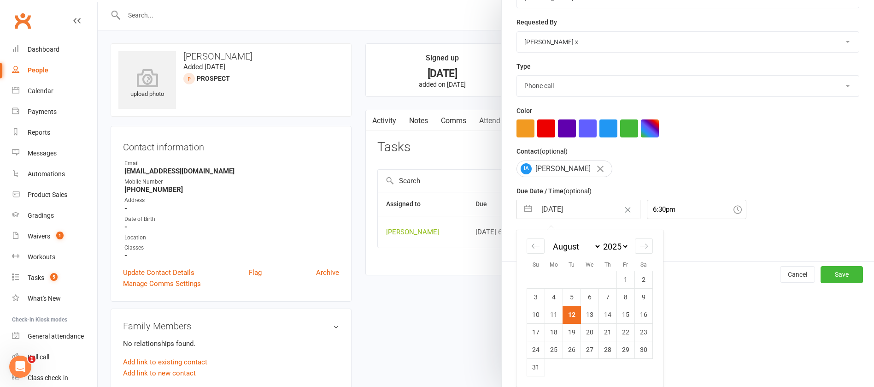
drag, startPoint x: 565, startPoint y: 348, endPoint x: 569, endPoint y: 351, distance: 4.7
click at [567, 348] on td "26" at bounding box center [572, 349] width 18 height 18
type input "[DATE]"
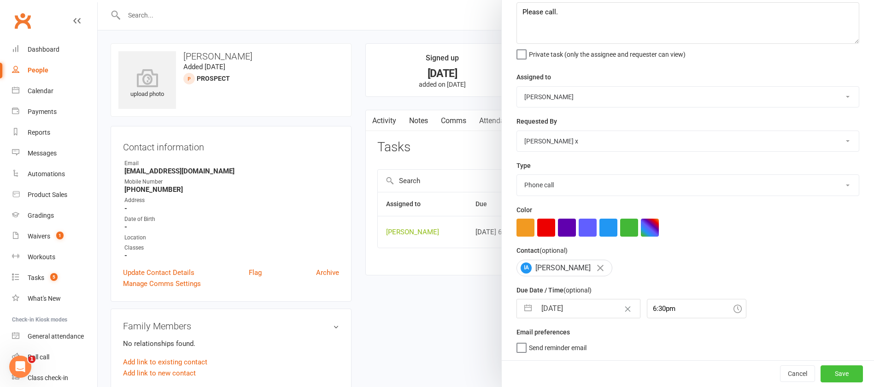
click at [821, 374] on button "Save" at bounding box center [841, 373] width 42 height 17
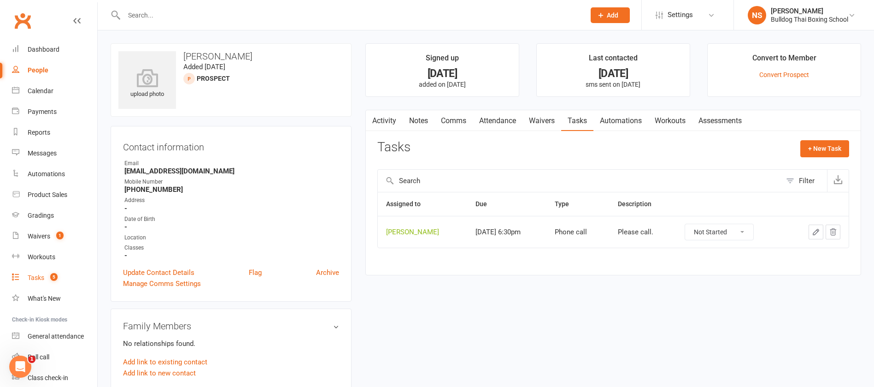
click at [29, 275] on div "Tasks" at bounding box center [36, 277] width 17 height 7
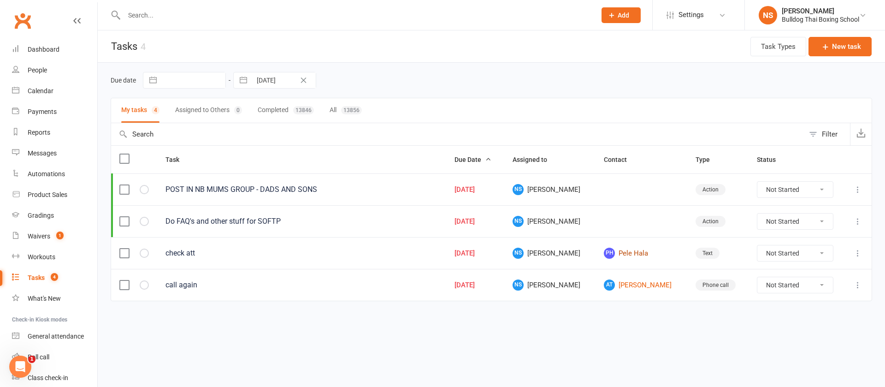
click at [637, 253] on link "PH Pele Hala" at bounding box center [641, 252] width 75 height 11
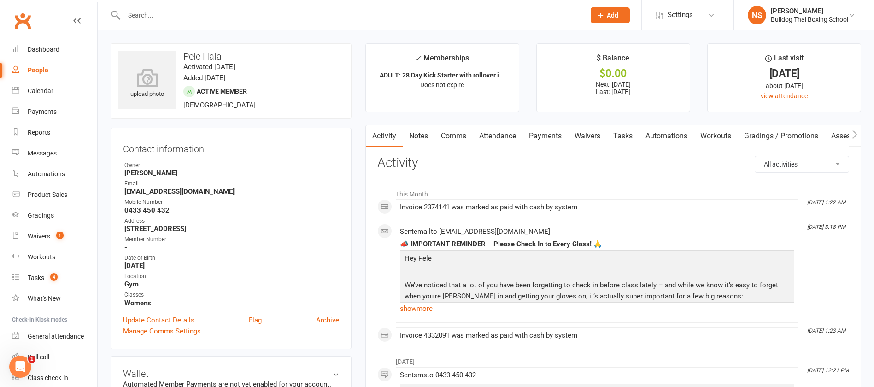
click at [416, 137] on link "Notes" at bounding box center [419, 135] width 32 height 21
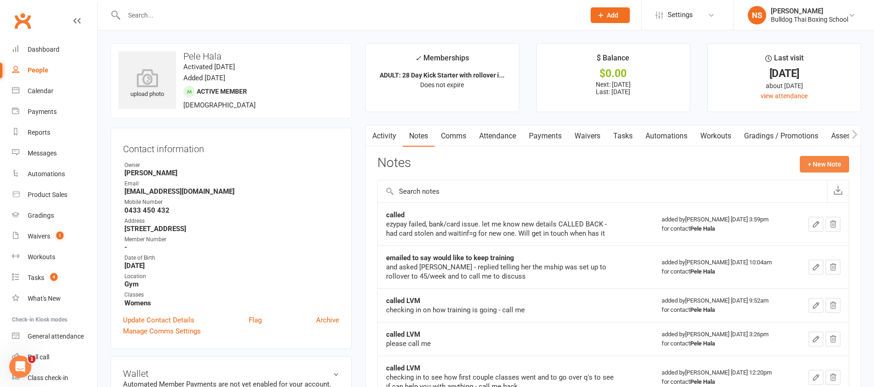
click at [819, 158] on button "+ New Note" at bounding box center [824, 164] width 49 height 17
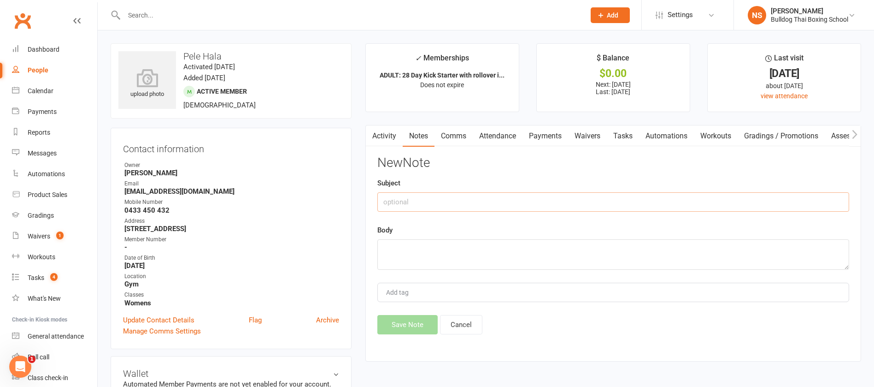
click at [451, 198] on input "text" at bounding box center [613, 201] width 472 height 19
type input "called"
click at [404, 250] on textarea at bounding box center [613, 254] width 472 height 30
type textarea "LVM, just checking in, back from trip? All ok?"
click at [419, 326] on button "Save Note" at bounding box center [407, 324] width 60 height 19
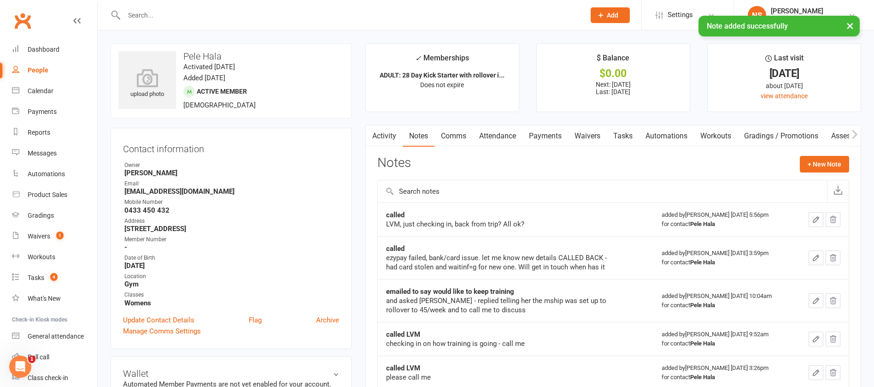
click at [631, 133] on link "Tasks" at bounding box center [623, 135] width 32 height 21
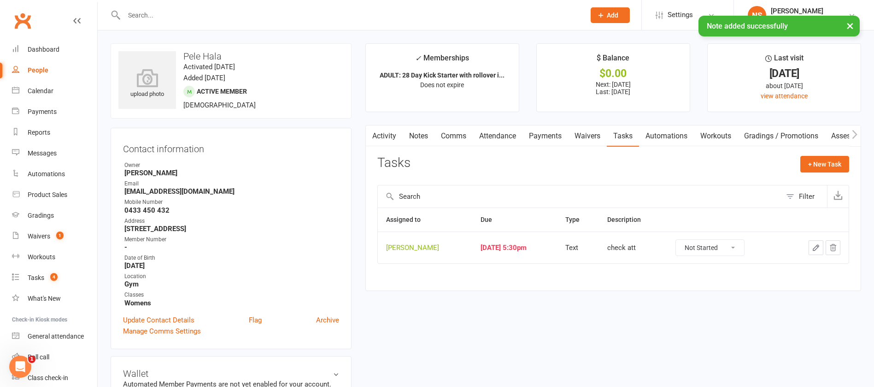
click at [816, 247] on icon "button" at bounding box center [816, 247] width 8 height 8
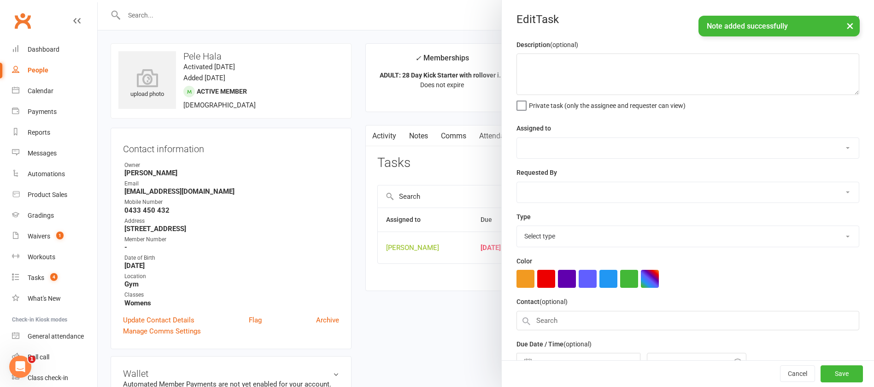
type textarea "check att"
select select "12940"
type input "[DATE]"
type input "5:30pm"
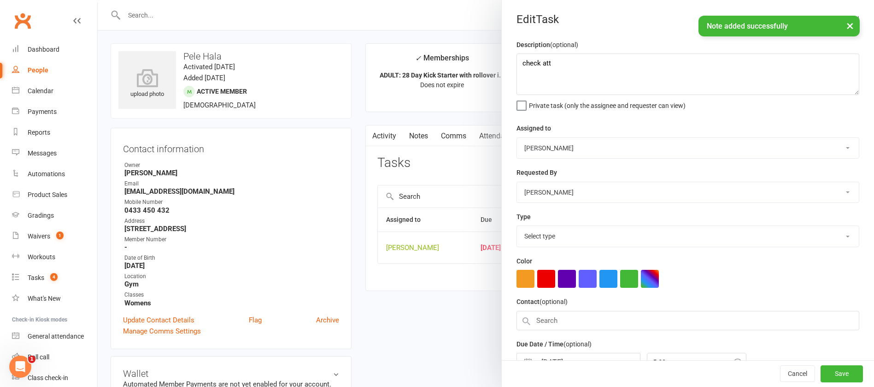
select select "13825"
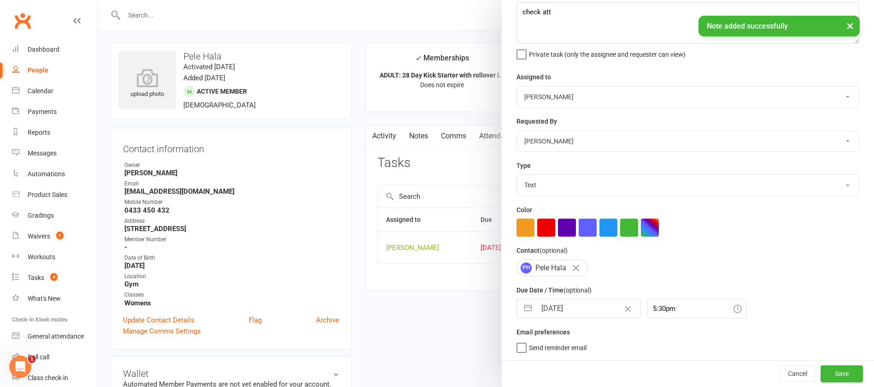
select select "6"
select select "2025"
select select "7"
select select "2025"
select select "8"
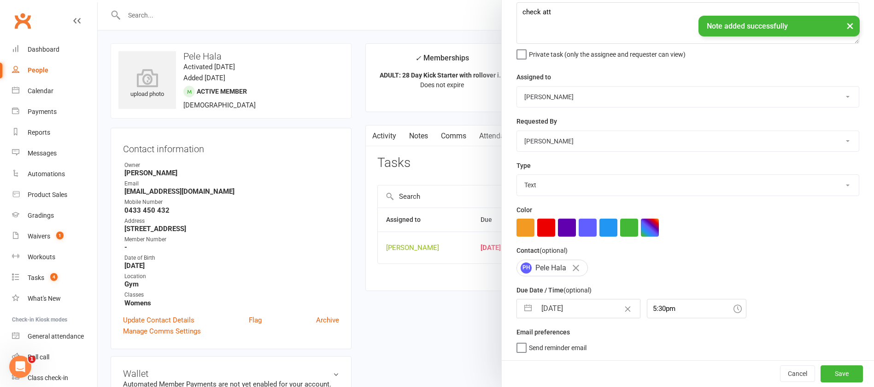
select select "2025"
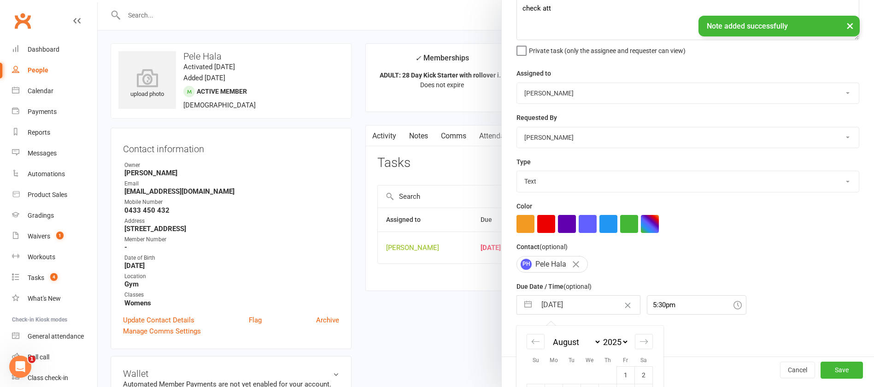
click at [581, 307] on input "[DATE]" at bounding box center [588, 304] width 104 height 18
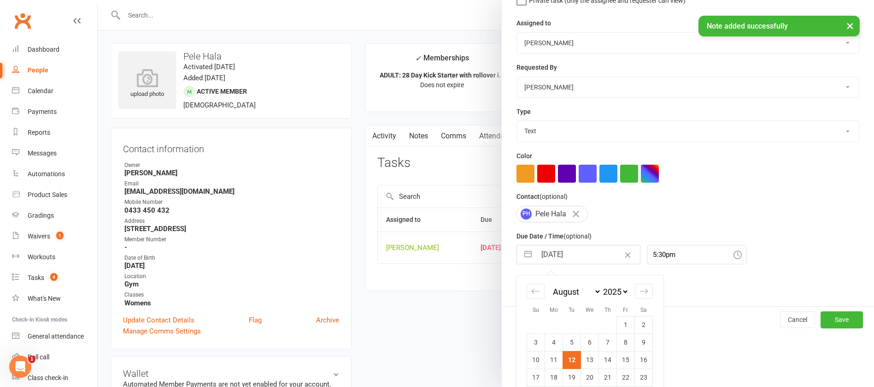
scroll to position [153, 0]
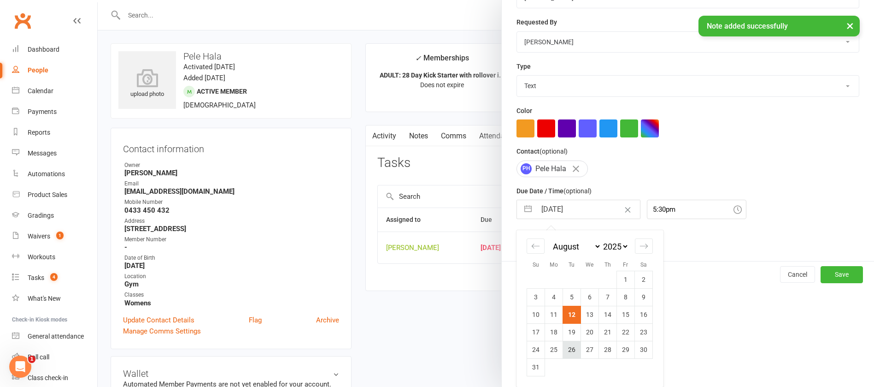
drag, startPoint x: 564, startPoint y: 349, endPoint x: 600, endPoint y: 350, distance: 36.4
click at [564, 349] on td "26" at bounding box center [572, 349] width 18 height 18
type input "[DATE]"
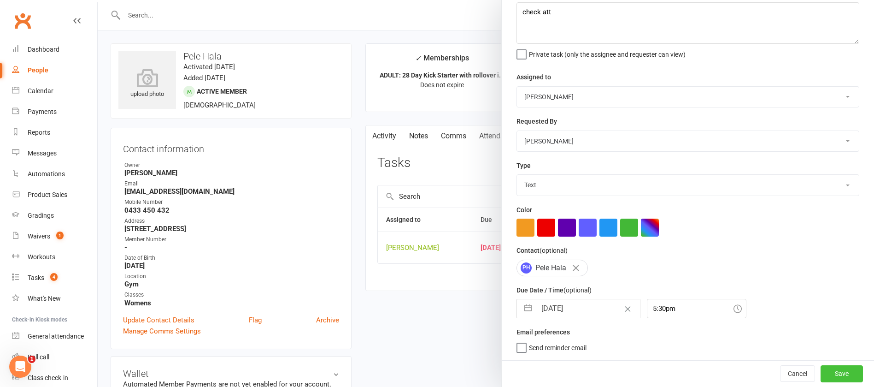
drag, startPoint x: 812, startPoint y: 371, endPoint x: 562, endPoint y: 319, distance: 256.0
click at [820, 371] on button "Save" at bounding box center [841, 373] width 42 height 17
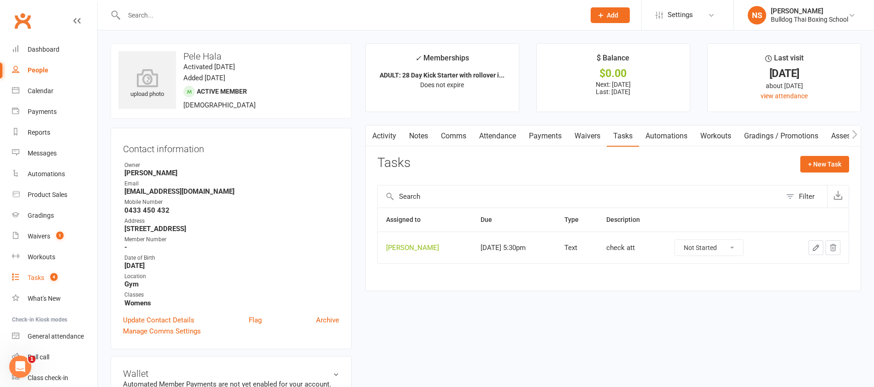
click at [33, 276] on div "Tasks" at bounding box center [36, 277] width 17 height 7
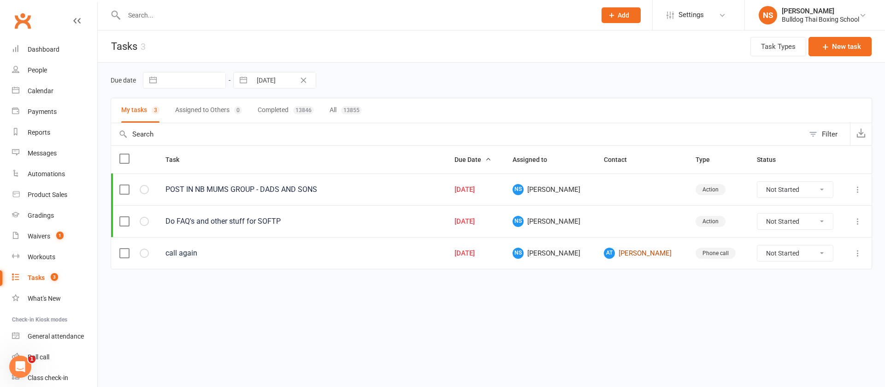
click at [640, 255] on link "AT [PERSON_NAME]" at bounding box center [641, 252] width 75 height 11
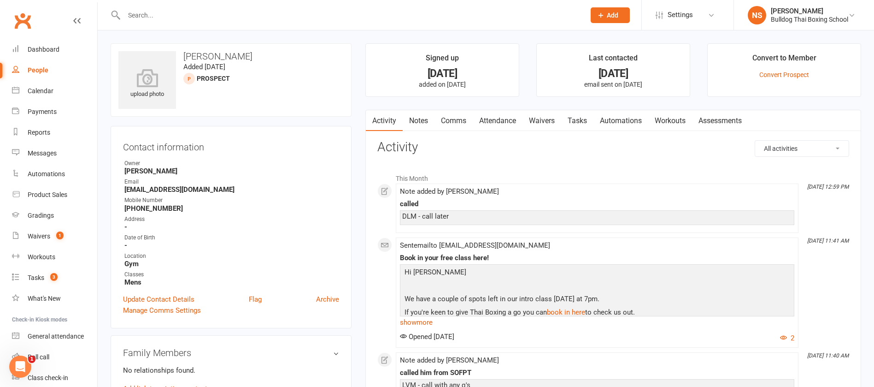
click at [444, 120] on link "Comms" at bounding box center [453, 120] width 38 height 21
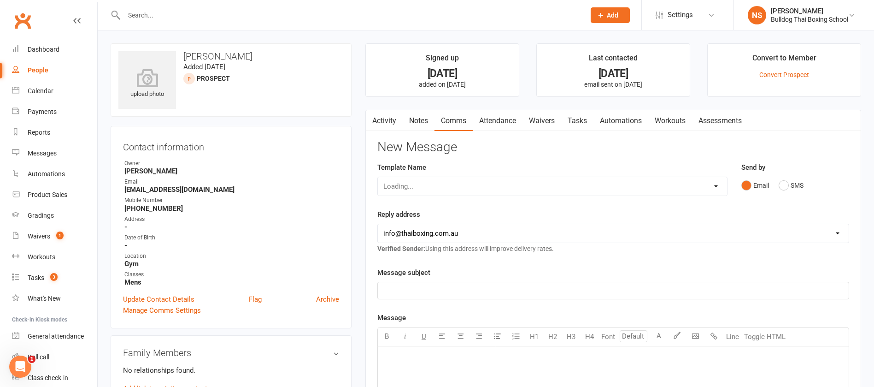
click at [415, 123] on link "Notes" at bounding box center [419, 120] width 32 height 21
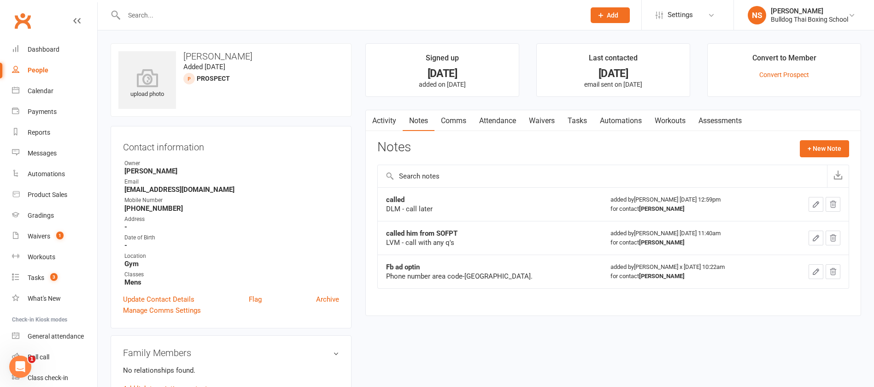
click at [815, 203] on icon "button" at bounding box center [816, 204] width 6 height 6
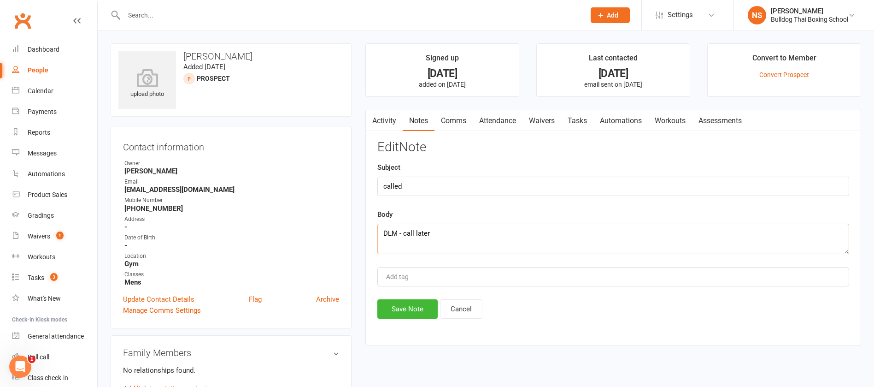
click at [468, 231] on textarea "DLM - call later" at bounding box center [613, 238] width 472 height 30
type textarea "DLM - call later. Called 6pm DLM"
click at [417, 310] on button "Save Note" at bounding box center [407, 308] width 60 height 19
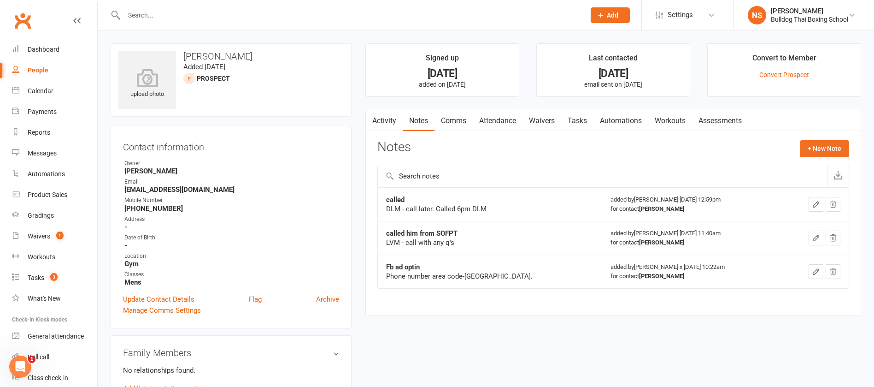
click at [577, 120] on link "Tasks" at bounding box center [577, 120] width 32 height 21
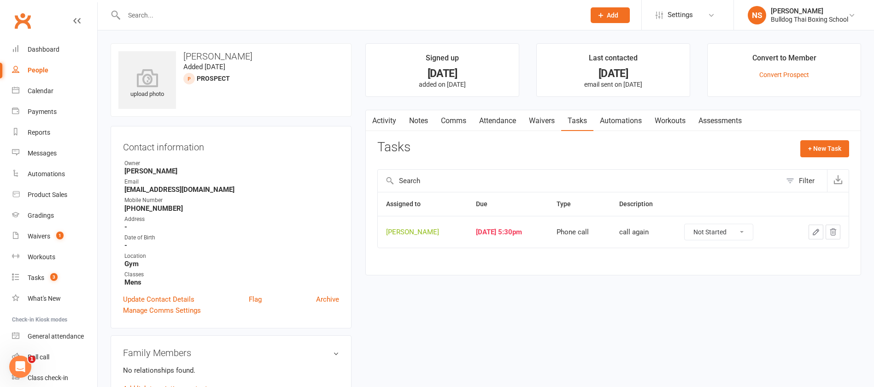
click at [811, 228] on button "button" at bounding box center [816, 231] width 15 height 15
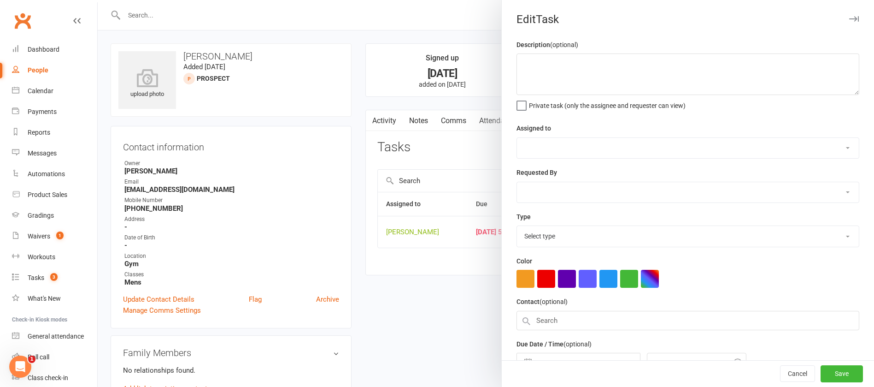
type textarea "call again"
select select "12940"
select select "45795"
type input "[DATE]"
type input "5:30pm"
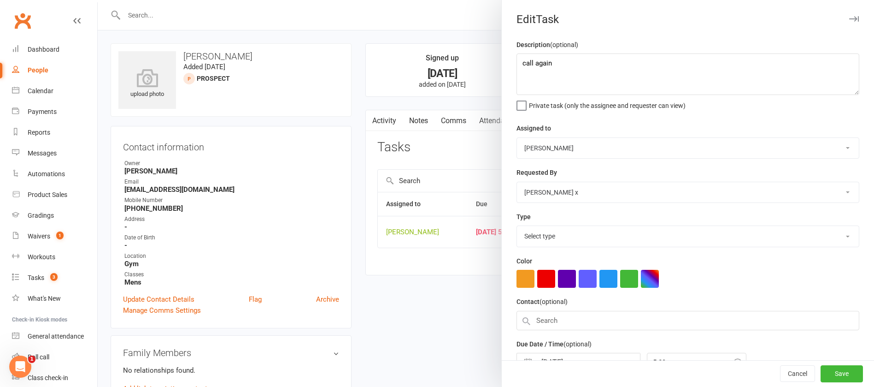
select select "12048"
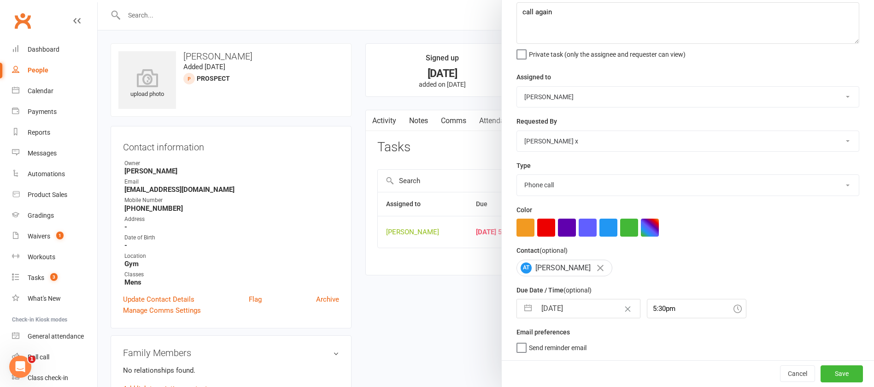
drag, startPoint x: 581, startPoint y: 313, endPoint x: 582, endPoint y: 306, distance: 6.6
click at [581, 312] on input "[DATE]" at bounding box center [588, 308] width 104 height 18
select select "6"
select select "2025"
select select "7"
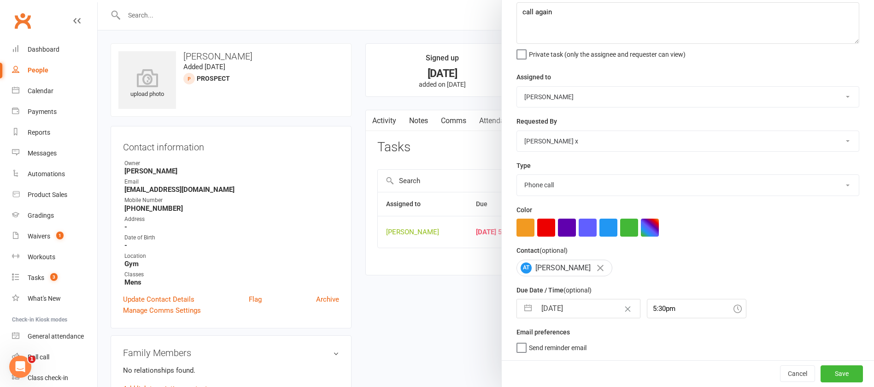
select select "2025"
select select "8"
select select "2025"
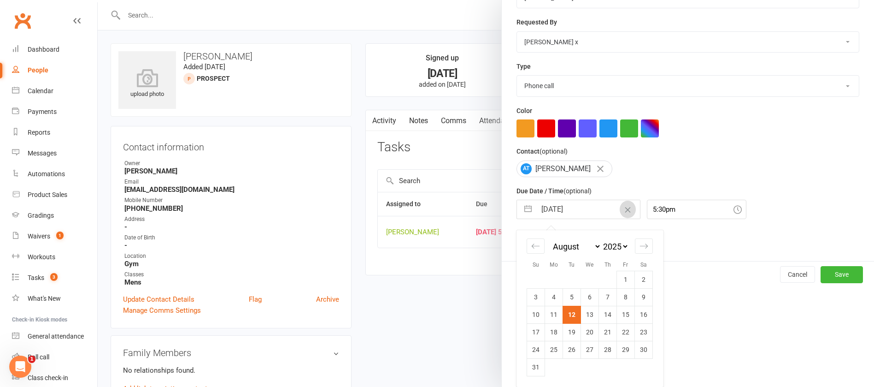
click at [601, 314] on td "14" at bounding box center [608, 314] width 18 height 18
type input "[DATE]"
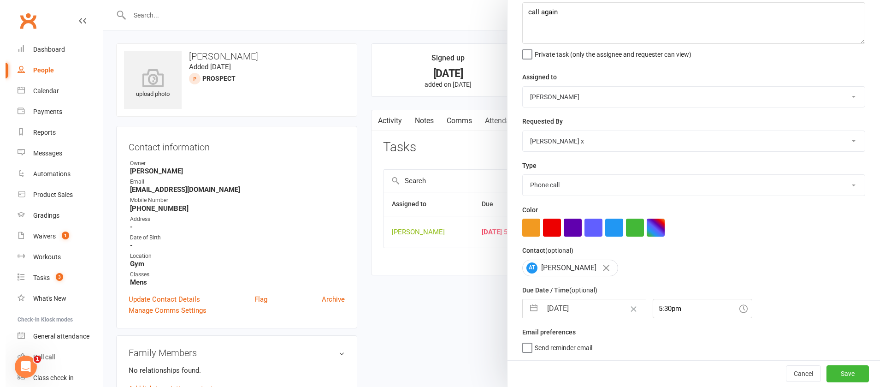
scroll to position [55, 0]
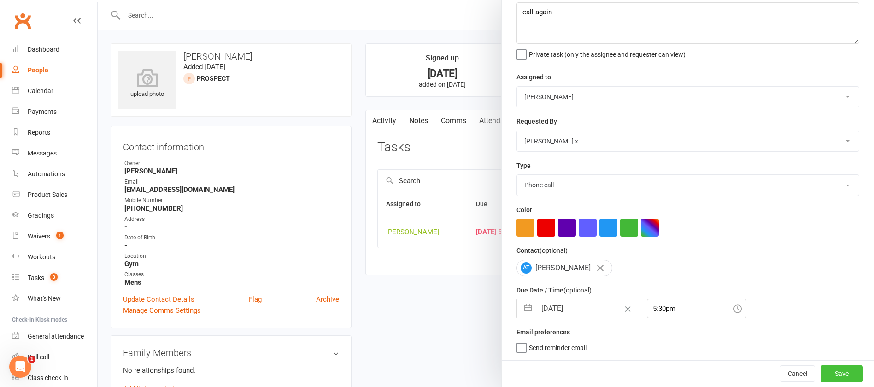
click at [820, 373] on button "Save" at bounding box center [841, 373] width 42 height 17
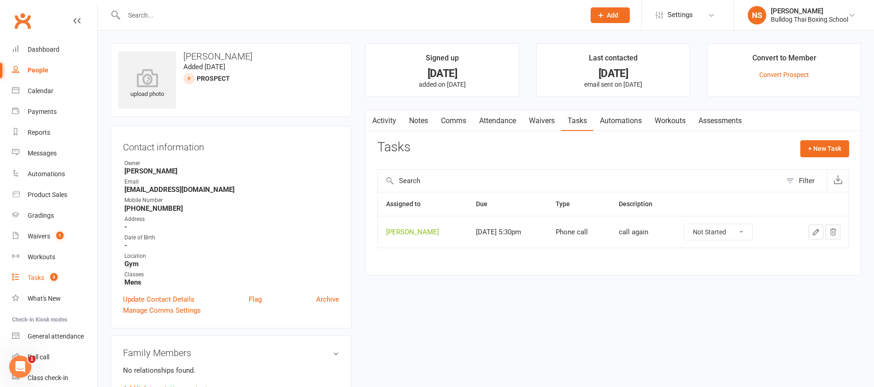
click at [38, 278] on div "Tasks" at bounding box center [36, 277] width 17 height 7
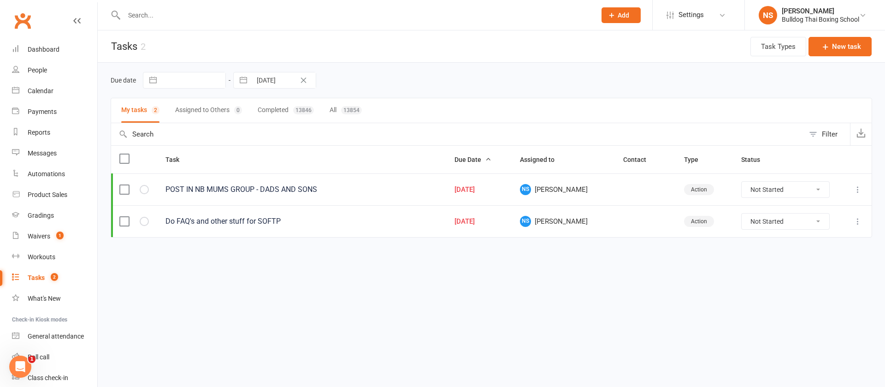
click at [861, 218] on icon at bounding box center [857, 221] width 9 height 9
click at [820, 252] on link "Edit" at bounding box center [816, 257] width 91 height 18
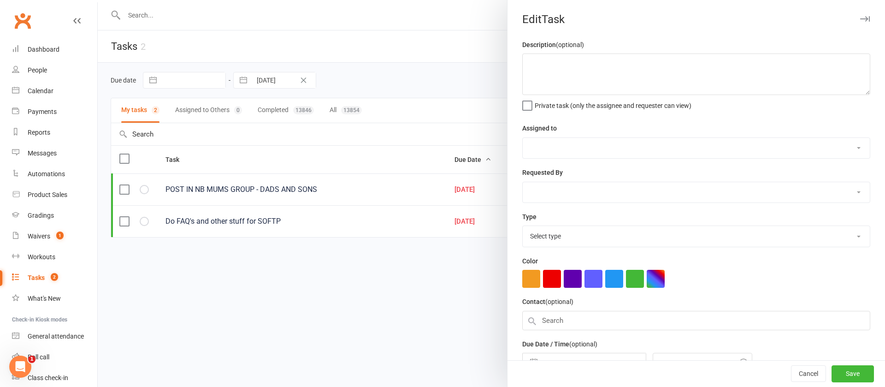
type textarea "Do FAQ's and other stuff for SOFTP"
select select "12940"
type input "[DATE]"
type input "9:30am"
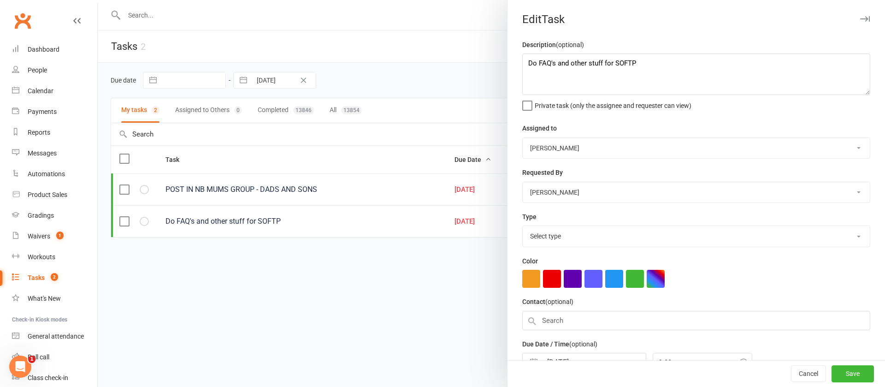
select select "26436"
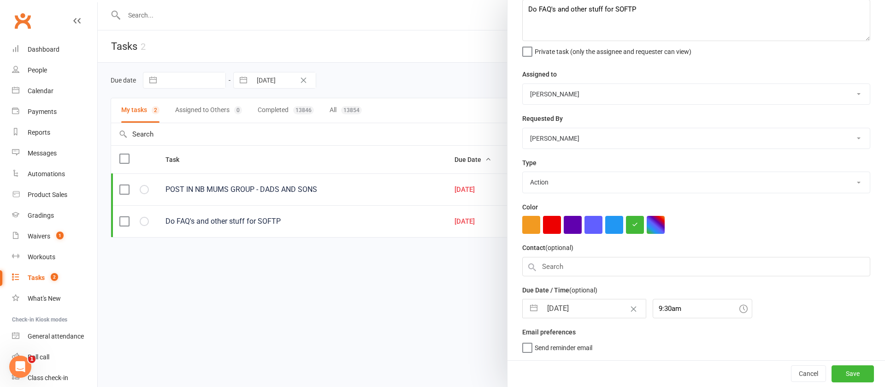
click at [592, 303] on input "[DATE]" at bounding box center [594, 308] width 104 height 18
select select "6"
select select "2025"
select select "7"
select select "2025"
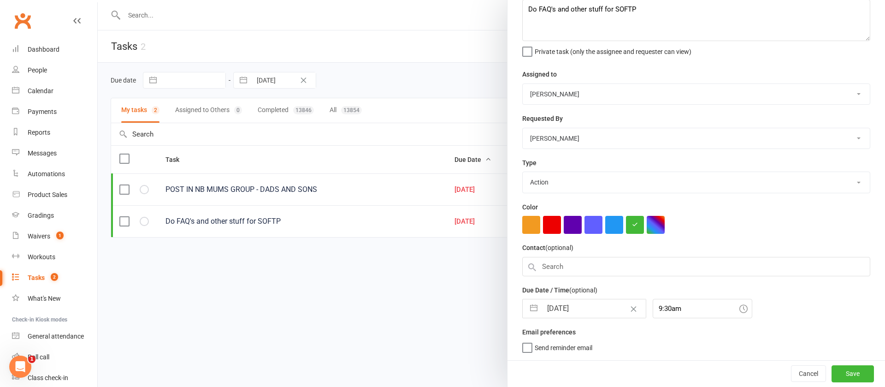
select select "8"
select select "2025"
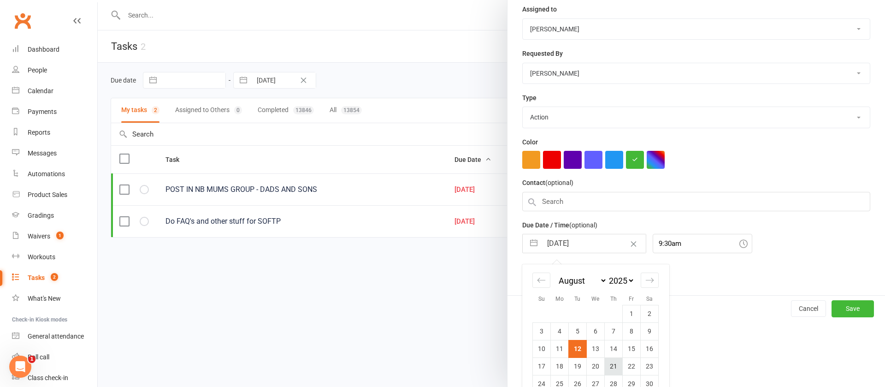
scroll to position [156, 0]
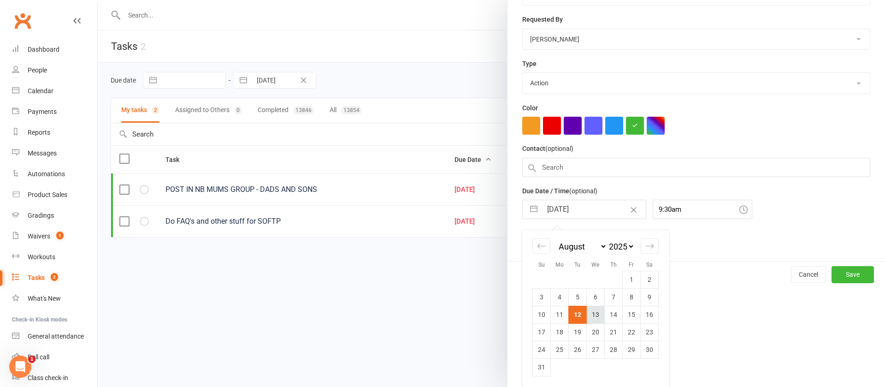
click at [589, 316] on td "13" at bounding box center [595, 314] width 18 height 18
type input "[DATE]"
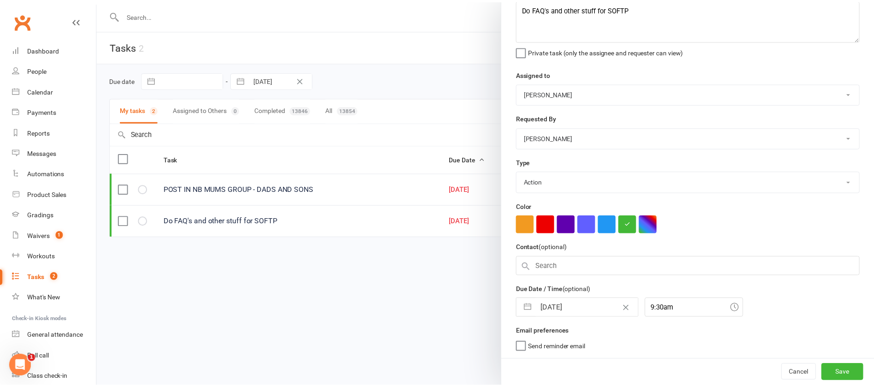
scroll to position [58, 0]
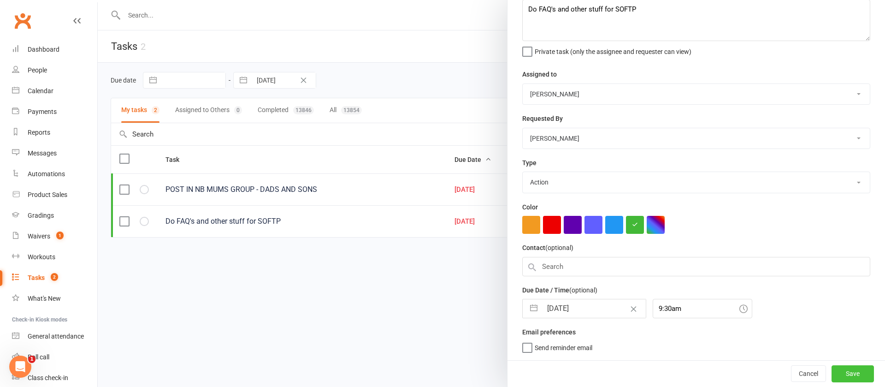
click at [836, 371] on button "Save" at bounding box center [852, 373] width 42 height 17
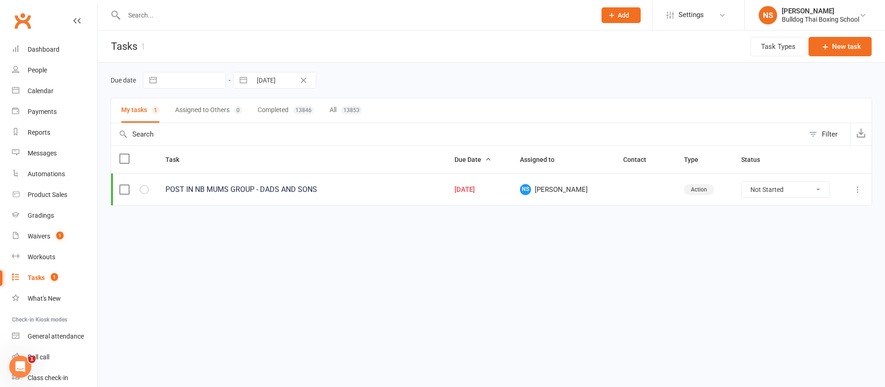
click at [153, 16] on input "text" at bounding box center [355, 15] width 468 height 13
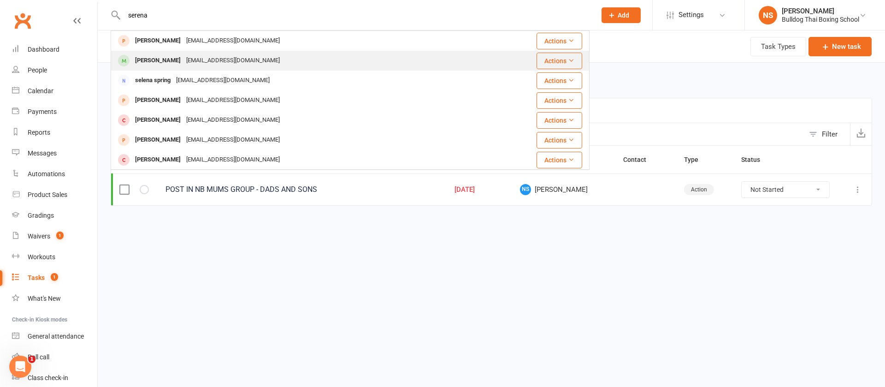
type input "serena"
click at [163, 57] on div "[PERSON_NAME]" at bounding box center [157, 60] width 51 height 13
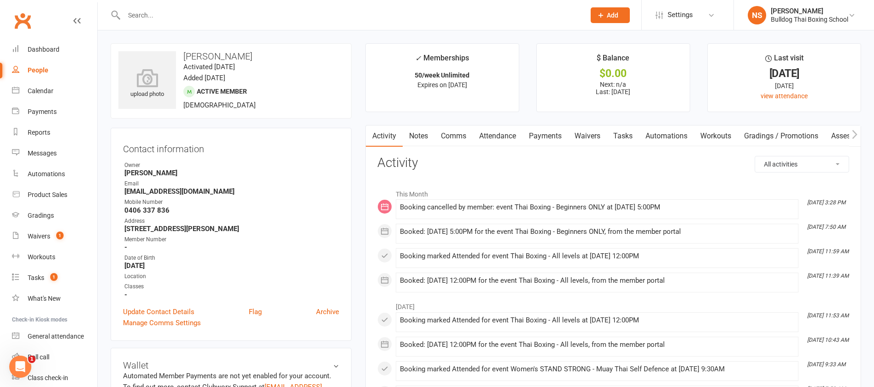
click at [626, 131] on link "Tasks" at bounding box center [623, 135] width 32 height 21
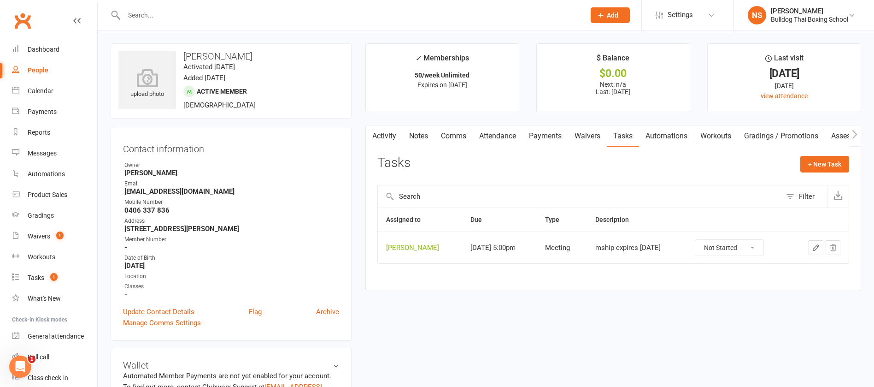
click at [387, 138] on link "Activity" at bounding box center [384, 135] width 37 height 21
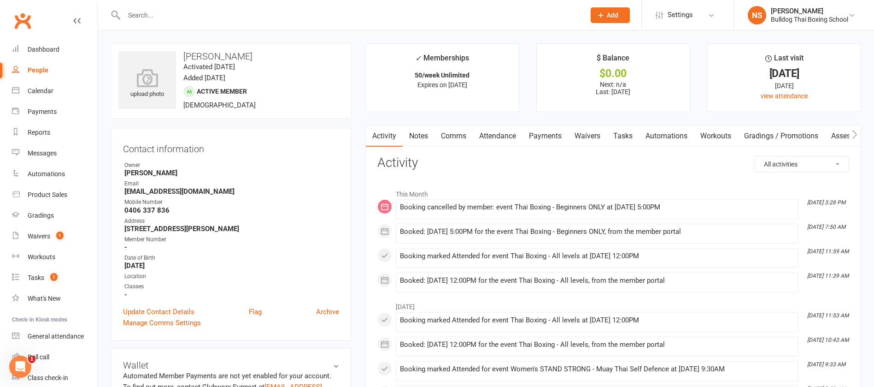
click at [149, 12] on input "text" at bounding box center [349, 15] width 457 height 13
click at [37, 92] on div "Calendar" at bounding box center [41, 90] width 26 height 7
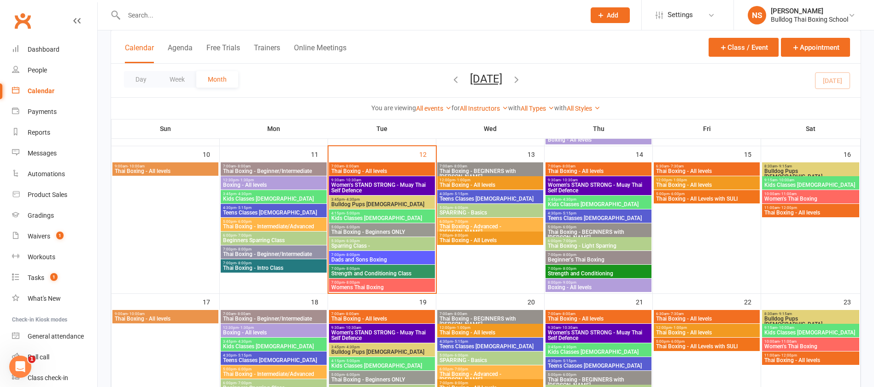
scroll to position [346, 0]
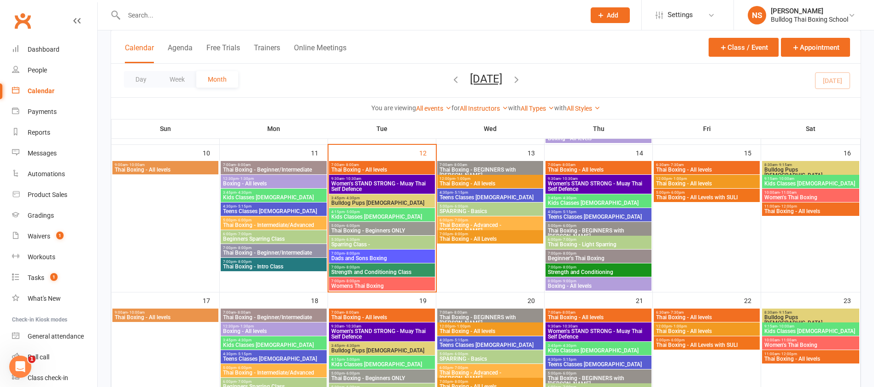
click at [240, 264] on span "Thai Boxing - Intro Class" at bounding box center [274, 267] width 102 height 6
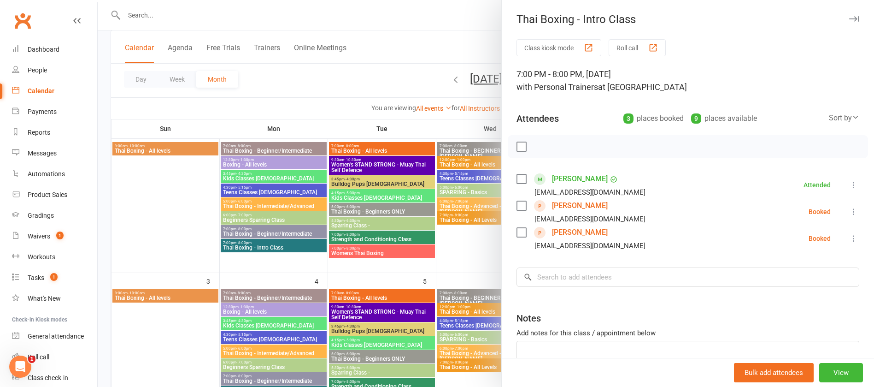
scroll to position [69, 0]
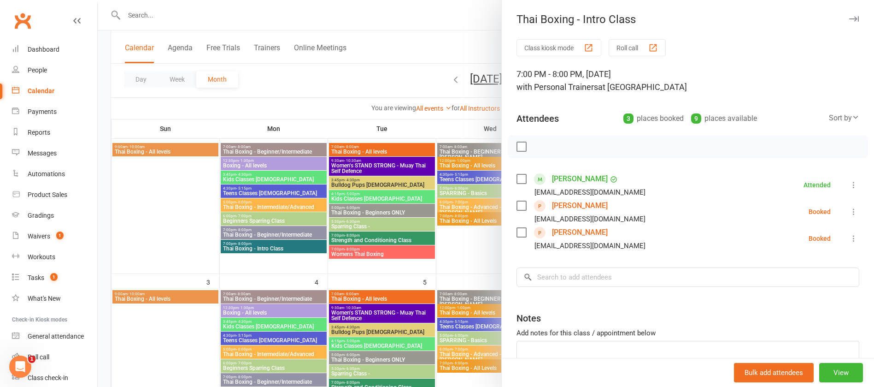
click at [172, 8] on div at bounding box center [486, 193] width 776 height 387
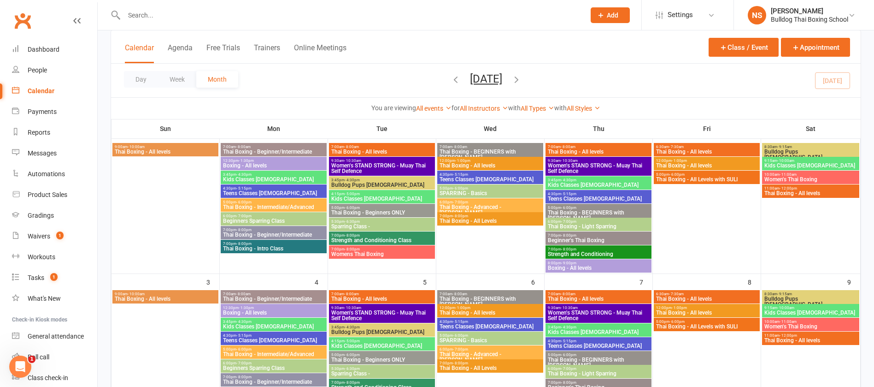
click at [175, 16] on input "text" at bounding box center [349, 15] width 457 height 13
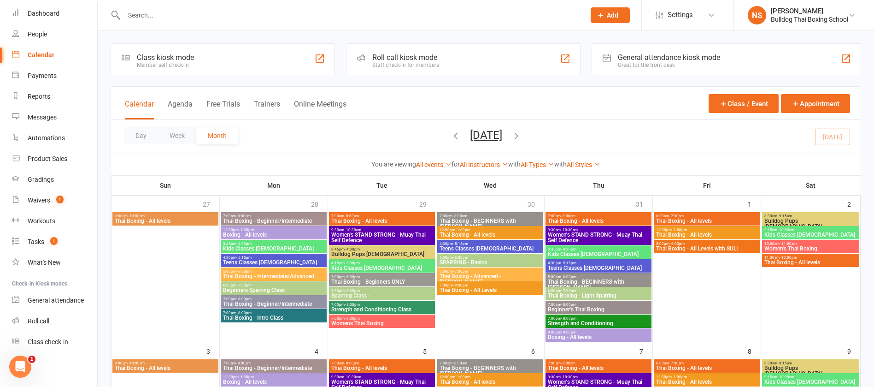
scroll to position [0, 0]
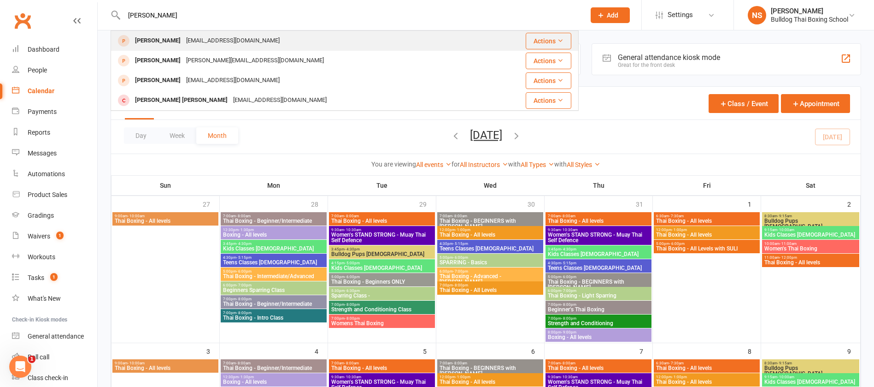
type input "[PERSON_NAME]"
click at [183, 34] on div "[EMAIL_ADDRESS][DOMAIN_NAME]" at bounding box center [232, 40] width 99 height 13
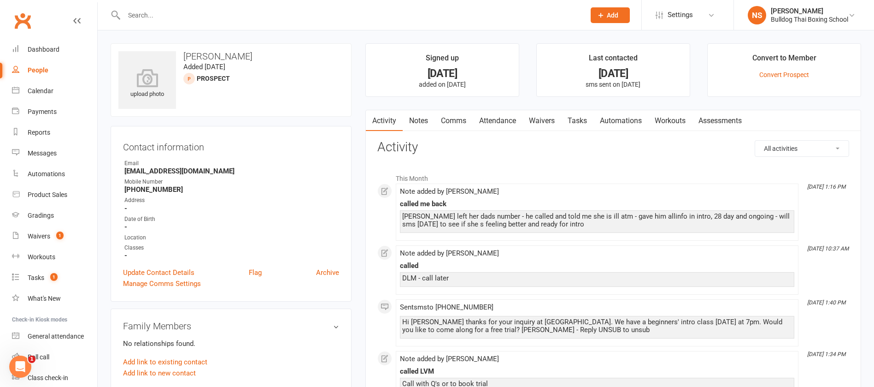
click at [456, 123] on link "Comms" at bounding box center [453, 120] width 38 height 21
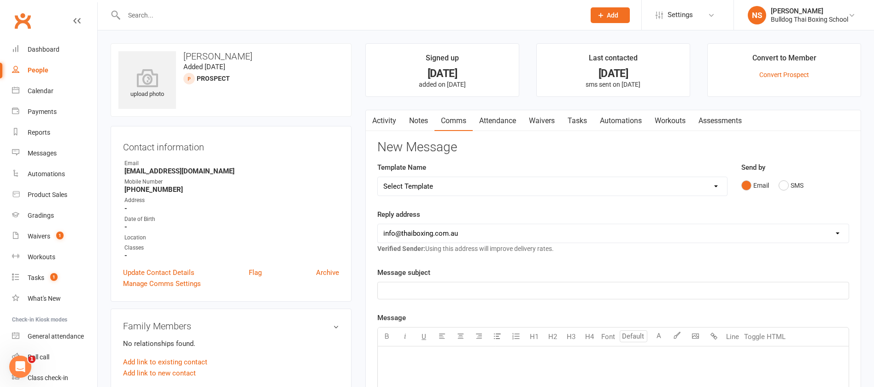
click at [451, 186] on select "Select Template [Email] Price Increase 28 Day Kick starter [SMS] 10 Pass Check …" at bounding box center [552, 186] width 349 height 18
select select "20"
click at [378, 177] on select "Select Template [Email] Price Increase 28 Day Kick starter [SMS] 10 Pass Check …" at bounding box center [552, 186] width 349 height 18
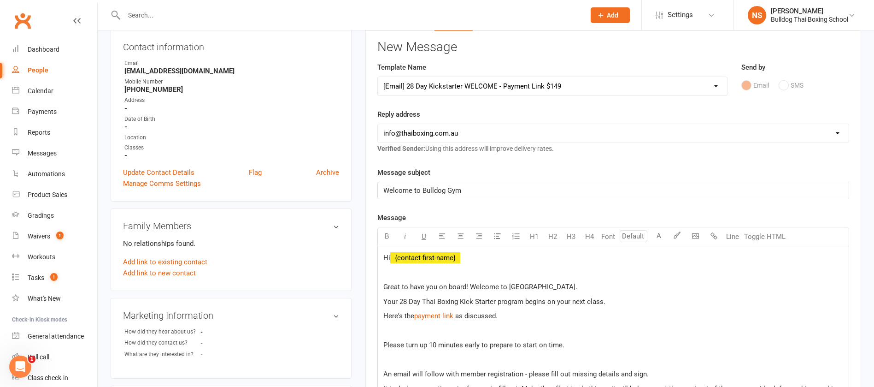
scroll to position [138, 0]
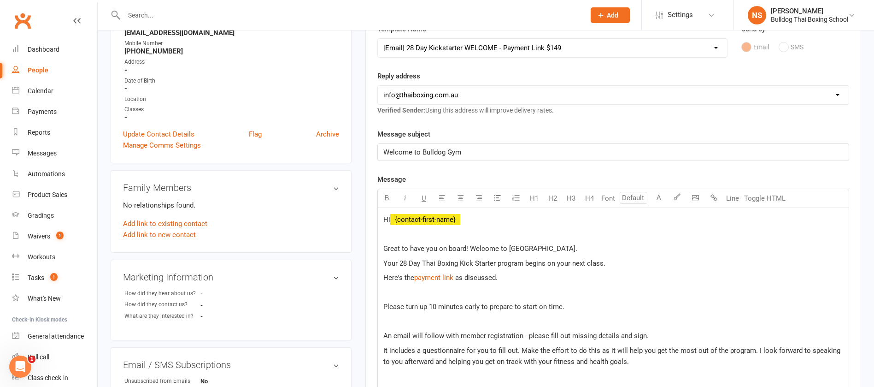
click at [458, 277] on span "as discussed." at bounding box center [476, 277] width 42 height 8
drag, startPoint x: 456, startPoint y: 278, endPoint x: 416, endPoint y: 276, distance: 40.6
click at [416, 276] on span "Here's the payment link" at bounding box center [419, 277] width 72 height 8
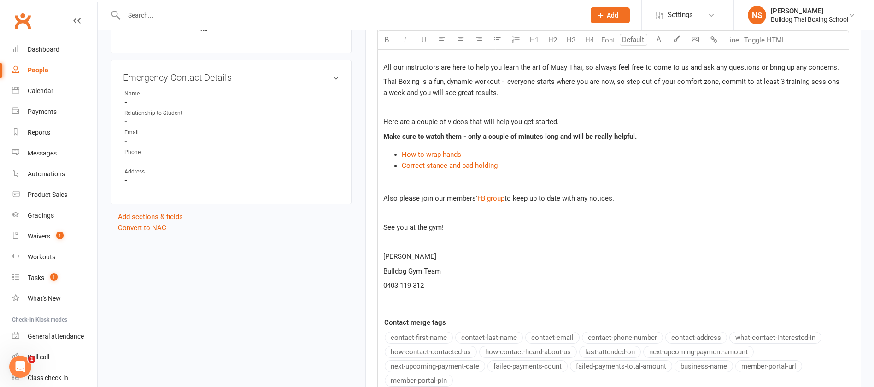
scroll to position [655, 0]
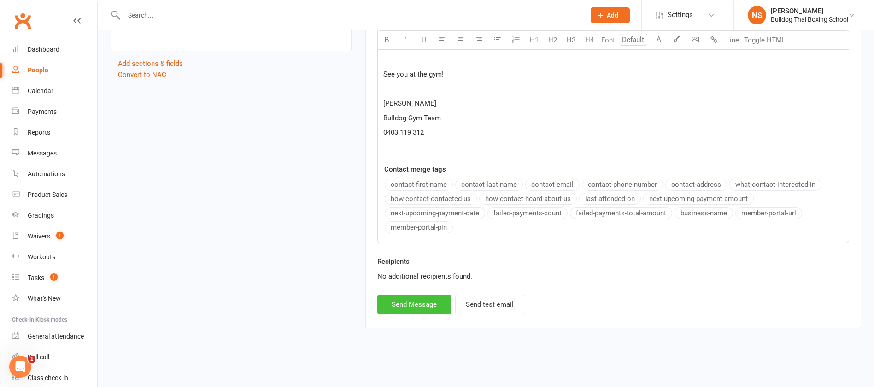
click at [422, 299] on button "Send Message" at bounding box center [414, 303] width 74 height 19
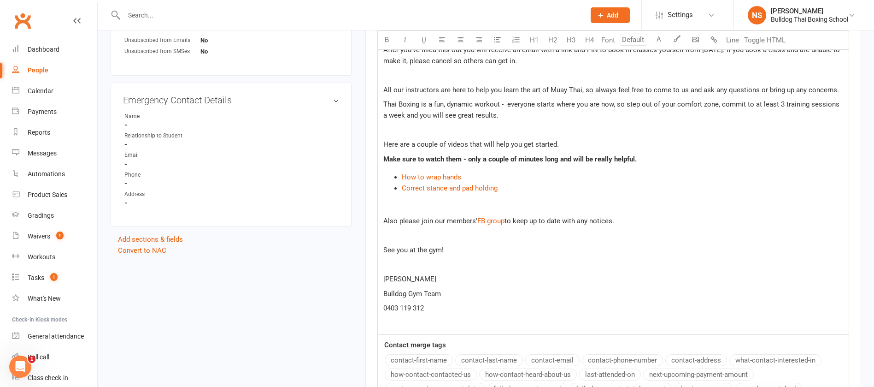
select select
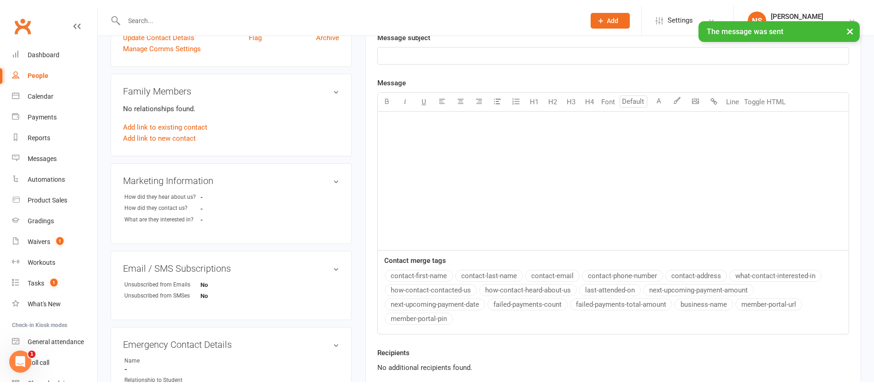
scroll to position [0, 0]
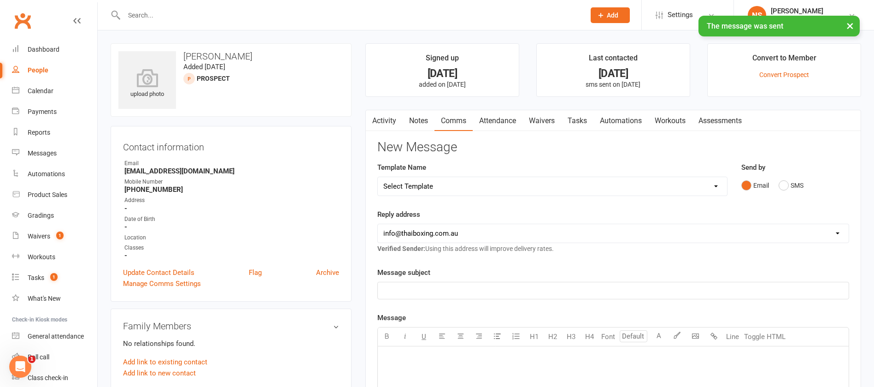
click at [551, 120] on link "Waivers" at bounding box center [541, 120] width 39 height 21
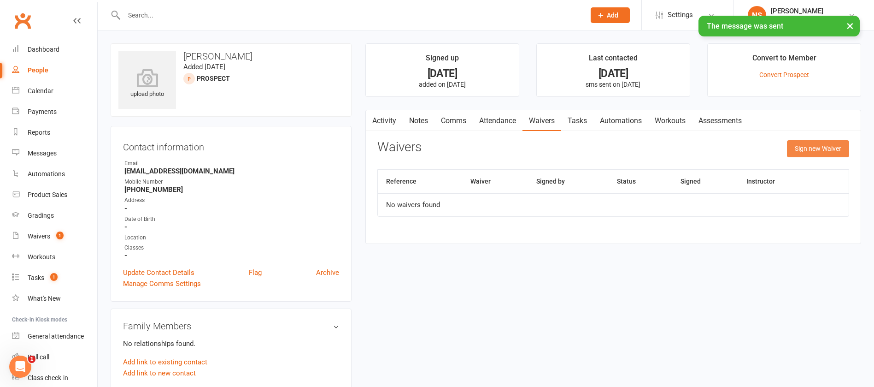
click at [805, 150] on button "Sign new Waiver" at bounding box center [818, 148] width 62 height 17
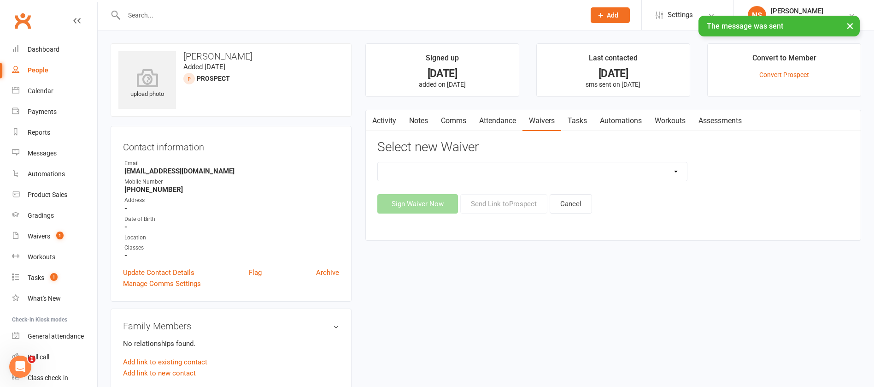
click at [597, 173] on select "12 Month Contract 14 Day Kick Off 28 Day 99 and RO 35 28 Day Kick Starter $149 …" at bounding box center [532, 171] width 309 height 18
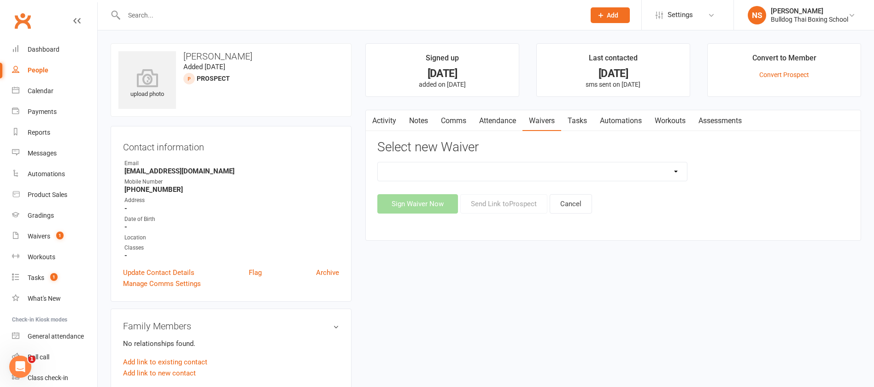
select select "13055"
click at [378, 162] on select "12 Month Contract 14 Day Kick Off 28 Day 99 and RO 35 28 Day Kick Starter $149 …" at bounding box center [532, 171] width 309 height 18
click at [509, 209] on button "Send Link to [GEOGRAPHIC_DATA]" at bounding box center [503, 203] width 87 height 19
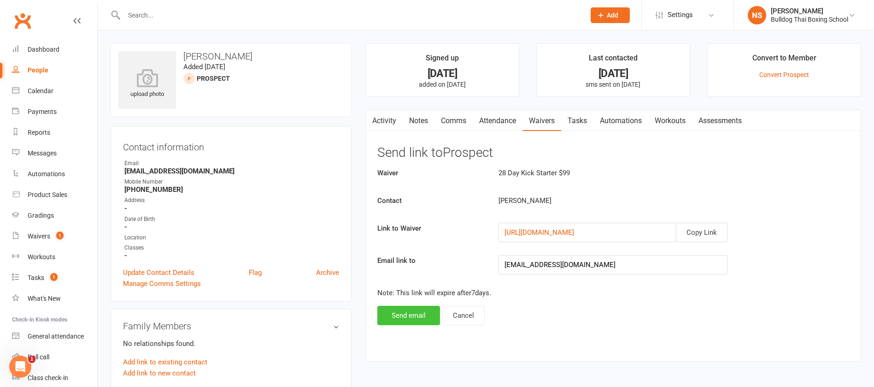
click at [393, 317] on button "Send email" at bounding box center [408, 314] width 63 height 19
